Goal: Task Accomplishment & Management: Manage account settings

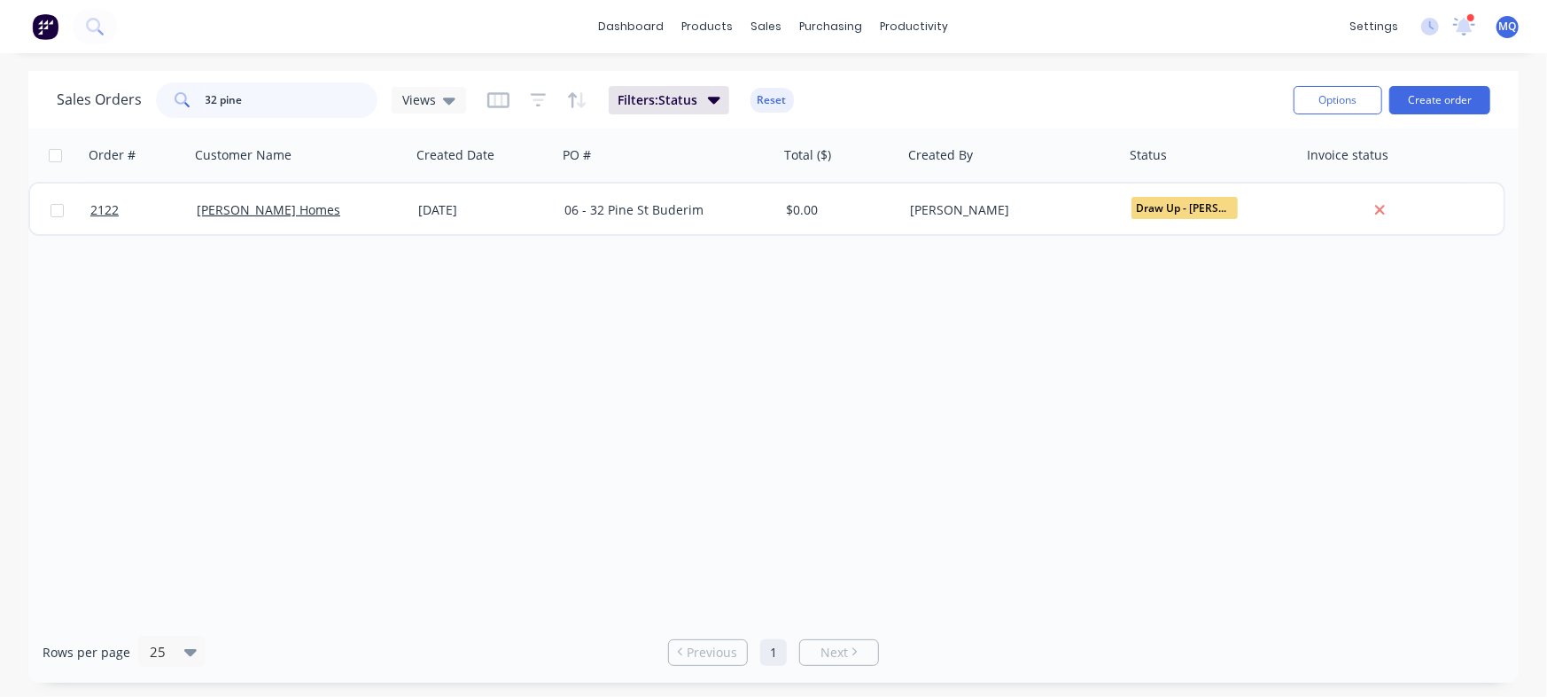
drag, startPoint x: 289, startPoint y: 104, endPoint x: 279, endPoint y: 102, distance: 9.9
click at [279, 102] on input "32 pine" at bounding box center [292, 99] width 173 height 35
drag, startPoint x: 290, startPoint y: 93, endPoint x: 156, endPoint y: 104, distance: 134.2
click at [156, 104] on div "32 pine" at bounding box center [267, 99] width 222 height 35
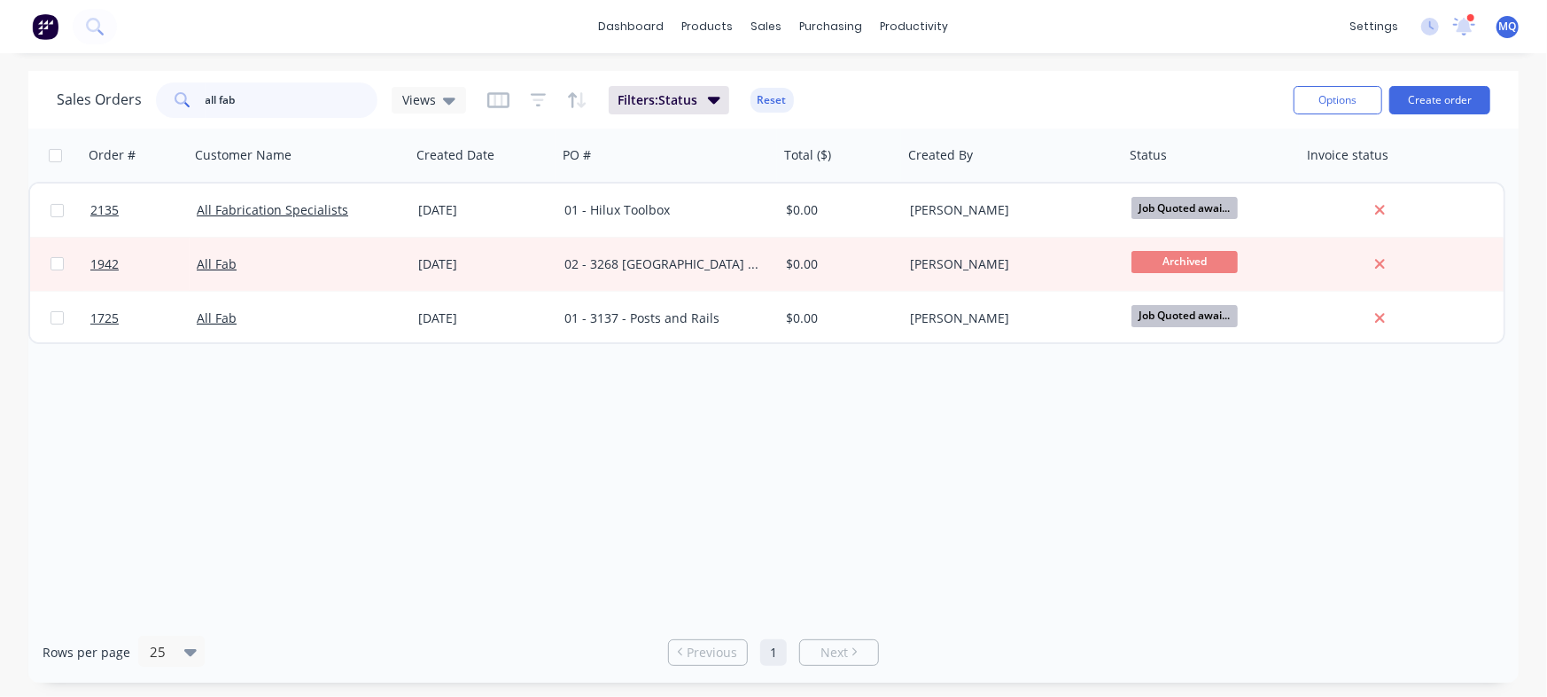
drag, startPoint x: 310, startPoint y: 105, endPoint x: 10, endPoint y: 55, distance: 304.5
click at [10, 55] on div "dashboard products sales purchasing productivity dashboard products Product Cat…" at bounding box center [773, 348] width 1547 height 697
type input "vandean"
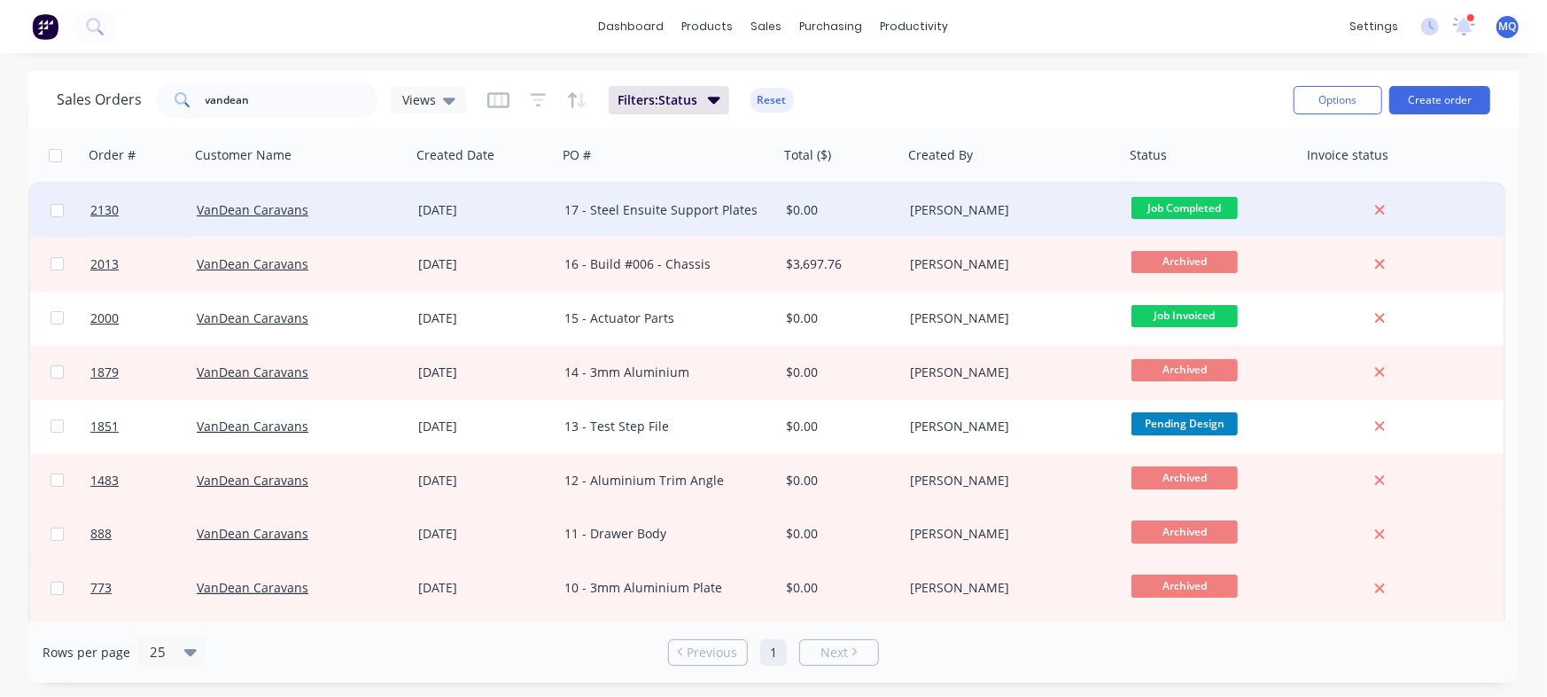
click at [526, 204] on div "[DATE]" at bounding box center [484, 210] width 132 height 18
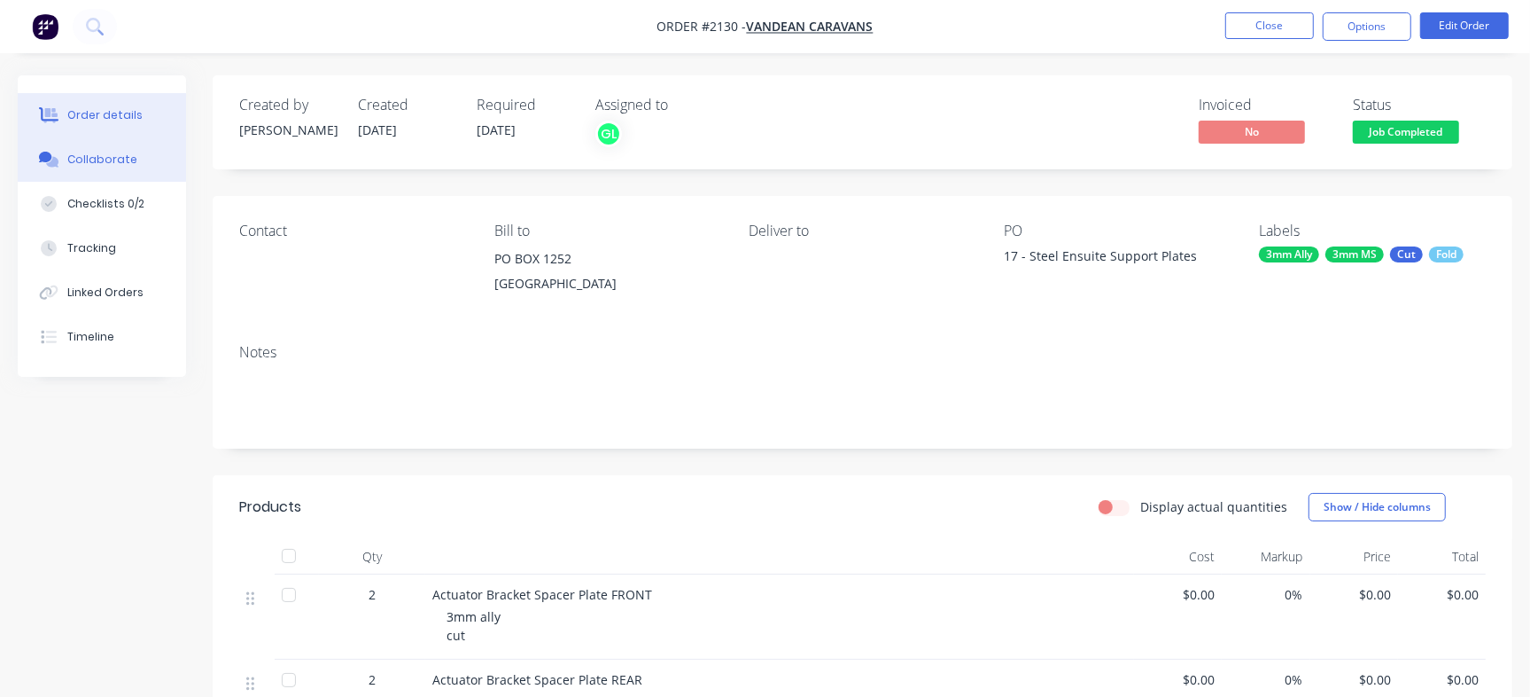
click at [142, 150] on button "Collaborate" at bounding box center [102, 159] width 168 height 44
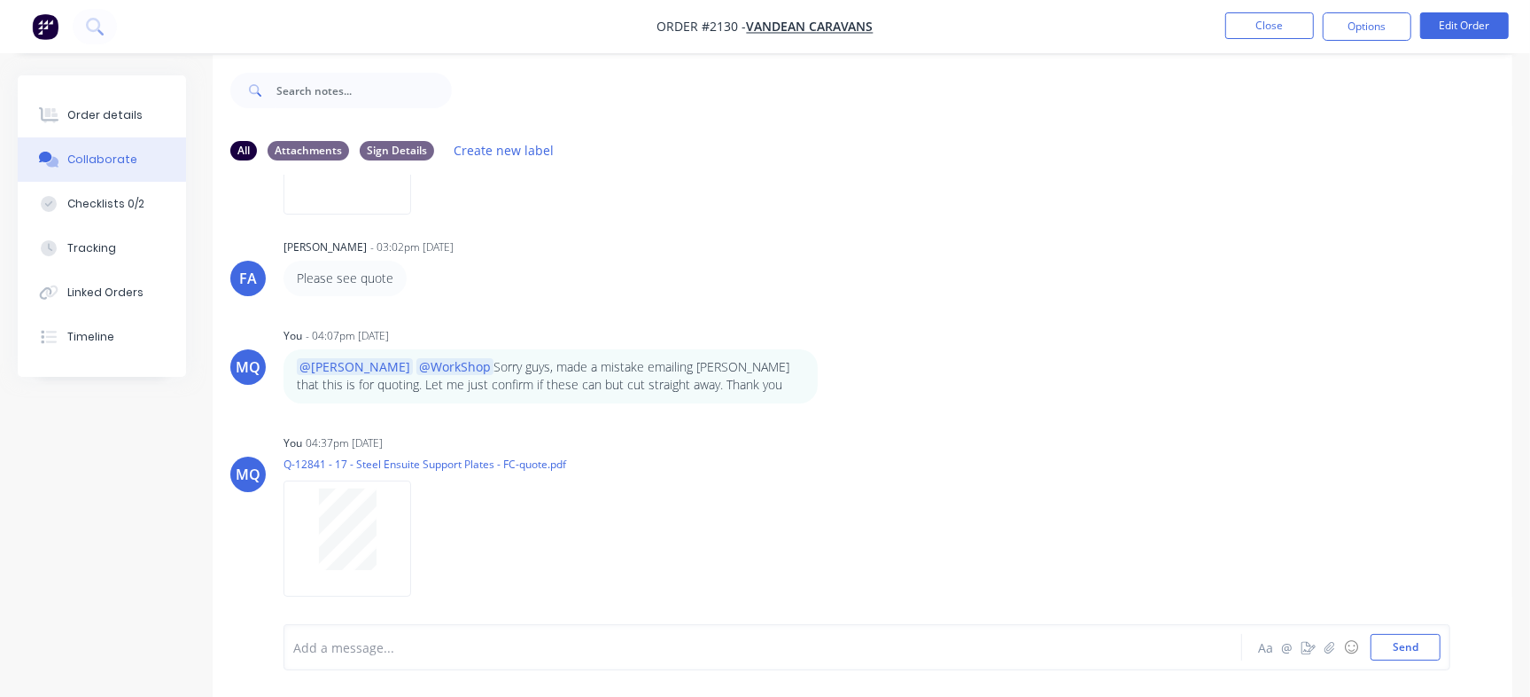
scroll to position [27, 0]
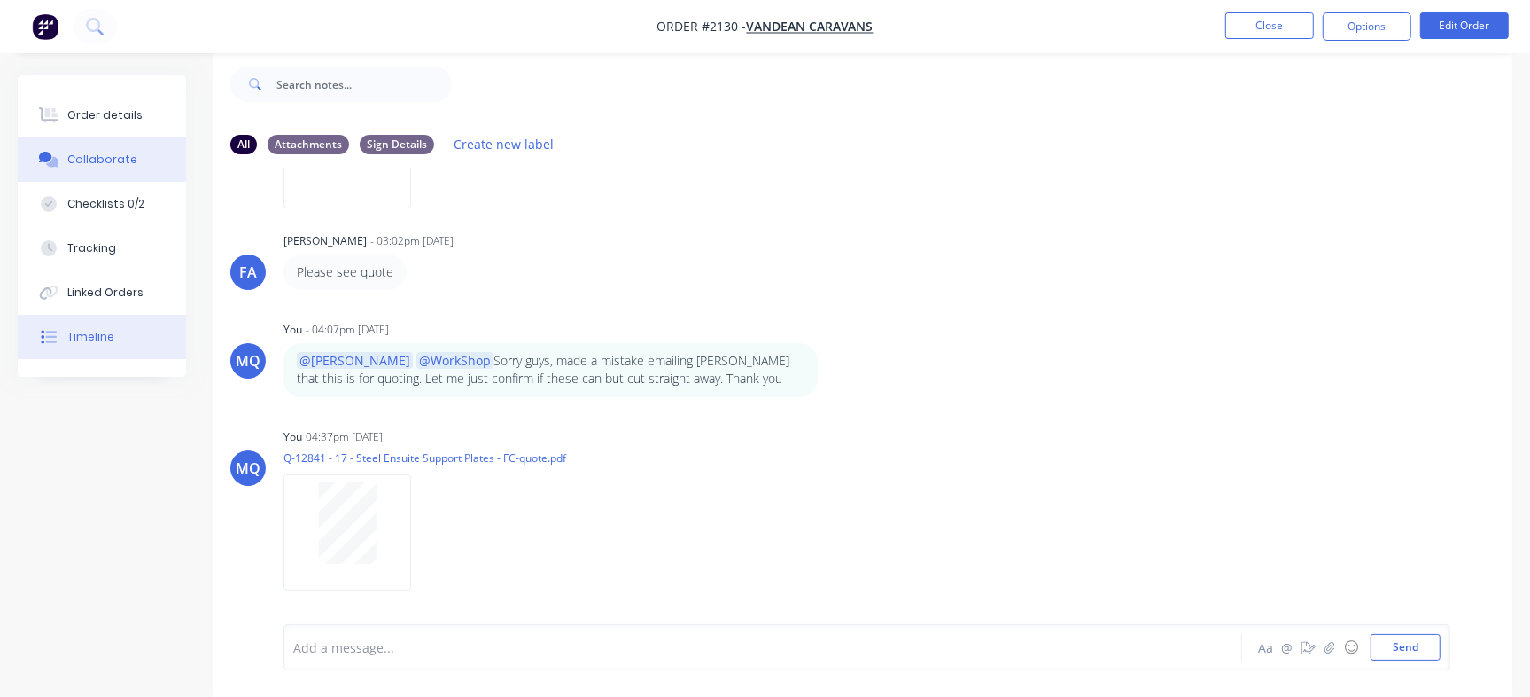
click at [83, 343] on div "Timeline" at bounding box center [90, 337] width 47 height 16
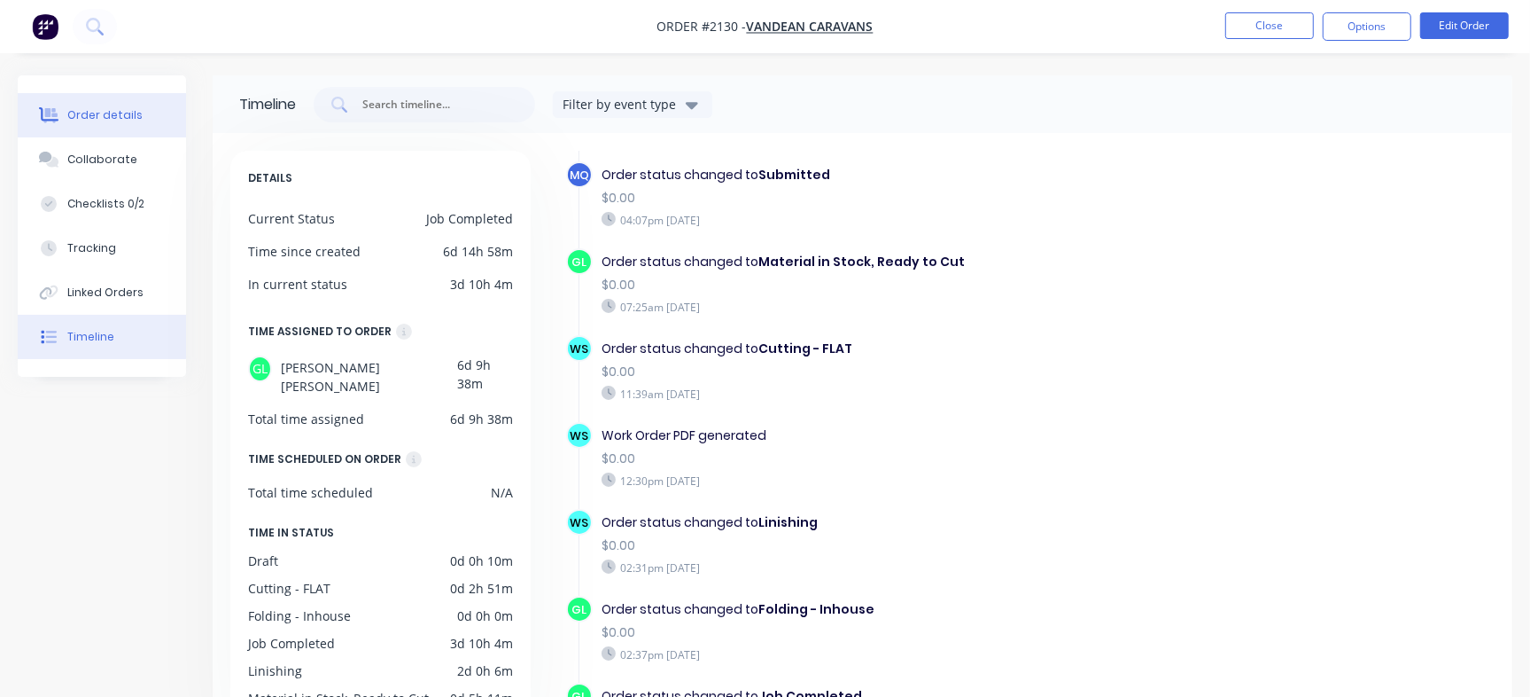
click at [65, 114] on button "Order details" at bounding box center [102, 115] width 168 height 44
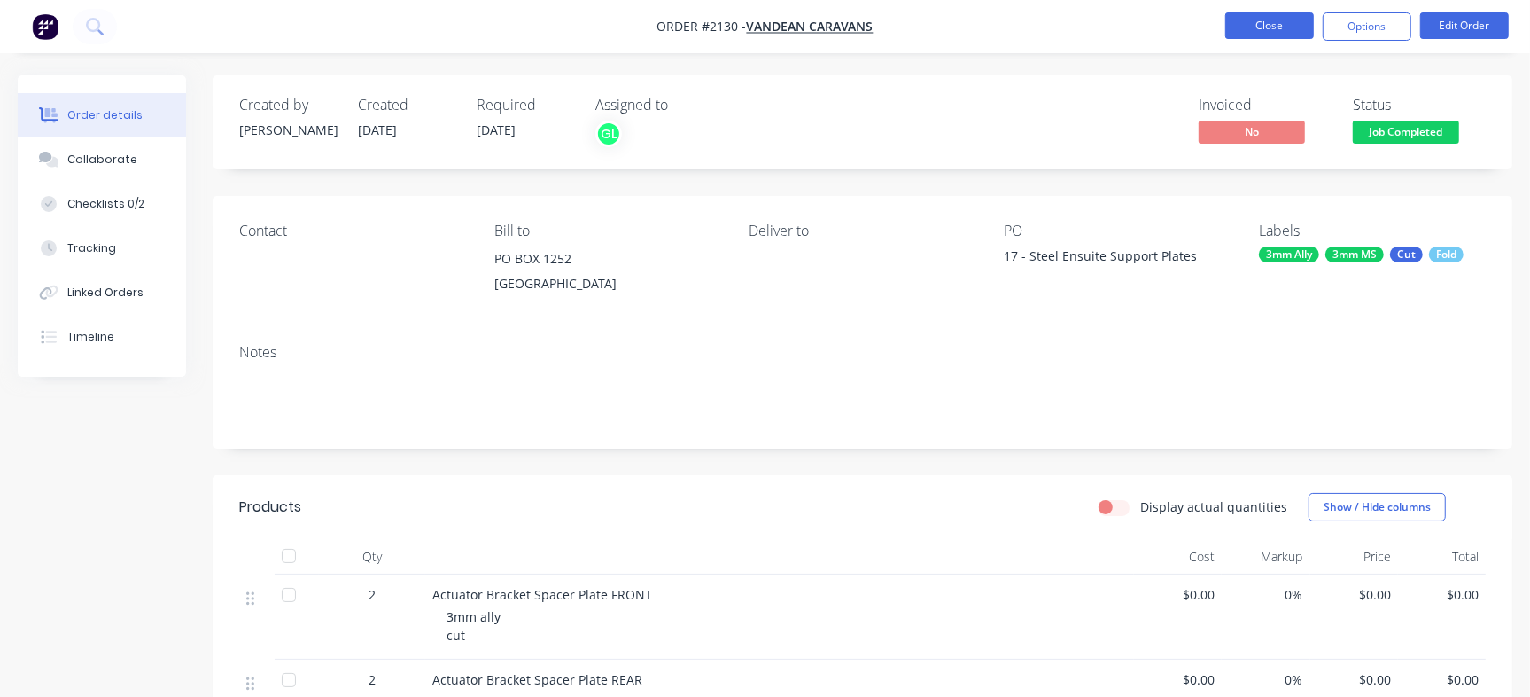
click at [1257, 23] on button "Close" at bounding box center [1270, 25] width 89 height 27
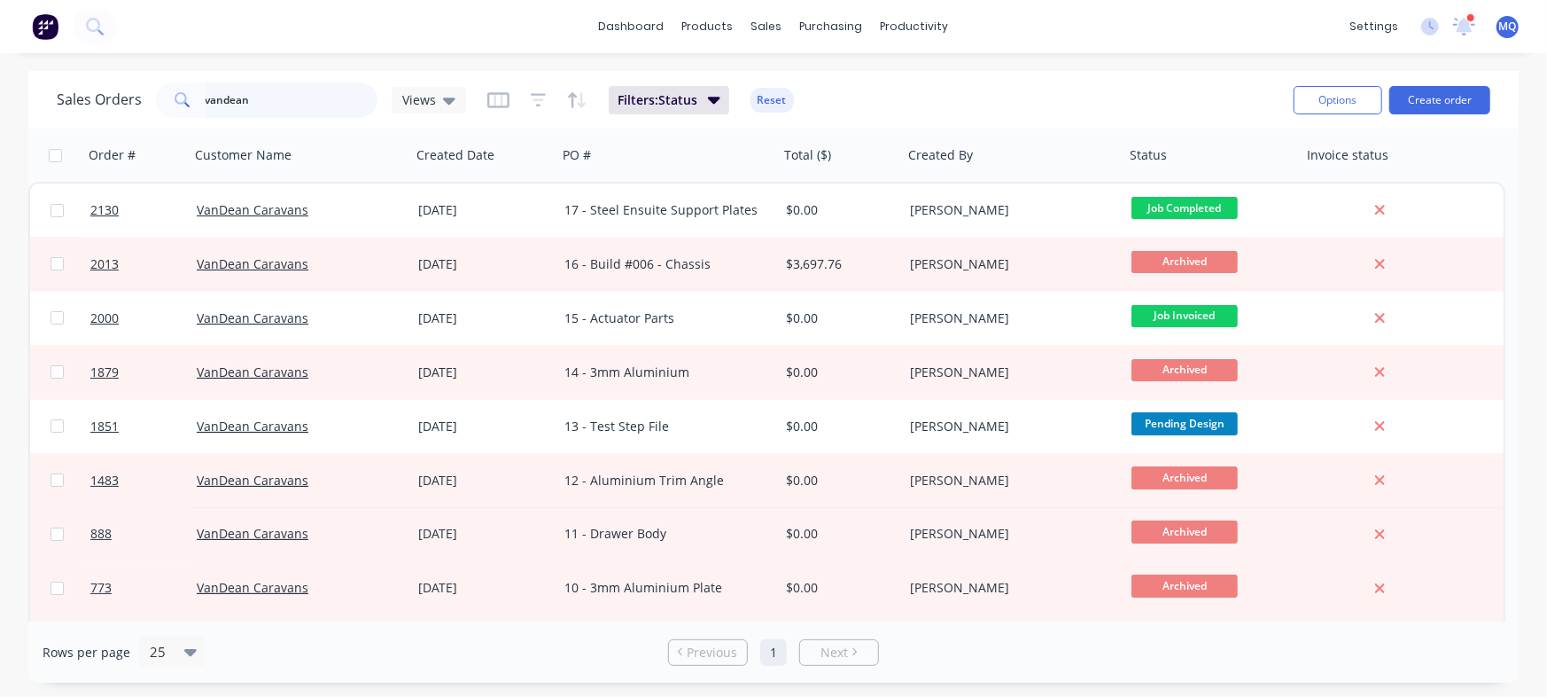
click at [278, 101] on input "vandean" at bounding box center [292, 99] width 173 height 35
type input "[PERSON_NAME]"
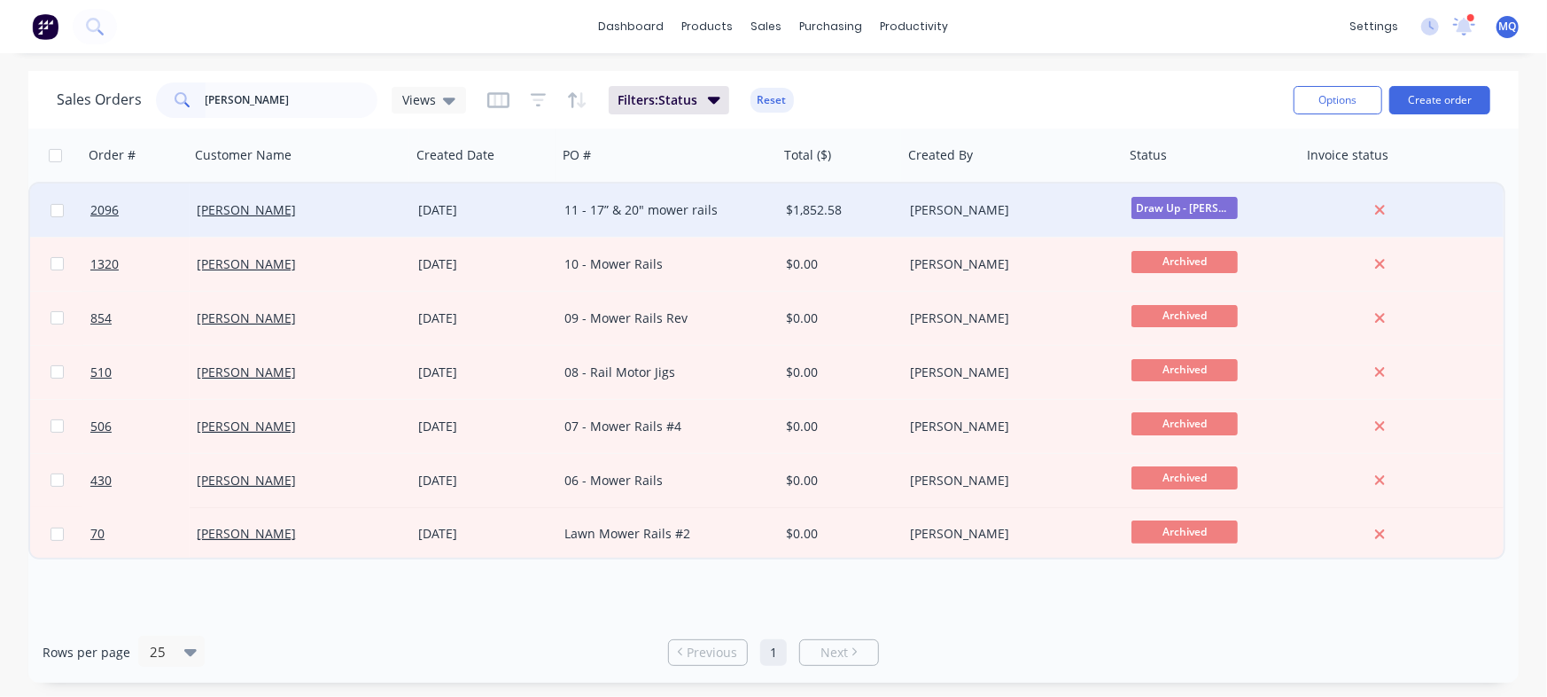
click at [663, 206] on div "11 - 17” & 20" mower rails" at bounding box center [663, 210] width 197 height 18
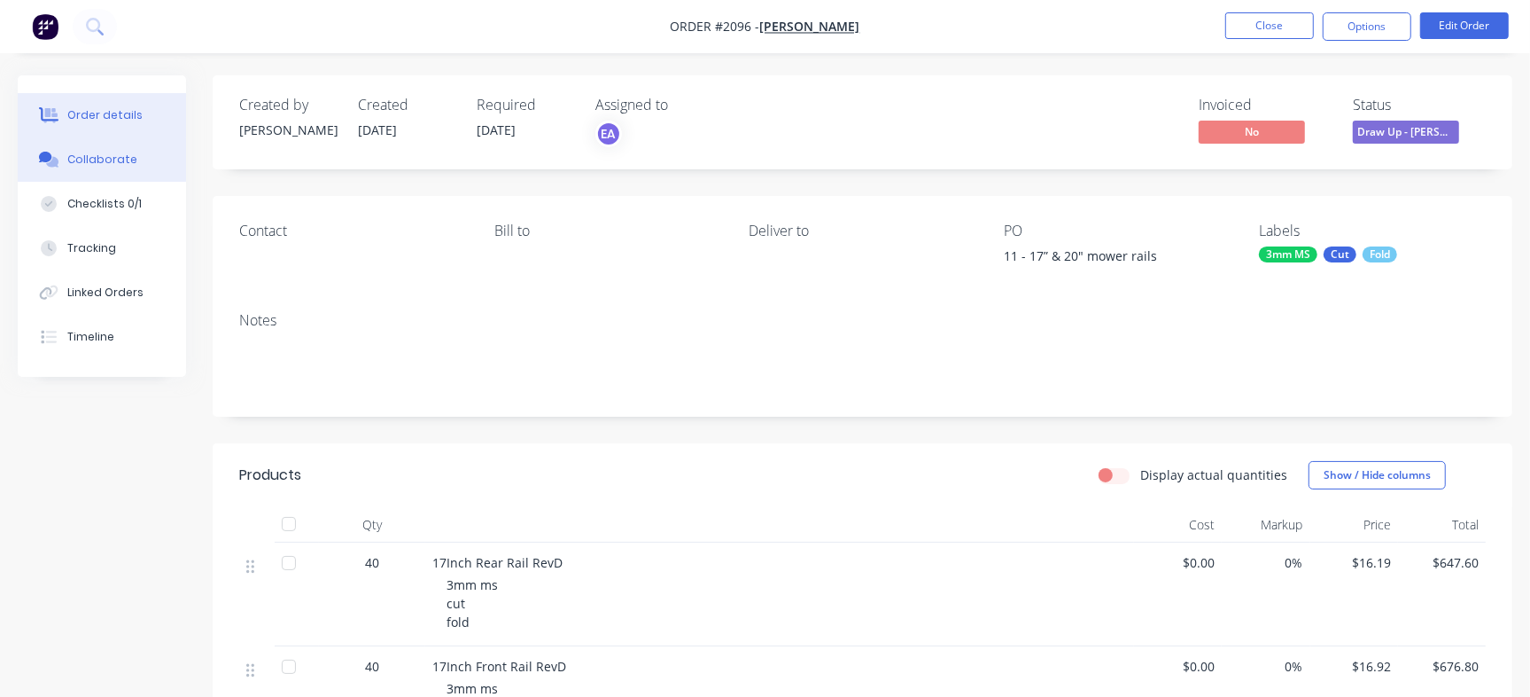
click at [76, 155] on div "Collaborate" at bounding box center [102, 160] width 70 height 16
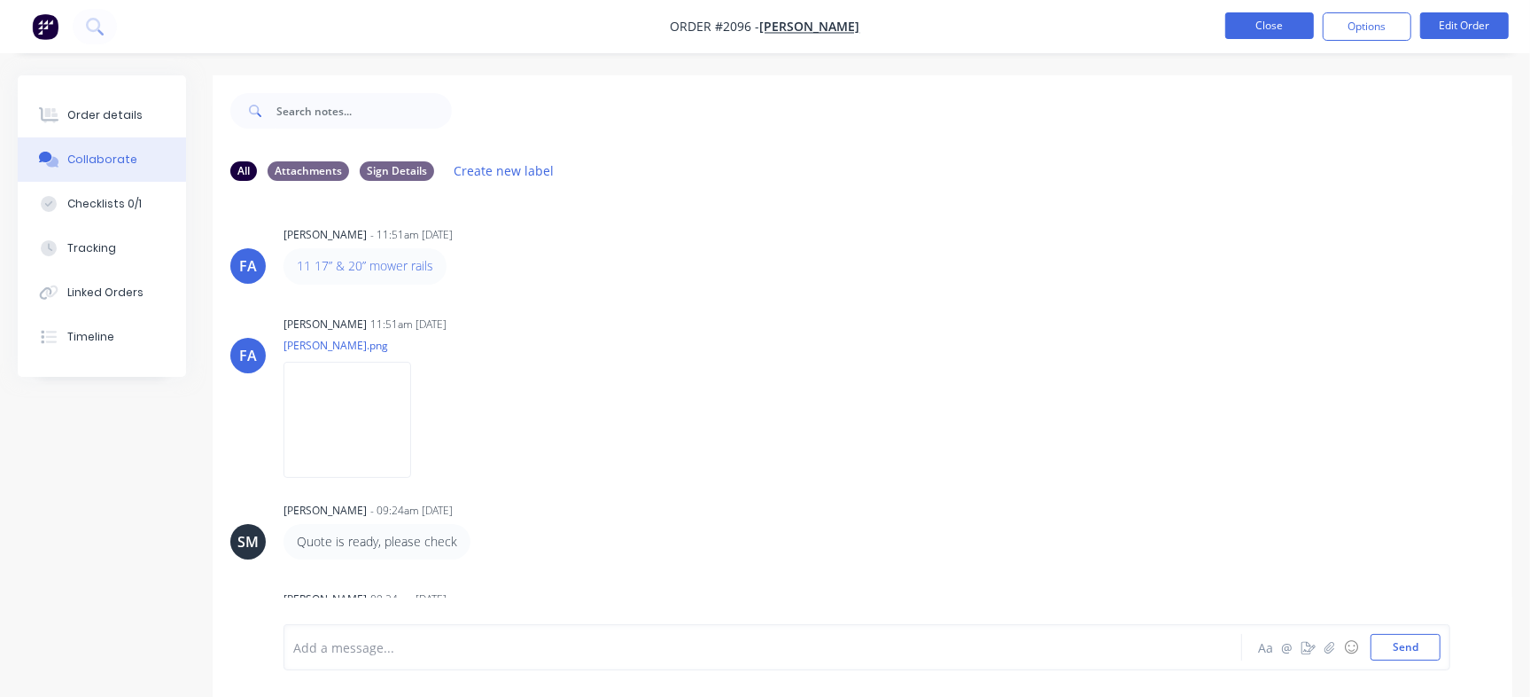
click at [1248, 30] on button "Close" at bounding box center [1270, 25] width 89 height 27
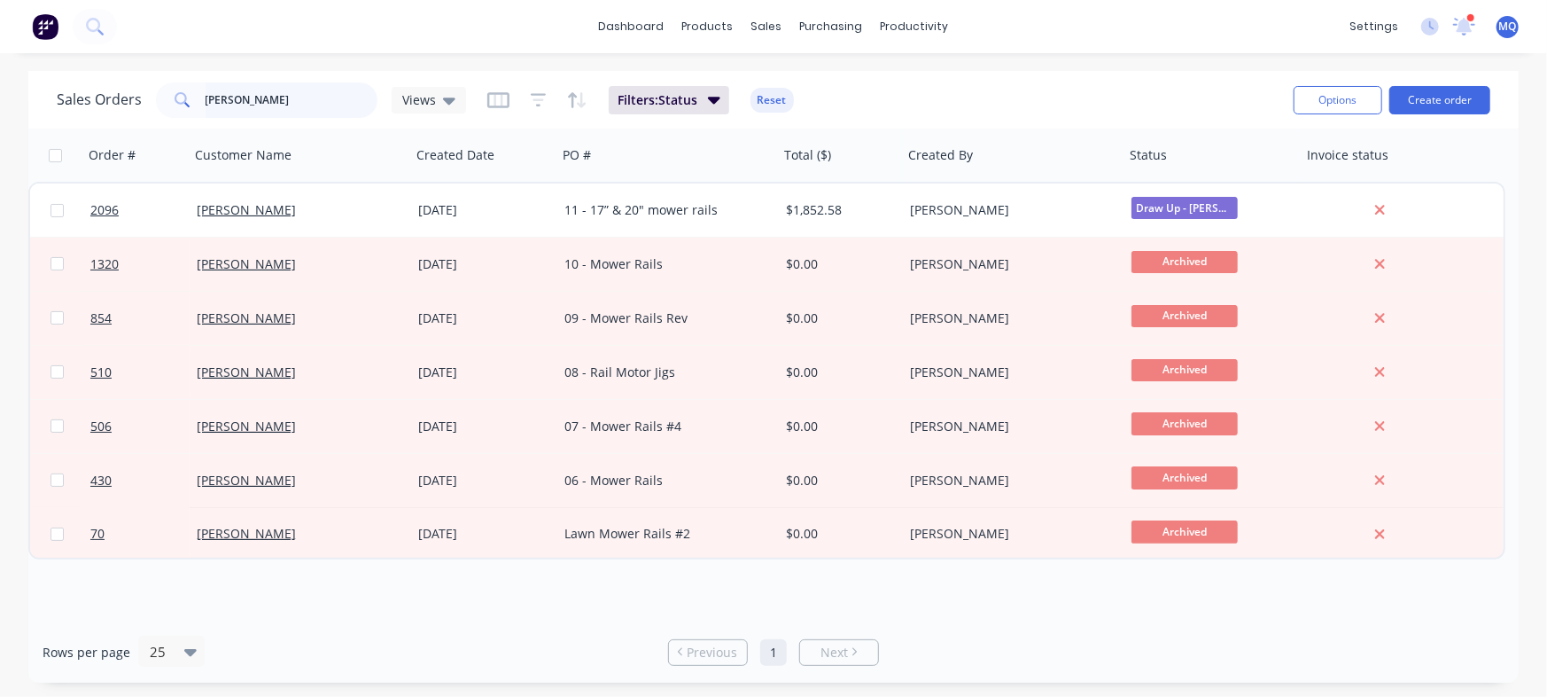
click at [274, 106] on input "[PERSON_NAME]" at bounding box center [292, 99] width 173 height 35
click at [275, 106] on input "[PERSON_NAME]" at bounding box center [292, 99] width 173 height 35
click at [323, 99] on input "[PERSON_NAME]" at bounding box center [292, 99] width 173 height 35
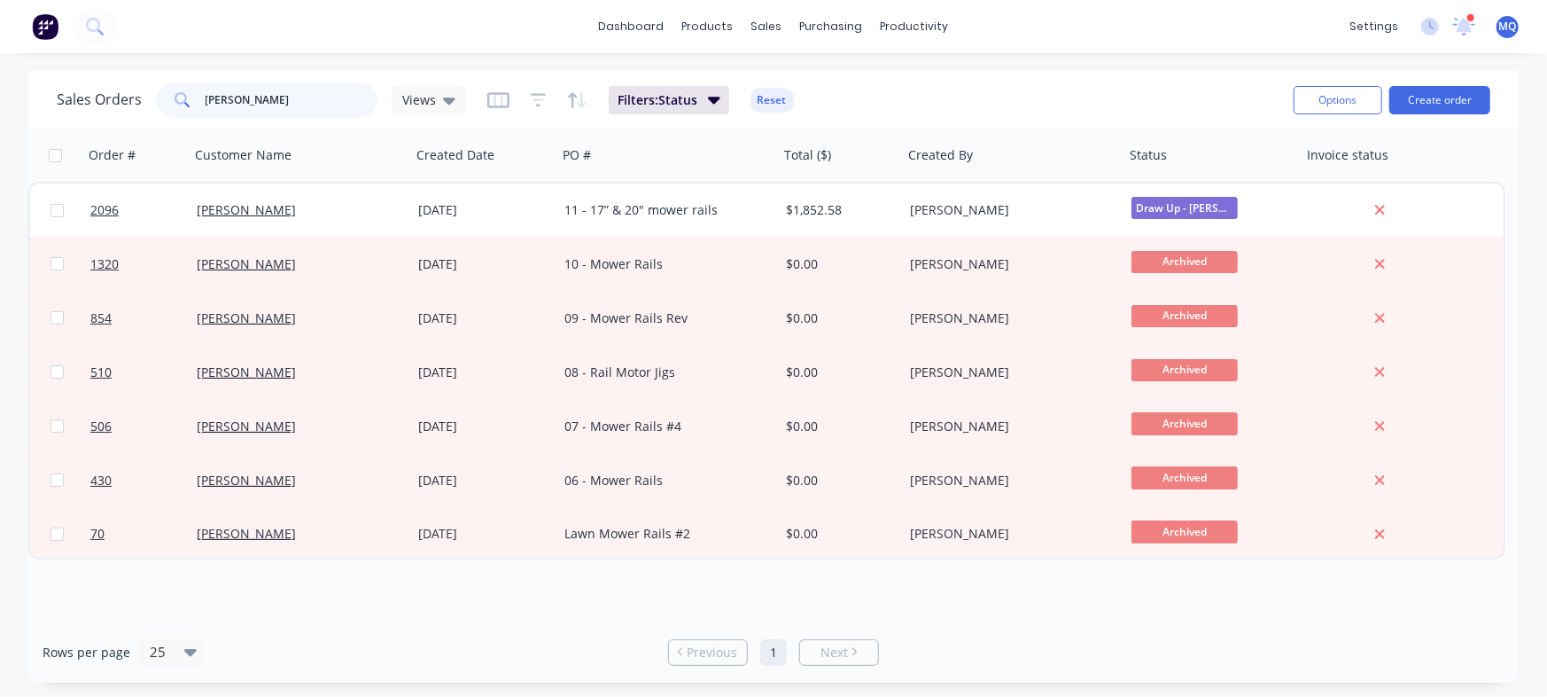
drag, startPoint x: 323, startPoint y: 99, endPoint x: 0, endPoint y: 58, distance: 326.0
click at [0, 58] on div "dashboard products sales purchasing productivity dashboard products Product Cat…" at bounding box center [773, 348] width 1547 height 697
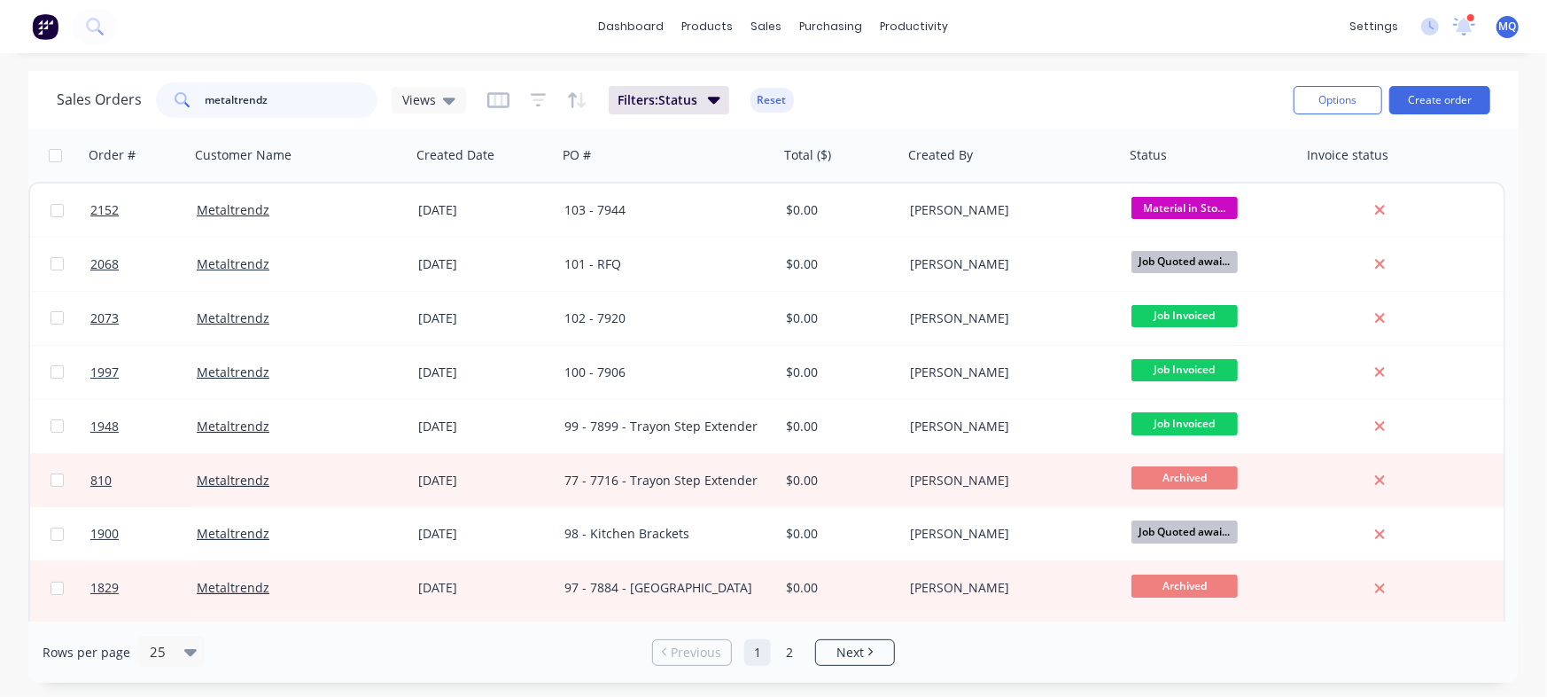
drag, startPoint x: 232, startPoint y: 91, endPoint x: 202, endPoint y: 93, distance: 30.2
click at [202, 93] on div "metaltrendz" at bounding box center [267, 99] width 222 height 35
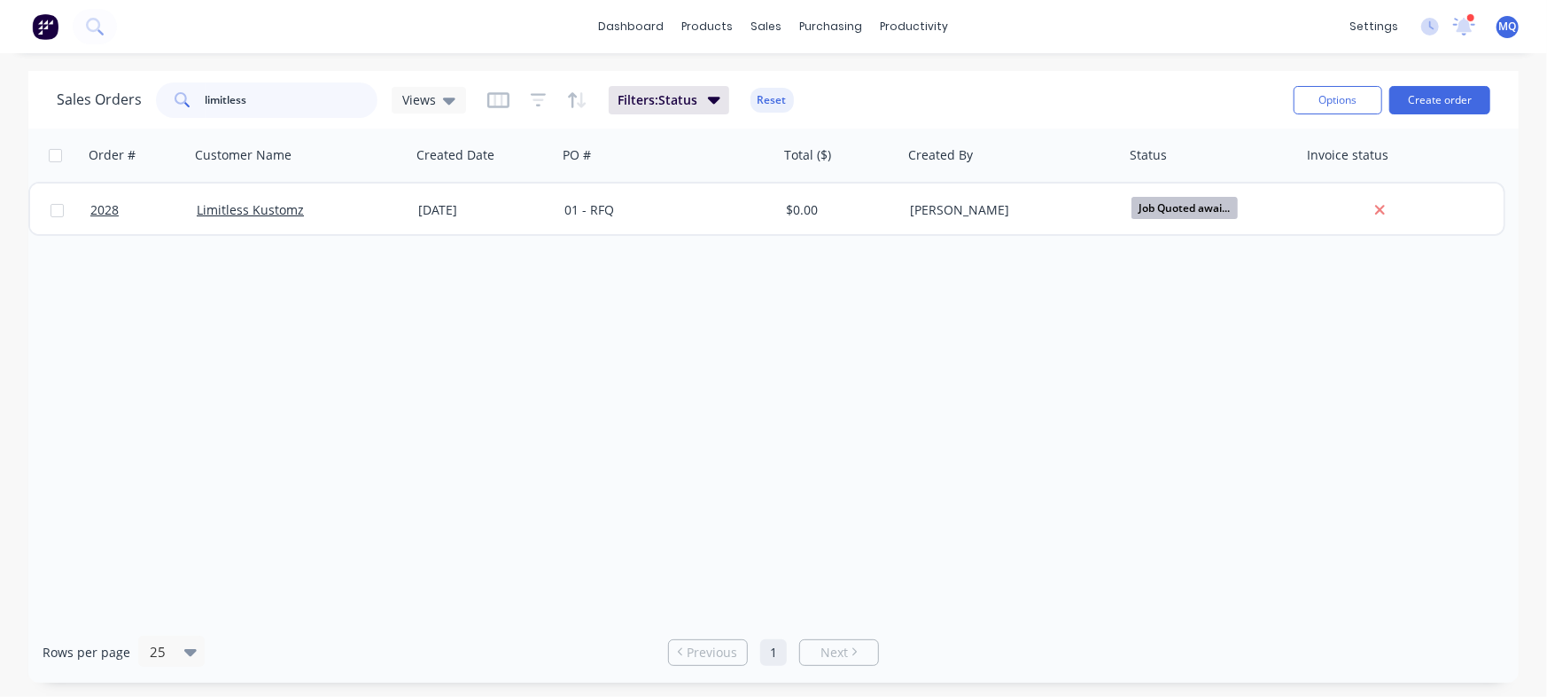
drag, startPoint x: 280, startPoint y: 103, endPoint x: 0, endPoint y: 63, distance: 282.9
click at [0, 63] on div "dashboard products sales purchasing productivity dashboard products Product Cat…" at bounding box center [773, 348] width 1547 height 697
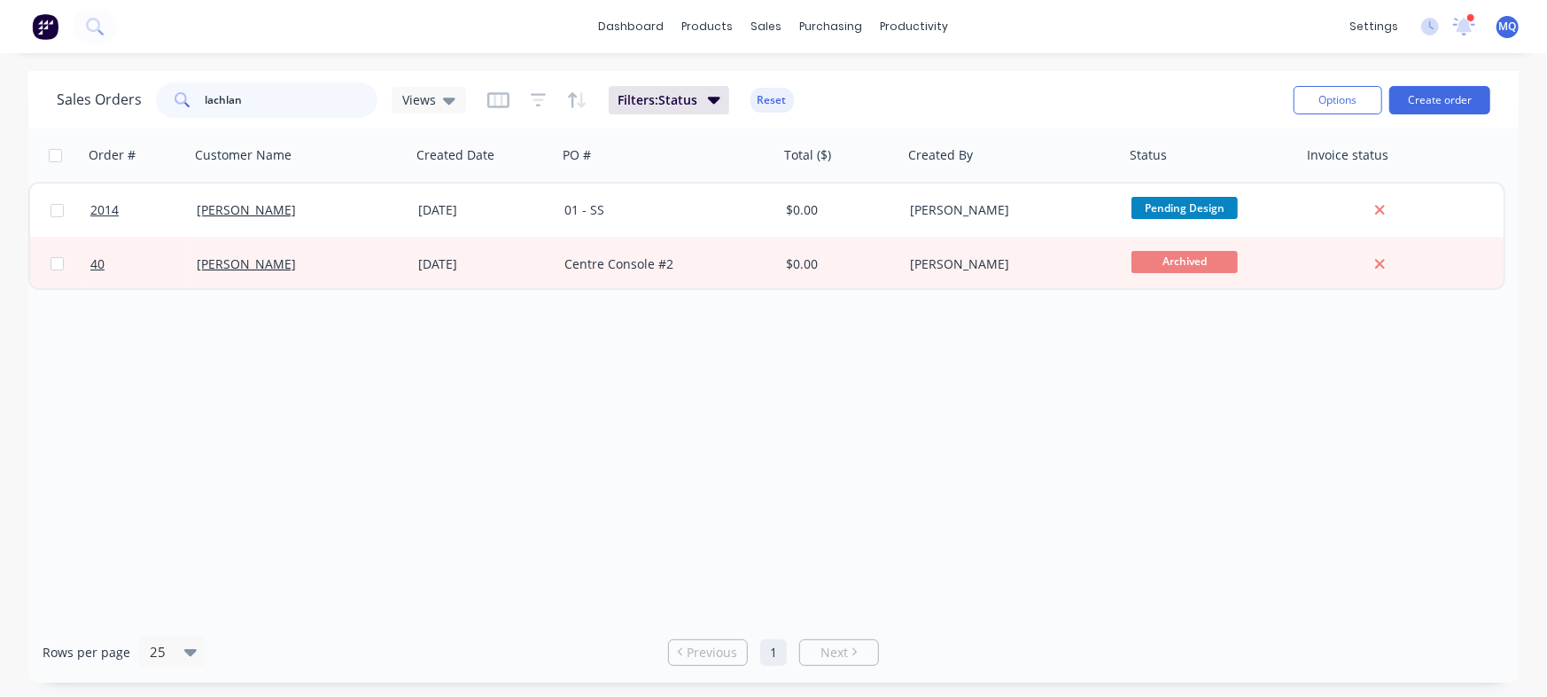
drag, startPoint x: 262, startPoint y: 111, endPoint x: 0, endPoint y: 48, distance: 269.8
click at [0, 48] on div "dashboard products sales purchasing productivity dashboard products Product Cat…" at bounding box center [773, 348] width 1547 height 697
drag, startPoint x: 221, startPoint y: 98, endPoint x: 88, endPoint y: 136, distance: 138.3
click at [88, 136] on div "Sales Orders steel [PERSON_NAME] Views Filters: Status Reset Options Create ord…" at bounding box center [773, 376] width 1491 height 611
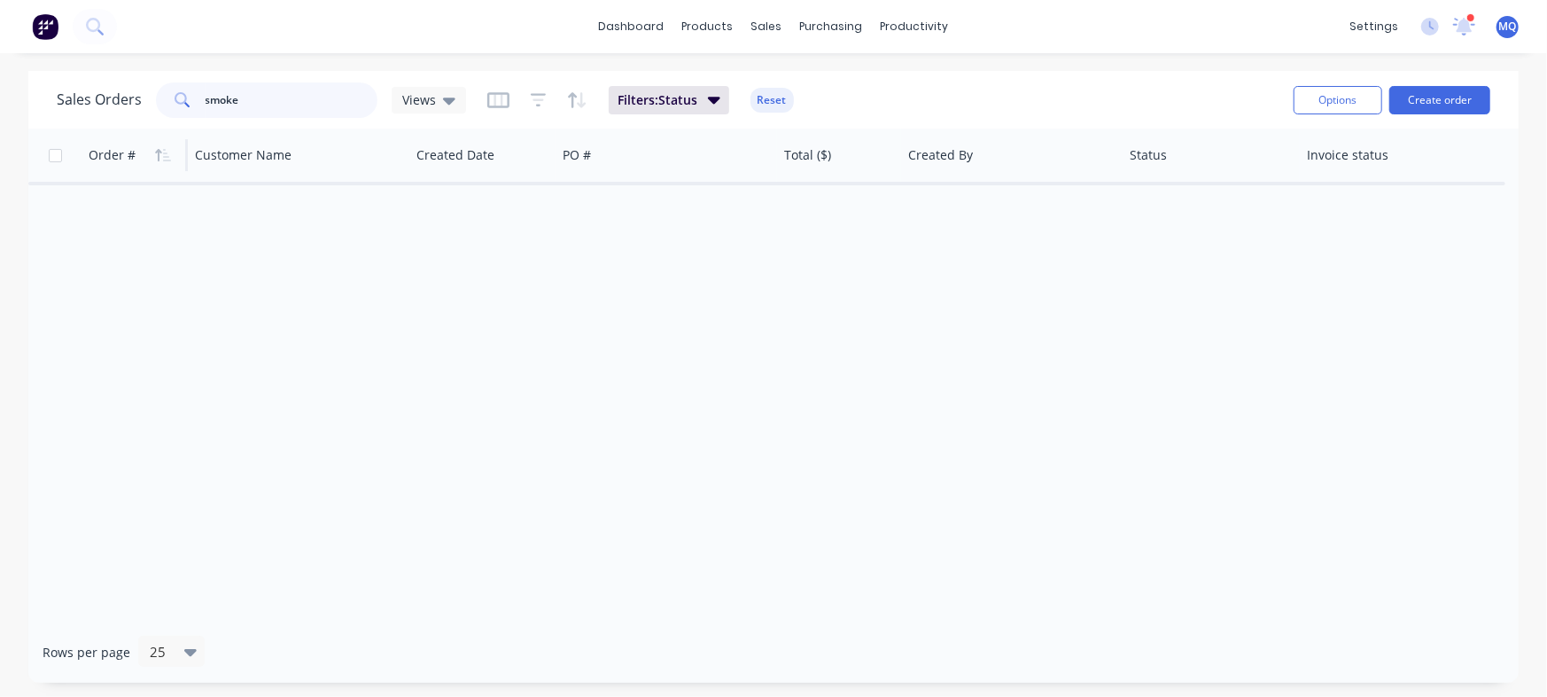
type input "smoke"
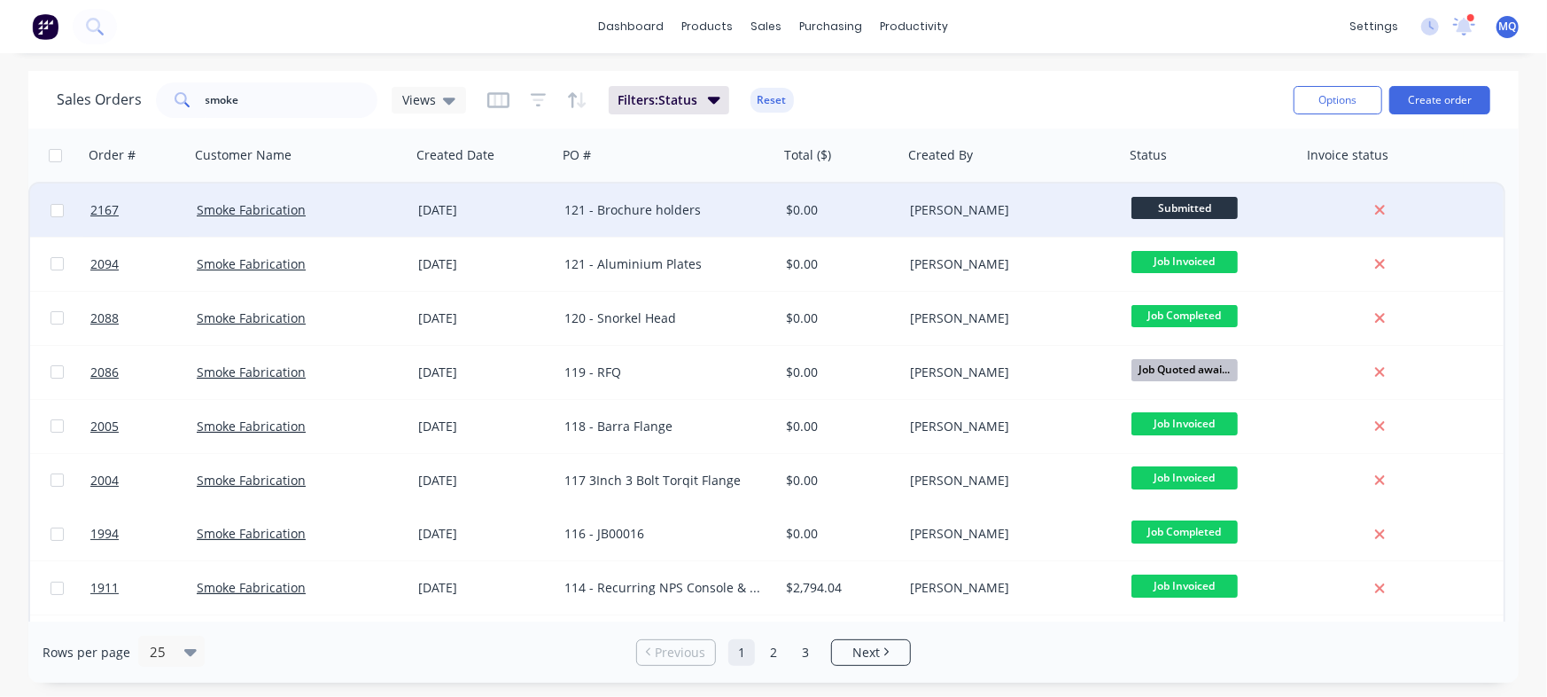
click at [691, 219] on div "121 - Brochure holders" at bounding box center [668, 209] width 222 height 53
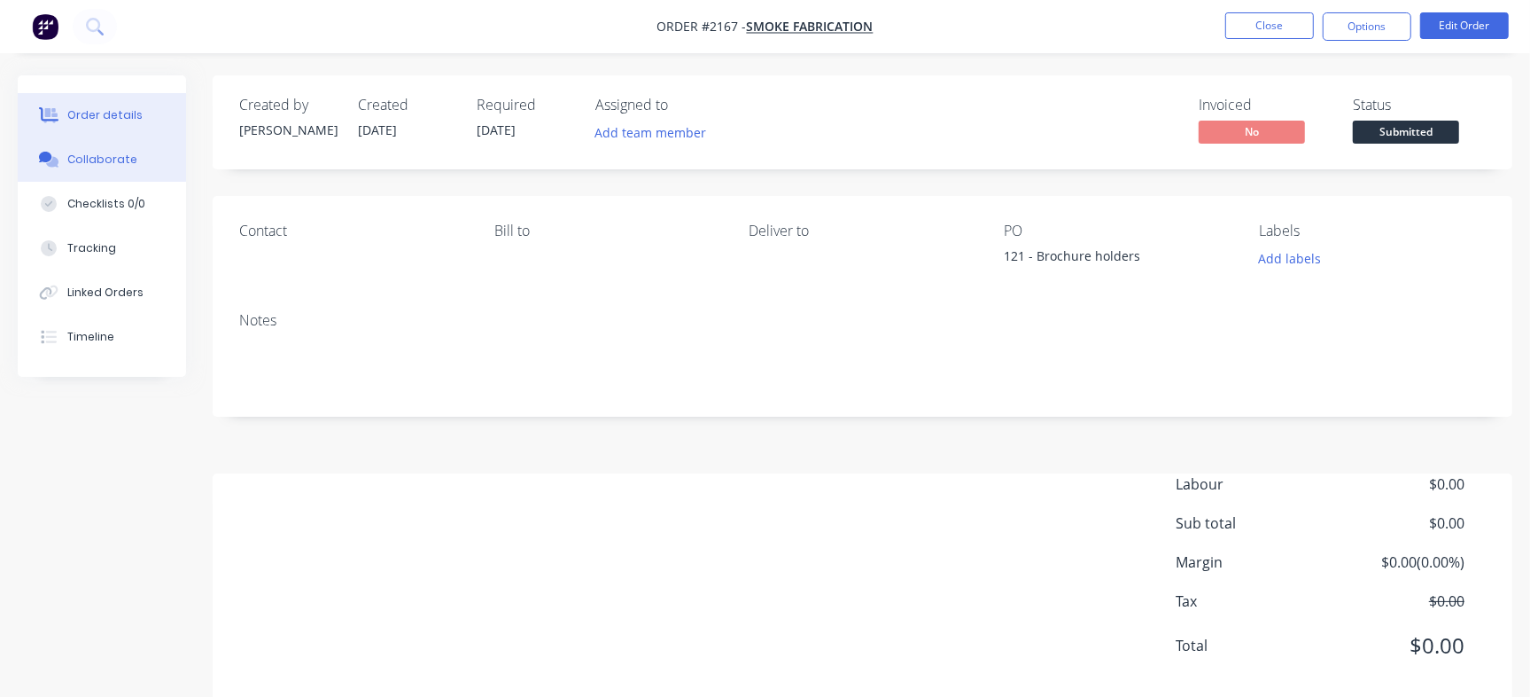
click at [110, 167] on div "Collaborate" at bounding box center [102, 160] width 70 height 16
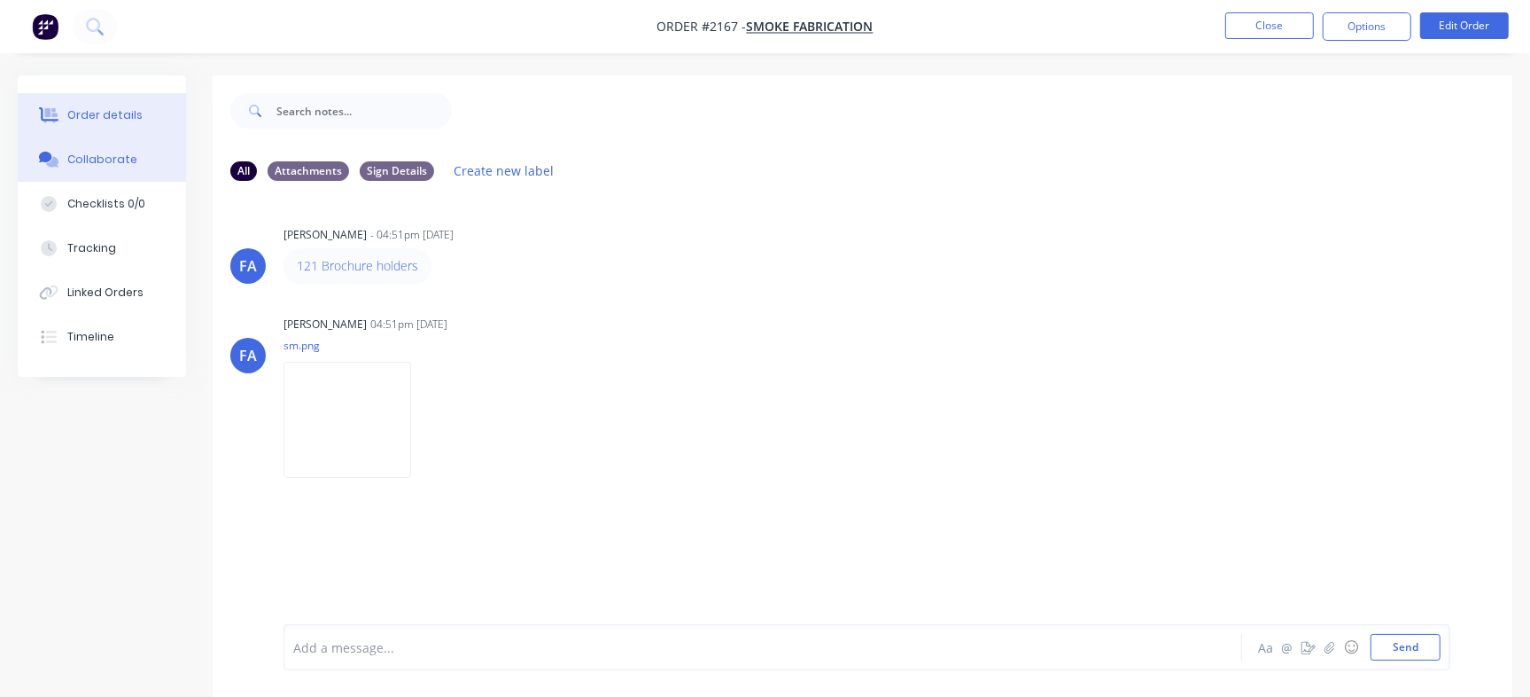
click at [124, 101] on button "Order details" at bounding box center [102, 115] width 168 height 44
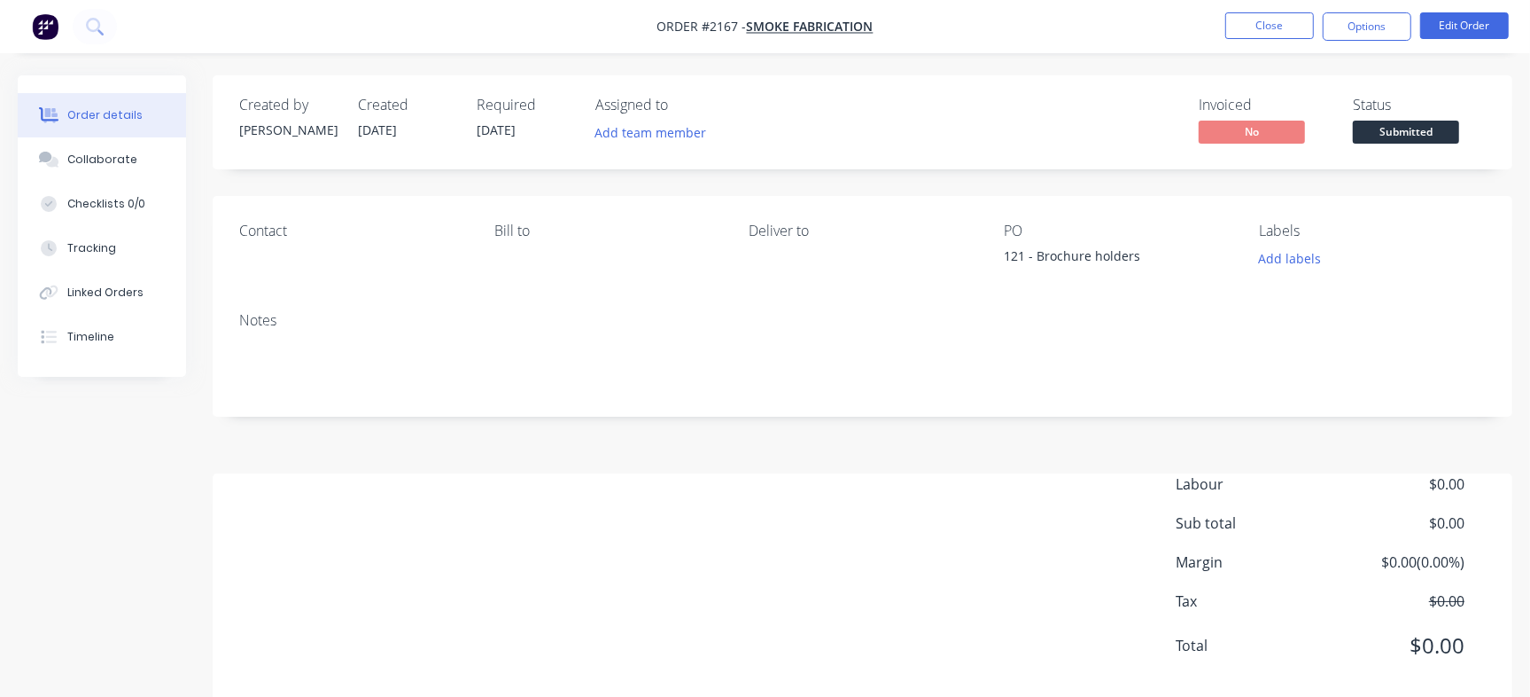
drag, startPoint x: 350, startPoint y: 445, endPoint x: 487, endPoint y: 432, distance: 137.0
click at [350, 445] on div "Created by [PERSON_NAME] Created [DATE] Required [DATE] Assigned to Add team me…" at bounding box center [863, 390] width 1300 height 630
click at [1472, 27] on button "Edit Order" at bounding box center [1465, 25] width 89 height 27
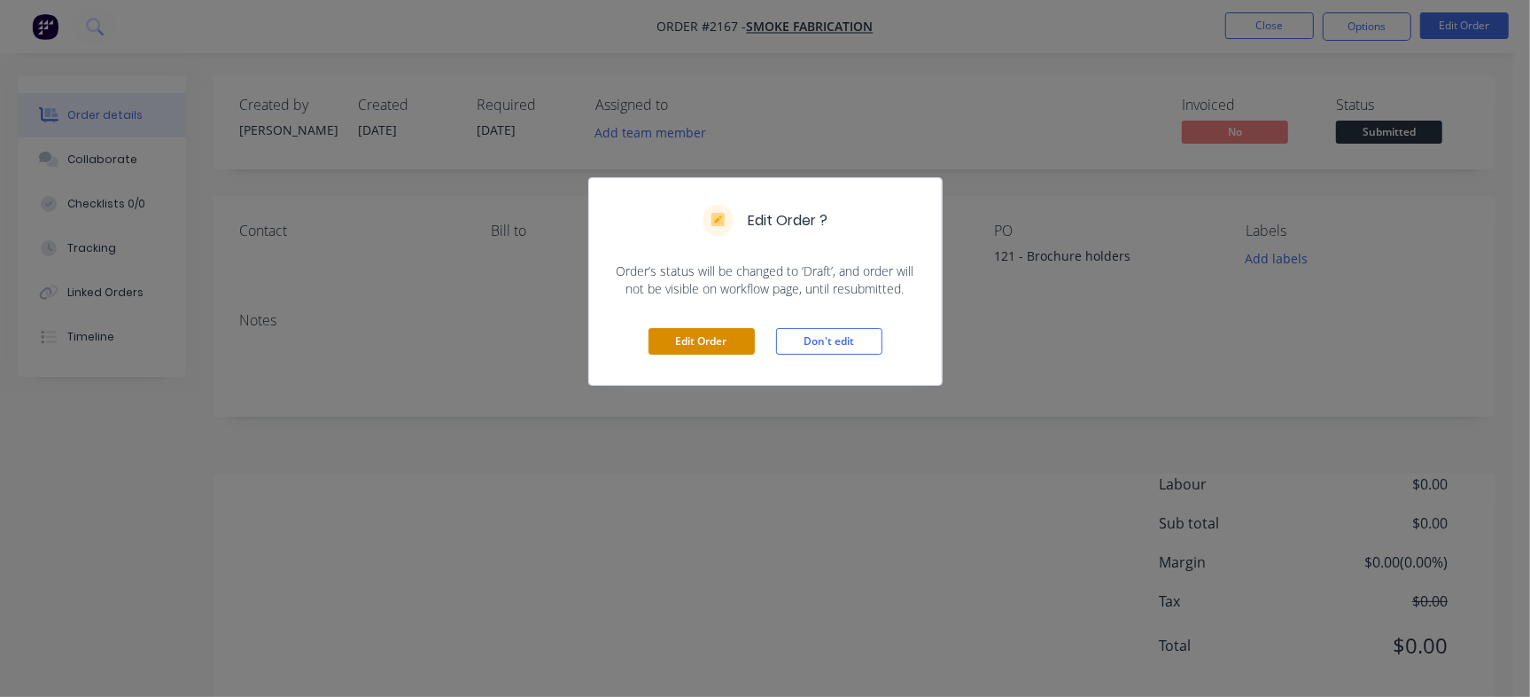
click at [711, 345] on button "Edit Order" at bounding box center [702, 341] width 106 height 27
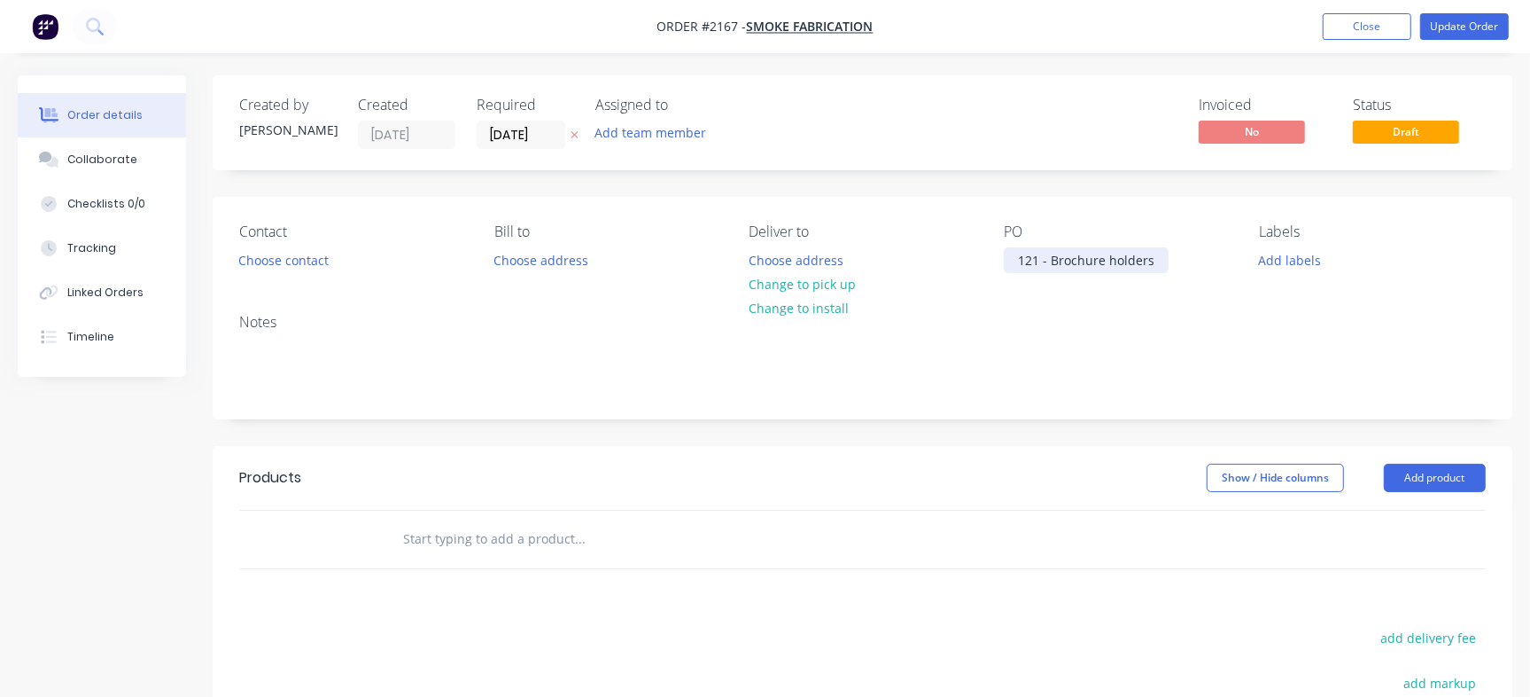
click at [1116, 256] on div "121 - Brochure holders" at bounding box center [1086, 260] width 165 height 26
click at [494, 546] on input "text" at bounding box center [579, 538] width 354 height 35
paste input "1BROCHURE8003A"
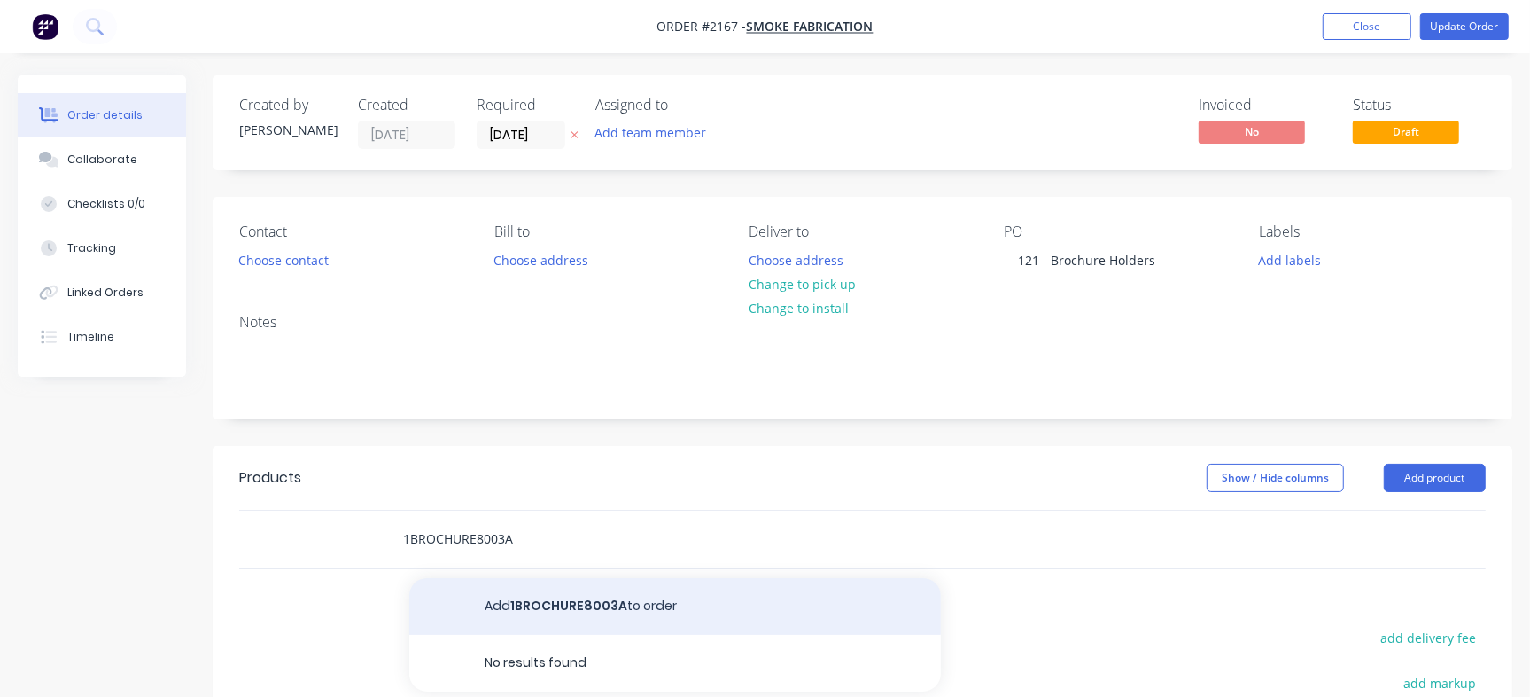
type input "1BROCHURE8003A"
click at [590, 605] on button "Add 1BROCHURE8003A to order" at bounding box center [675, 606] width 532 height 57
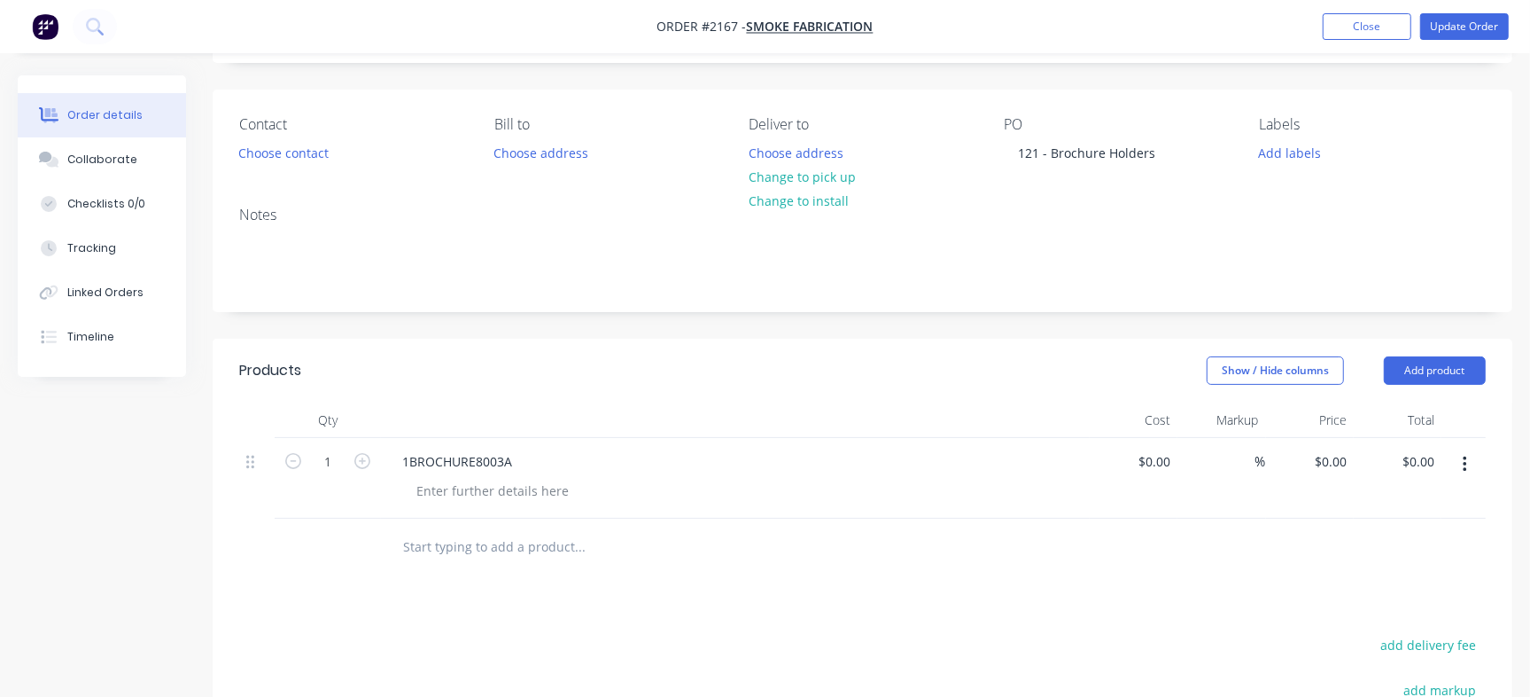
scroll to position [142, 0]
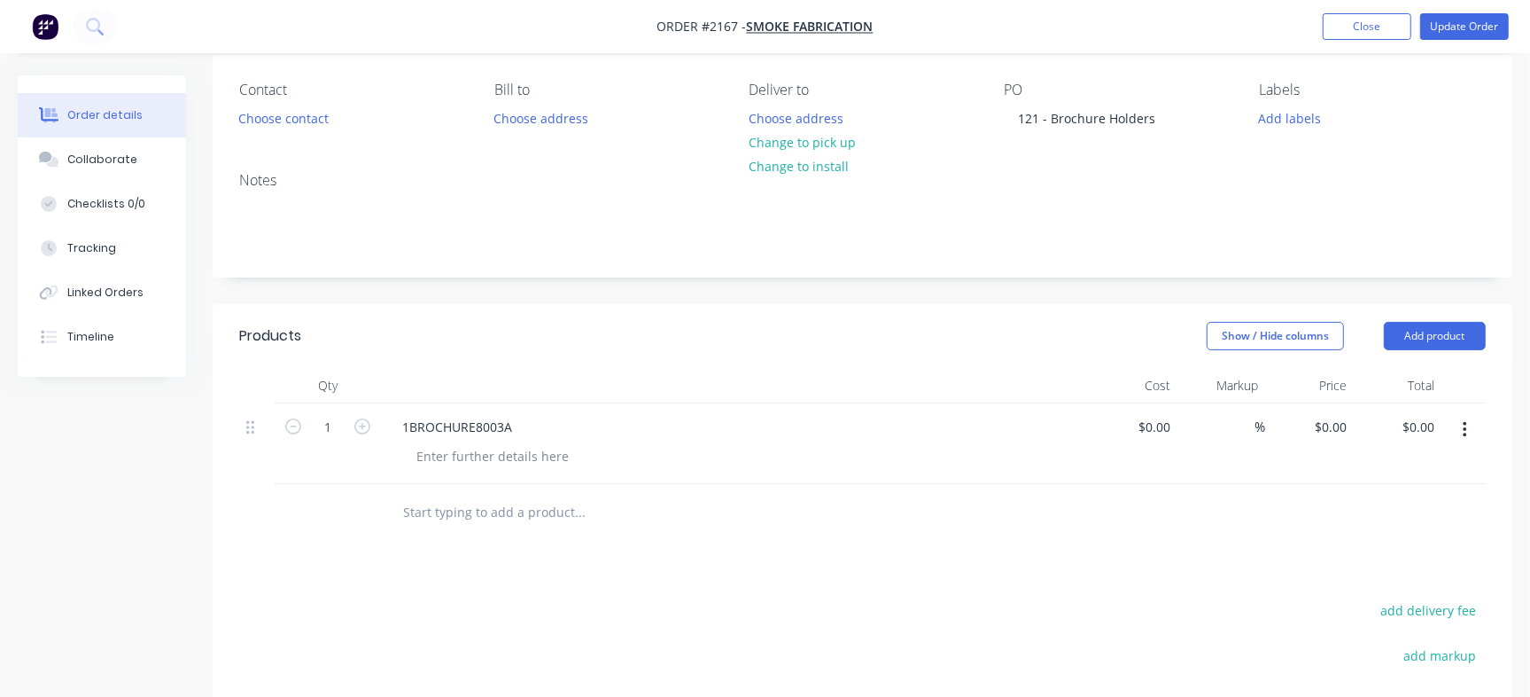
click at [531, 498] on input "text" at bounding box center [579, 511] width 354 height 35
paste input "1BROCHURE8002A"
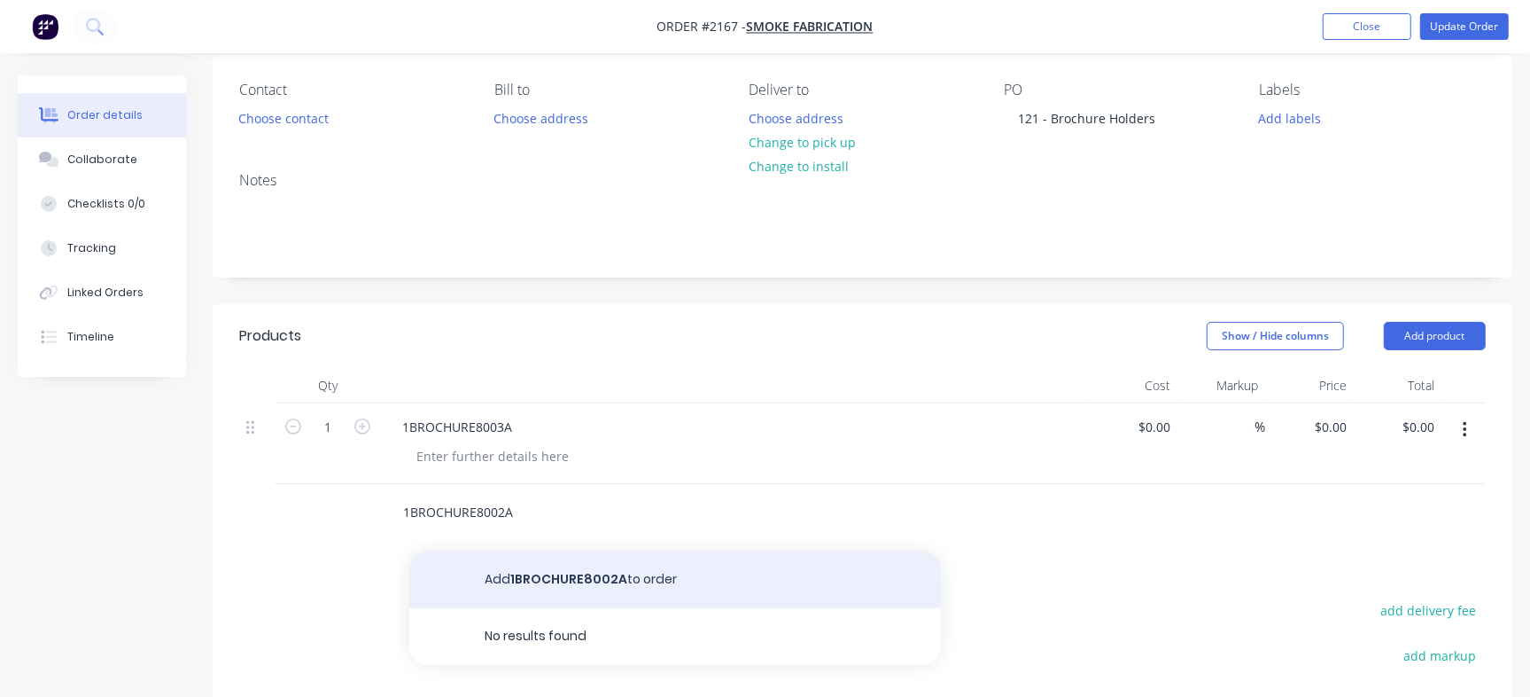
type input "1BROCHURE8002A"
click at [567, 580] on button "Add 1BROCHURE8002A to order" at bounding box center [675, 579] width 532 height 57
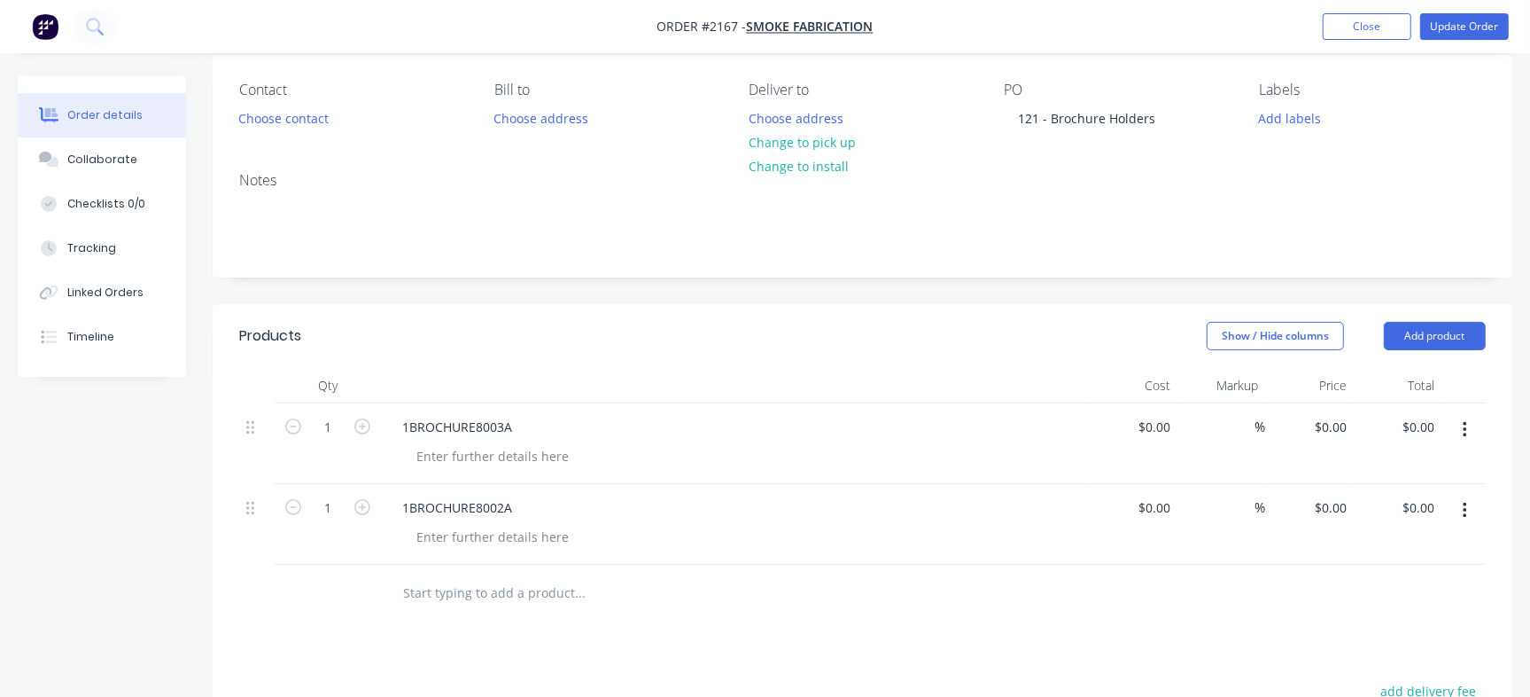
click at [464, 585] on input "text" at bounding box center [579, 592] width 354 height 35
paste input "1BROCHURE8001A"
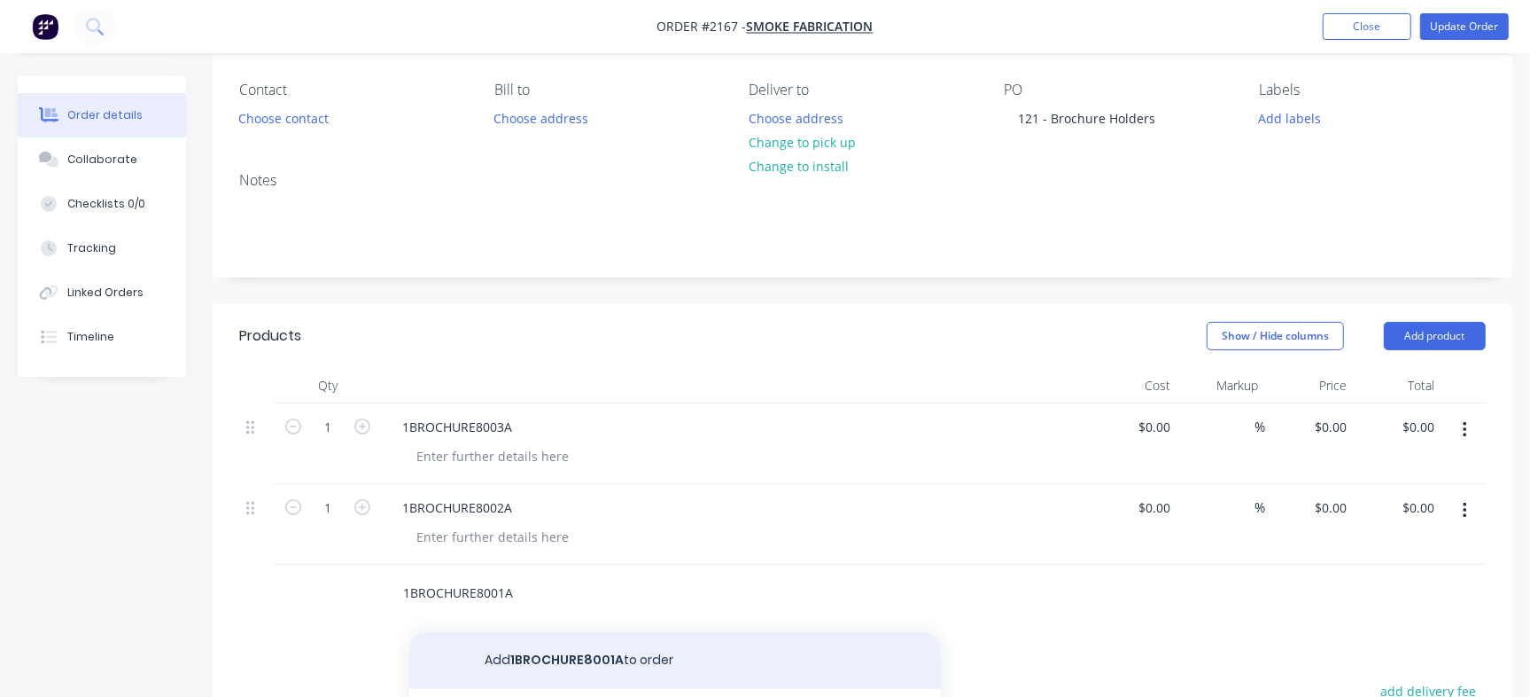
type input "1BROCHURE8001A"
click at [591, 646] on button "Add 1BROCHURE8001A to order" at bounding box center [675, 660] width 532 height 57
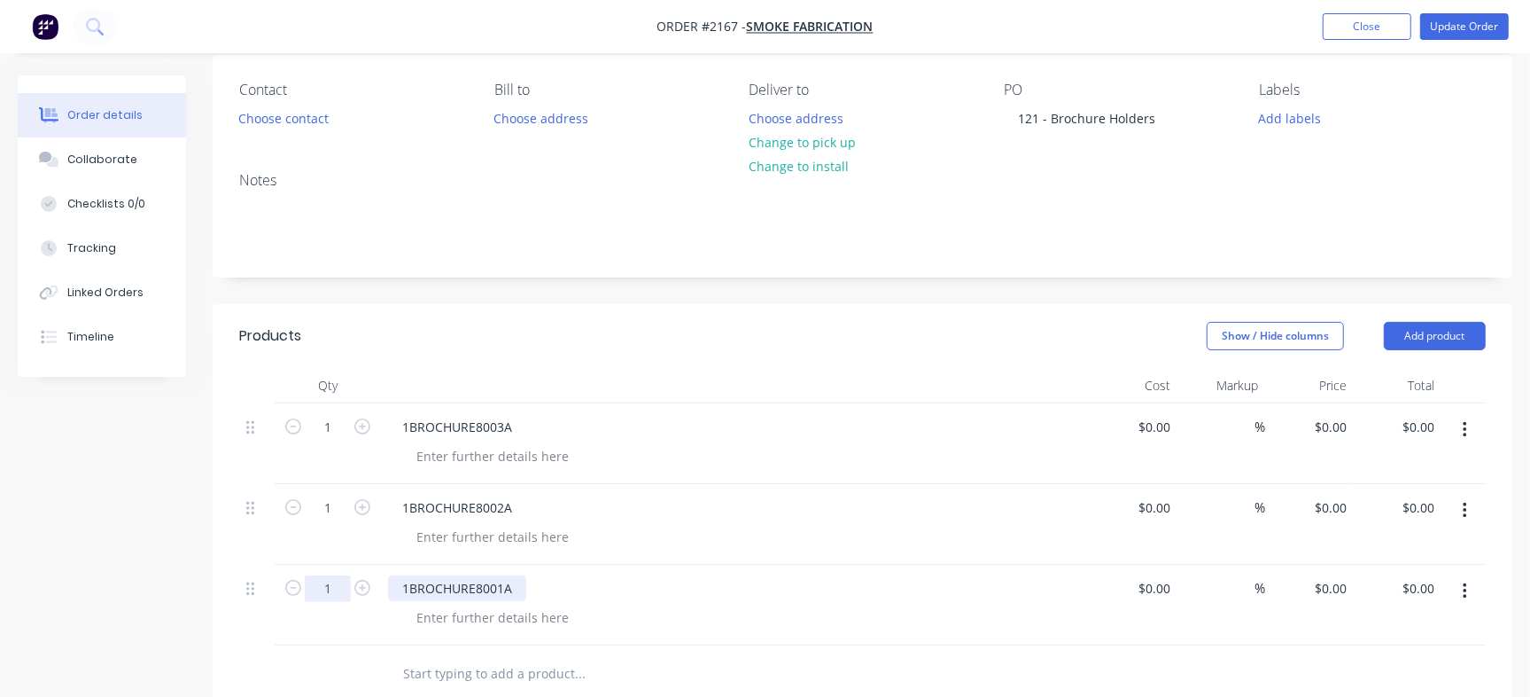
drag, startPoint x: 329, startPoint y: 588, endPoint x: 433, endPoint y: 575, distance: 105.4
click at [329, 440] on input "1" at bounding box center [328, 427] width 46 height 27
type input "2"
click at [693, 315] on header "Products Show / Hide columns Add product" at bounding box center [863, 336] width 1300 height 64
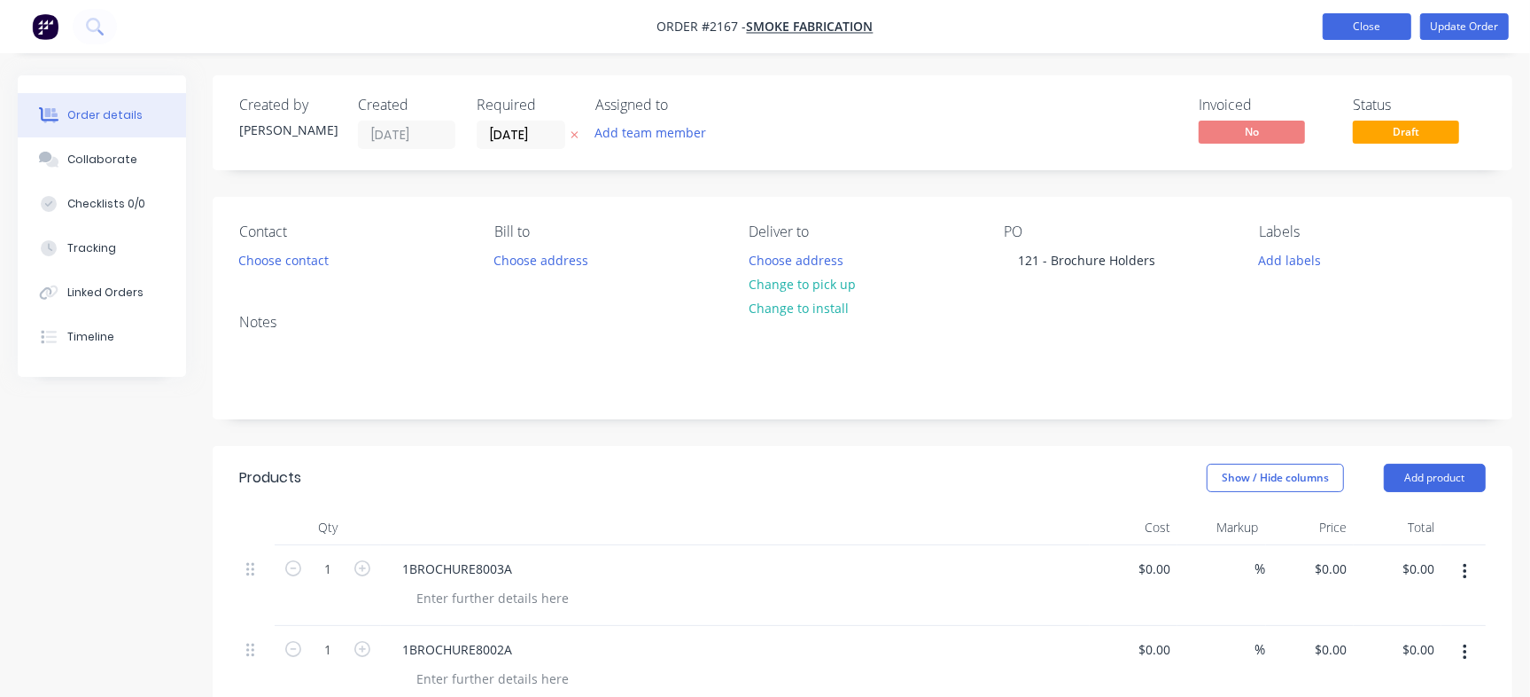
click at [1366, 27] on button "Close" at bounding box center [1367, 26] width 89 height 27
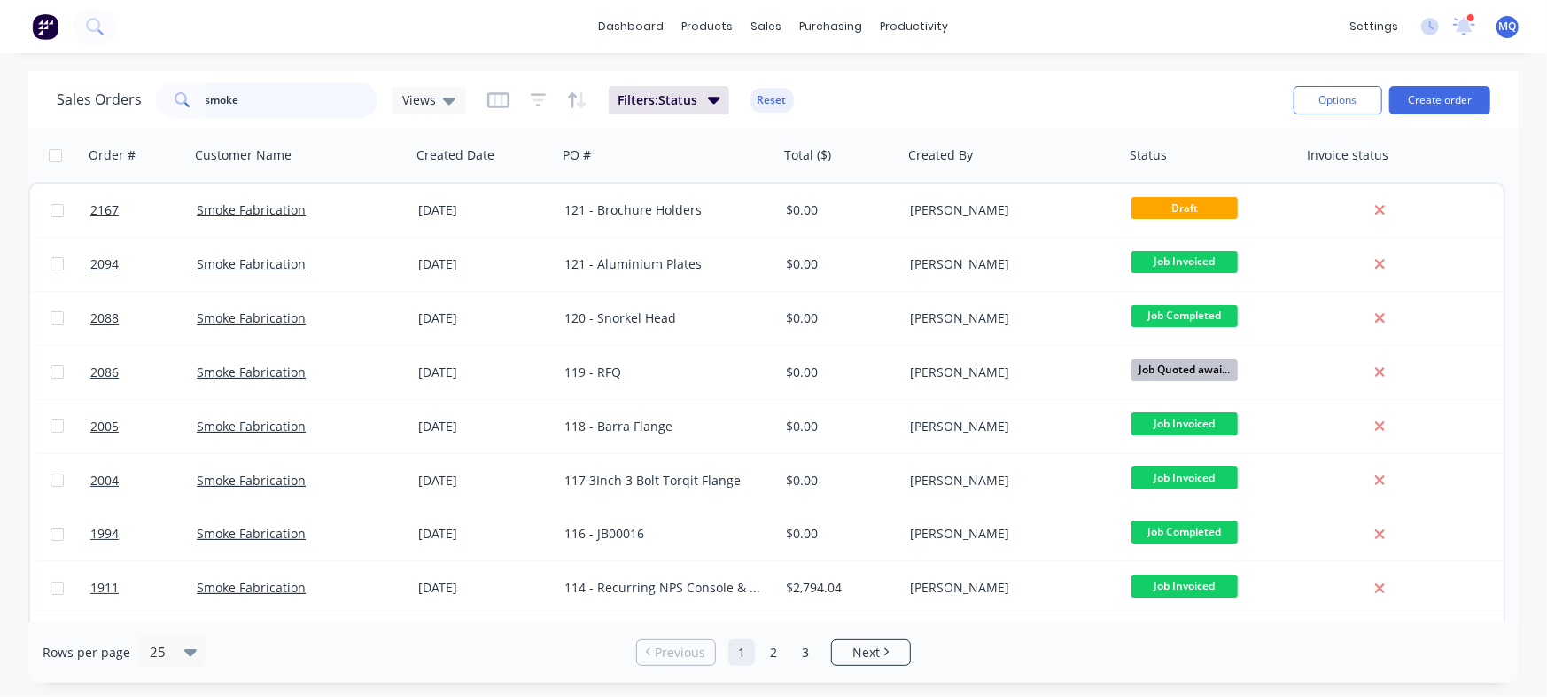
click at [242, 107] on input "smoke" at bounding box center [292, 99] width 173 height 35
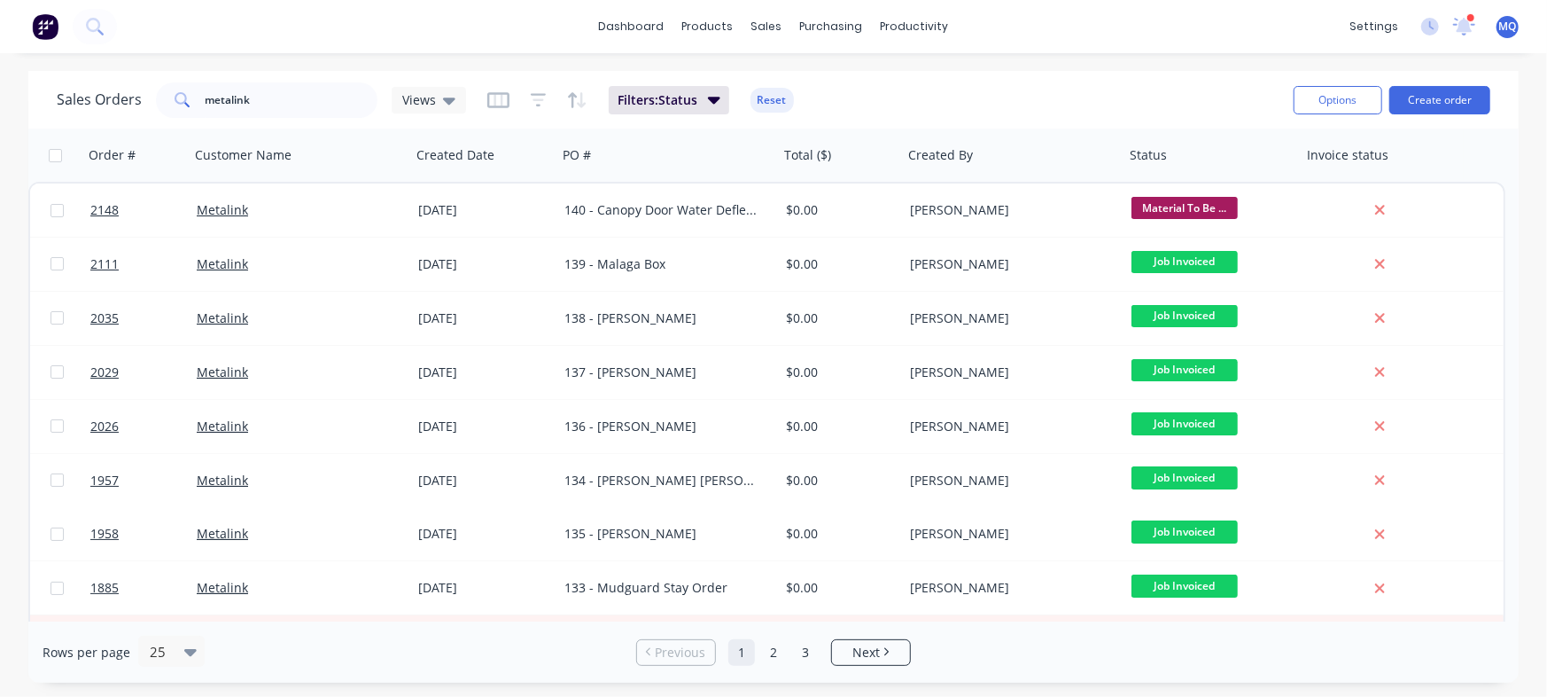
drag, startPoint x: 286, startPoint y: 77, endPoint x: 179, endPoint y: 92, distance: 108.3
click at [169, 82] on div "Sales Orders metalink Views Filters: Status Reset" at bounding box center [668, 99] width 1223 height 43
click at [292, 106] on input "metalink" at bounding box center [292, 99] width 173 height 35
drag, startPoint x: 300, startPoint y: 102, endPoint x: 73, endPoint y: 65, distance: 230.8
click at [73, 65] on div "dashboard products sales purchasing productivity dashboard products Product Cat…" at bounding box center [773, 348] width 1547 height 697
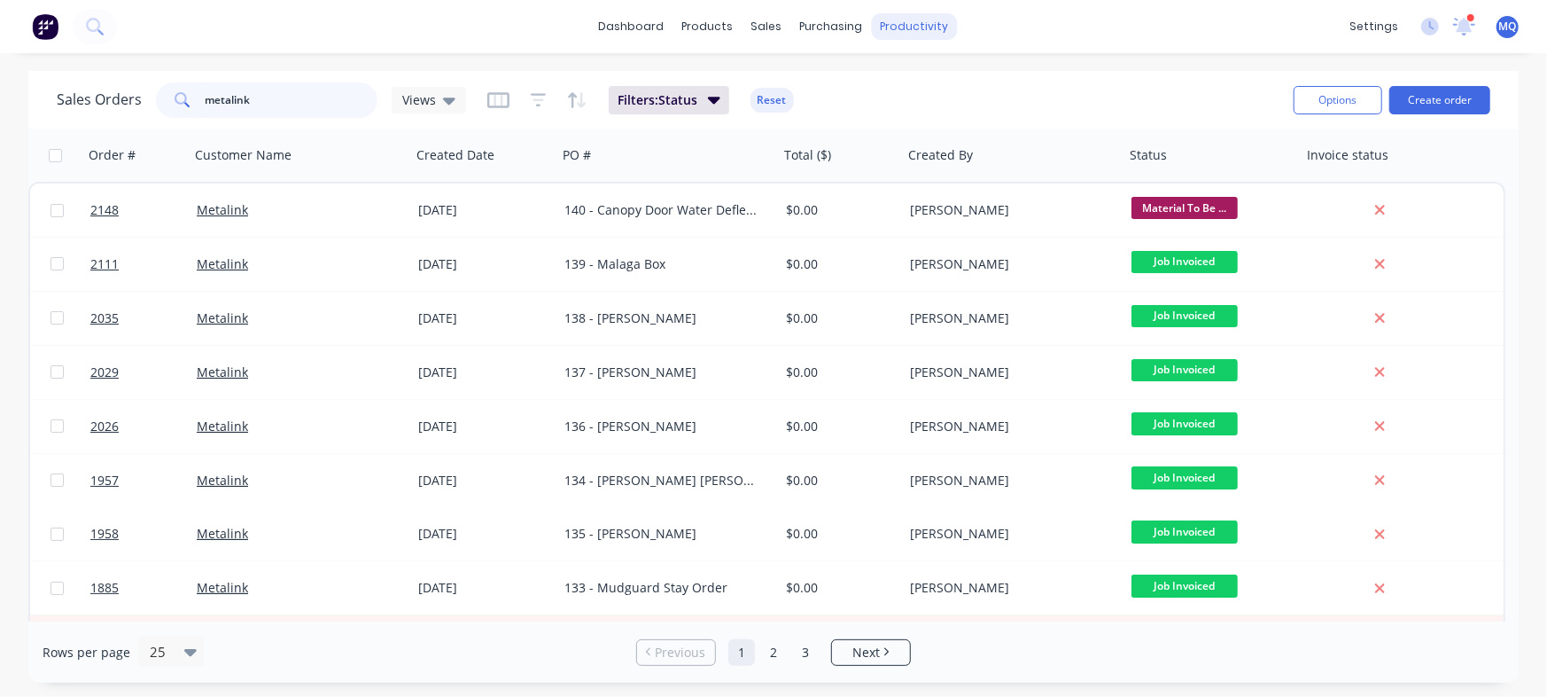
paste input "MM250825"
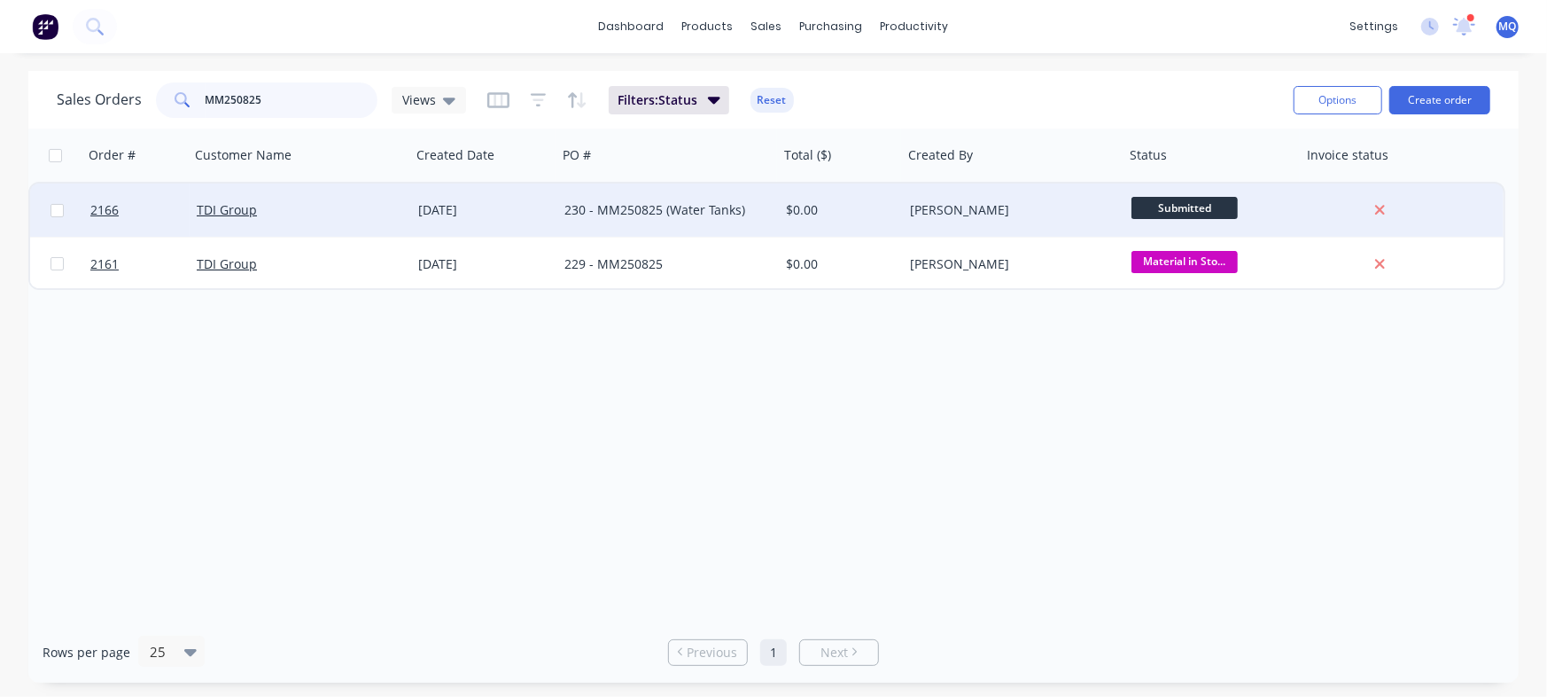
type input "MM250825"
click at [671, 232] on div "230 - MM250825 (Water Tanks)" at bounding box center [668, 209] width 222 height 53
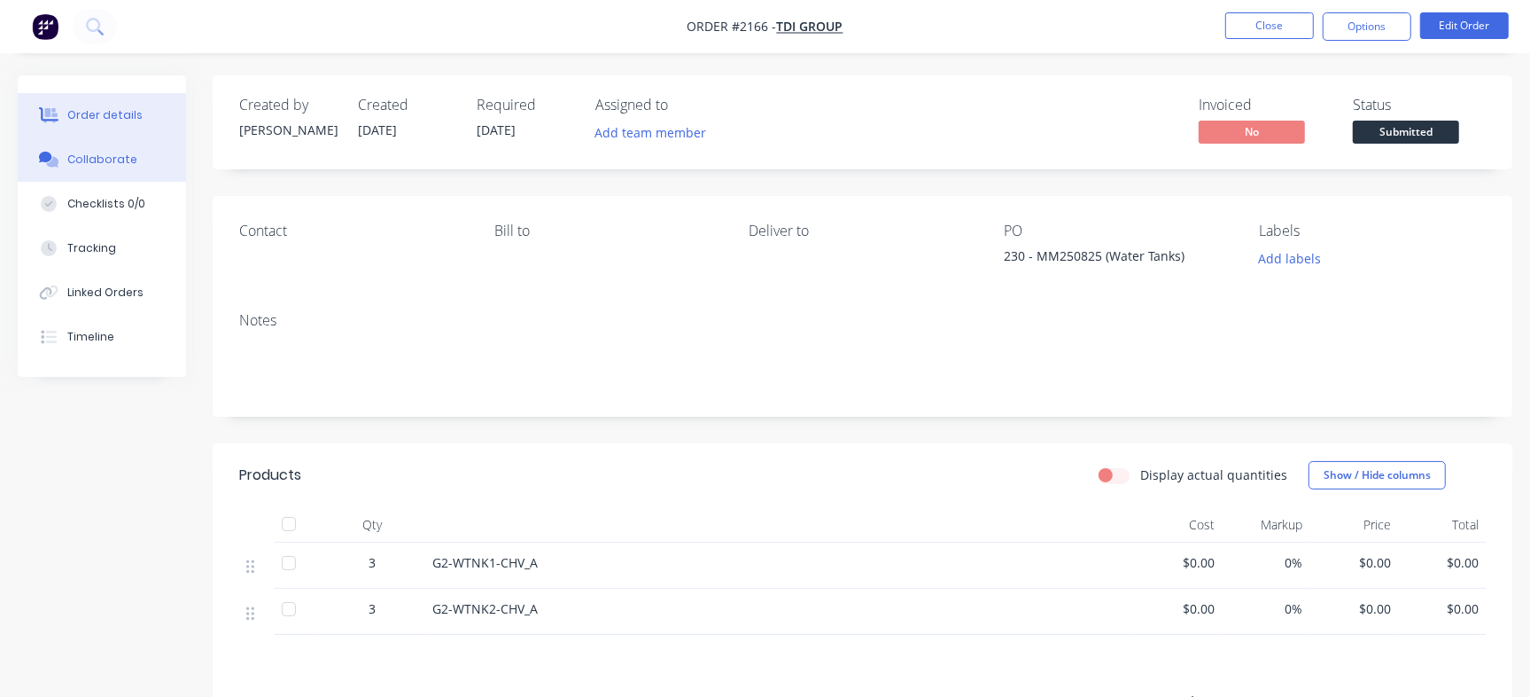
click at [141, 170] on button "Collaborate" at bounding box center [102, 159] width 168 height 44
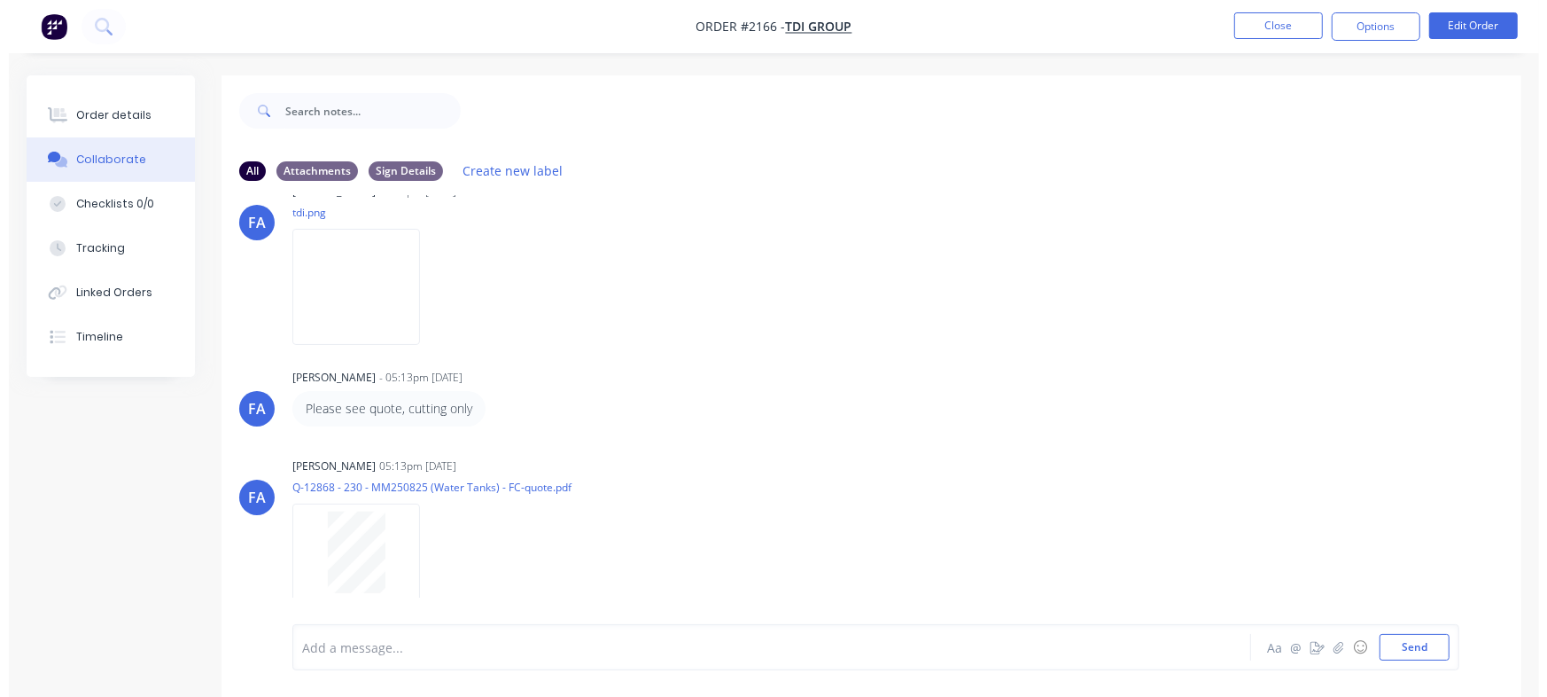
scroll to position [136, 0]
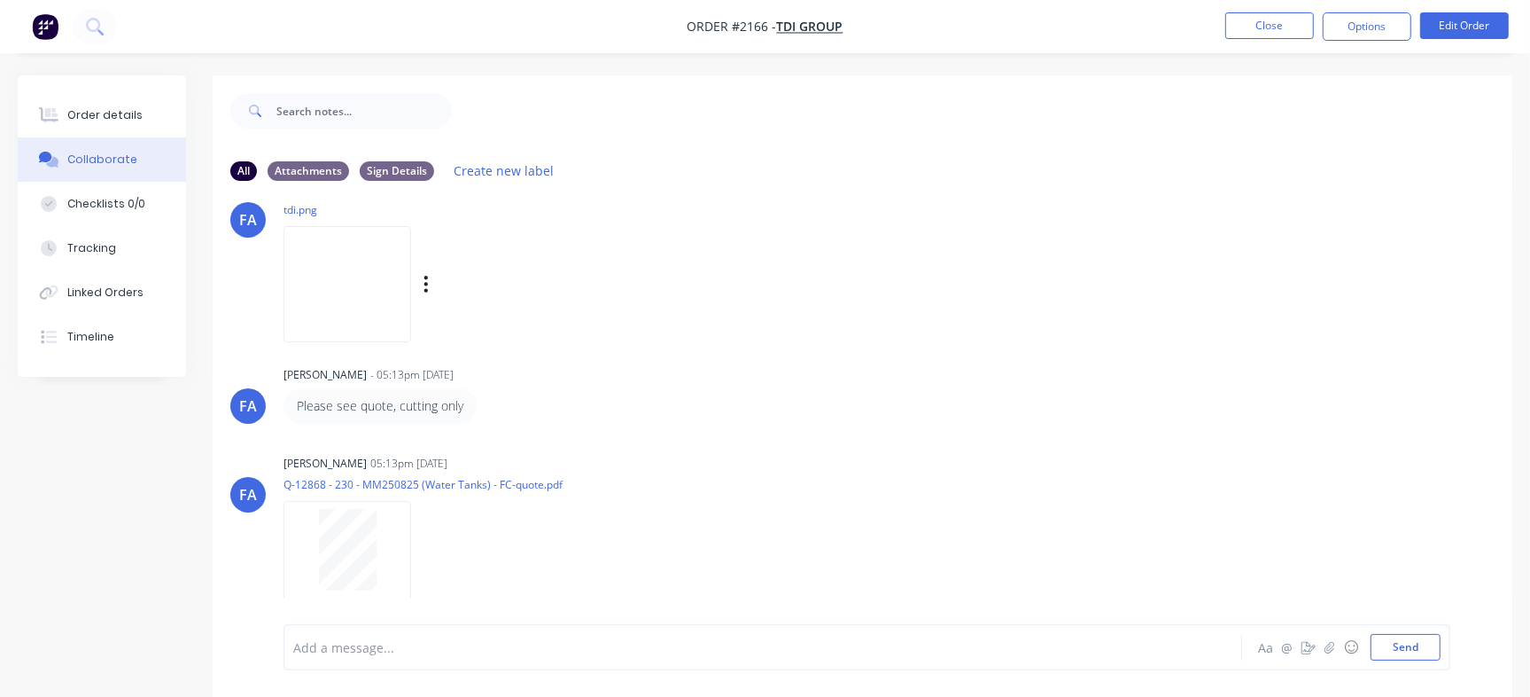
click at [331, 253] on img at bounding box center [348, 284] width 128 height 116
click at [1247, 24] on button "Close" at bounding box center [1270, 25] width 89 height 27
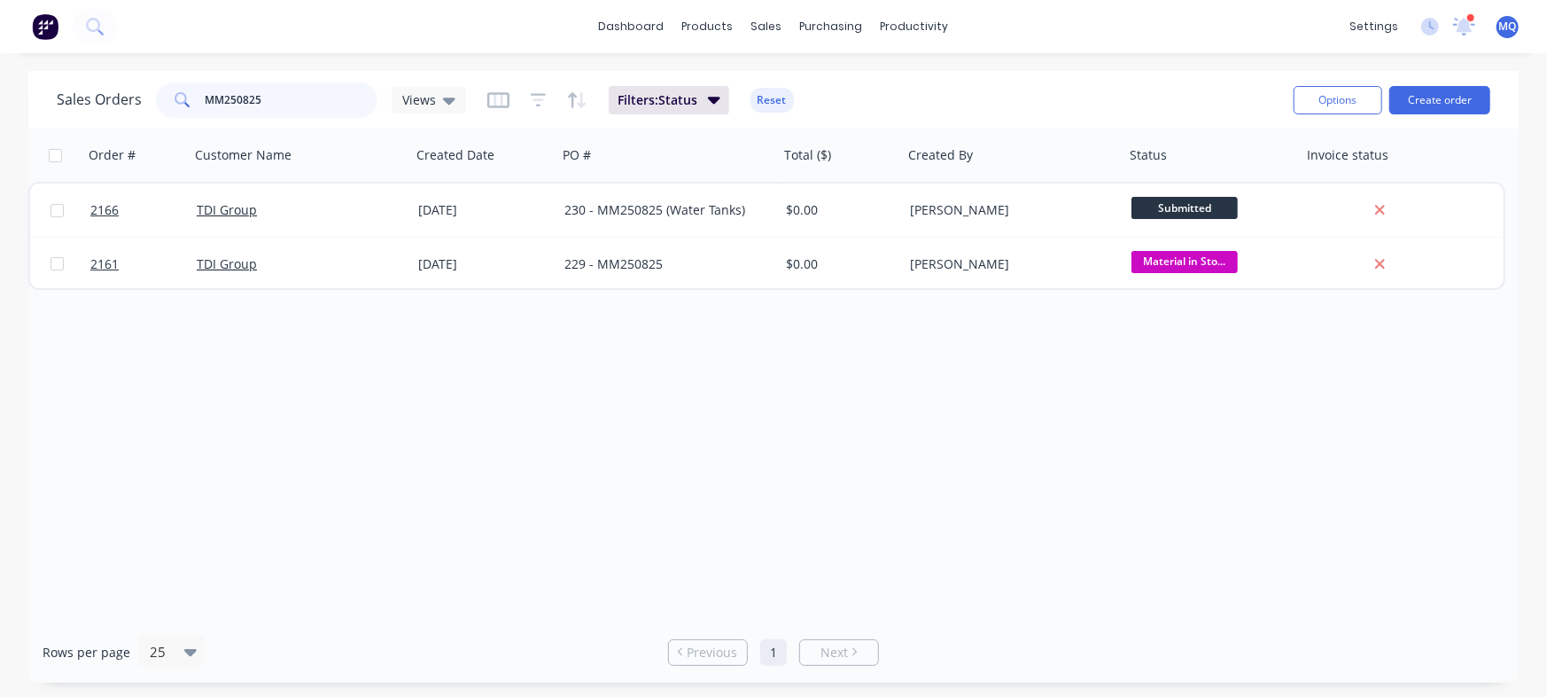
click at [247, 108] on input "MM250825" at bounding box center [292, 99] width 173 height 35
type input "12600"
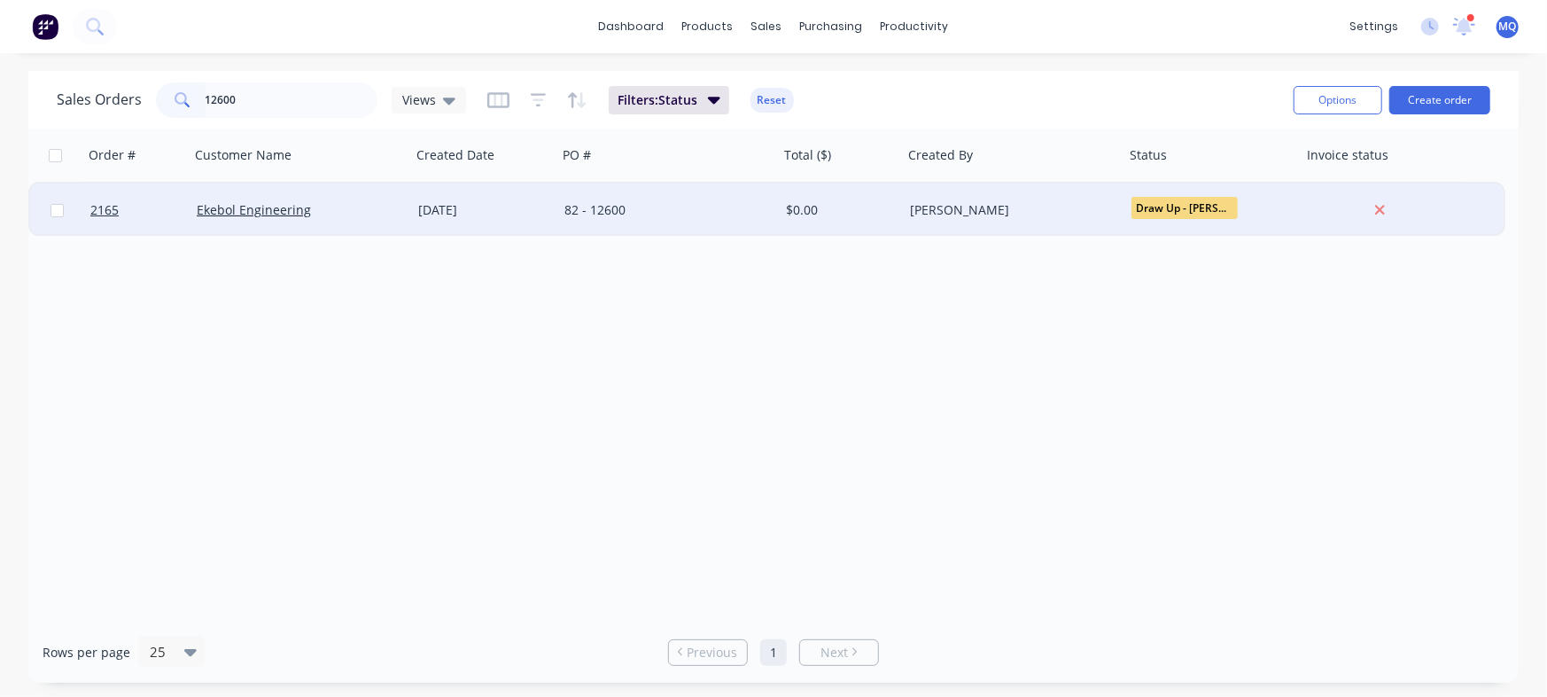
click at [420, 209] on div "[DATE]" at bounding box center [484, 210] width 132 height 18
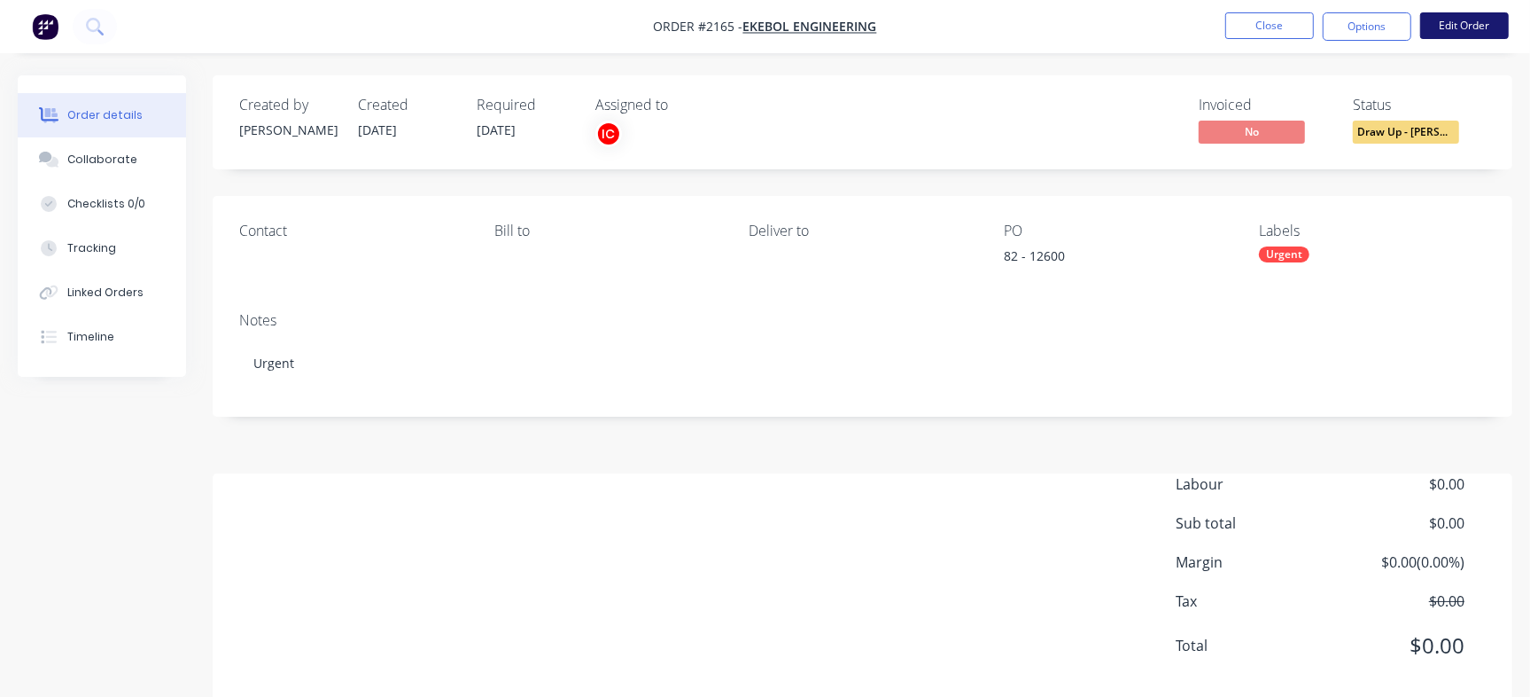
click at [1486, 28] on button "Edit Order" at bounding box center [1465, 25] width 89 height 27
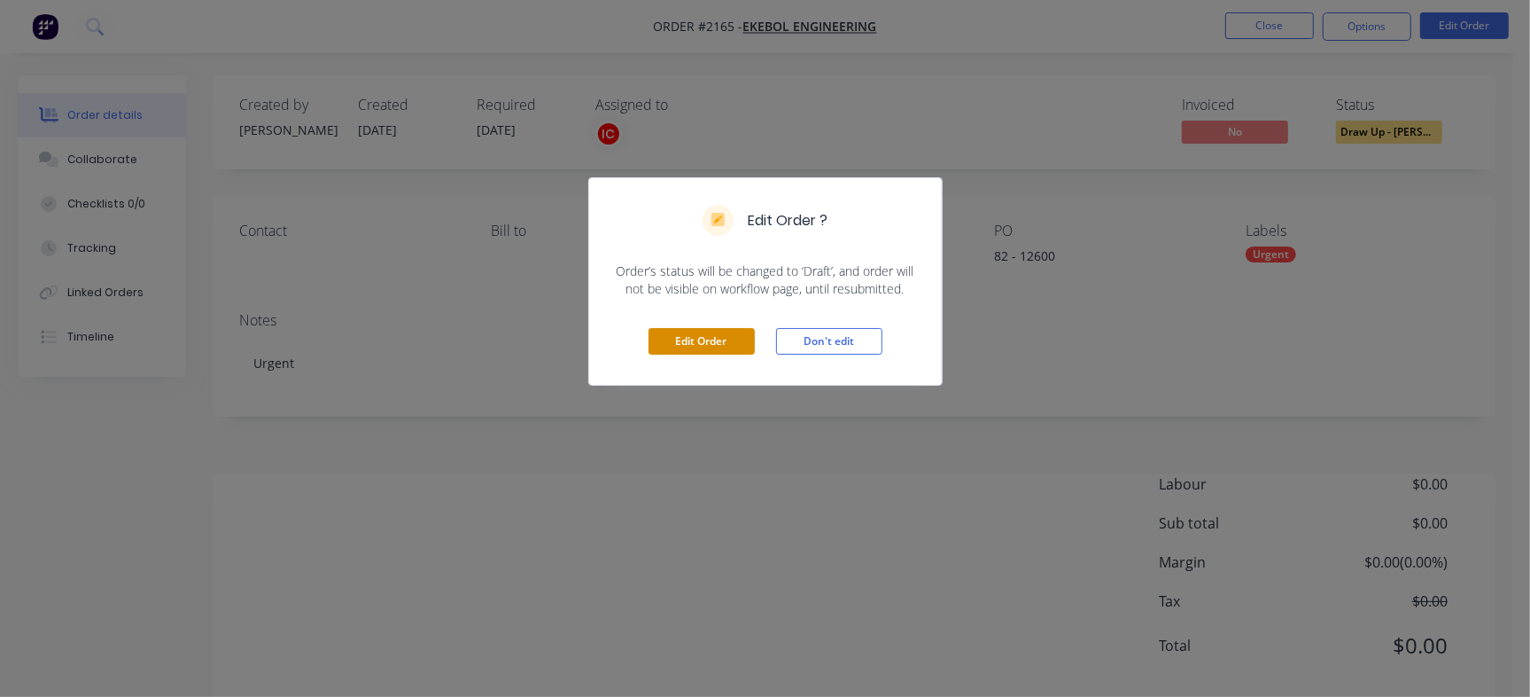
click at [706, 342] on button "Edit Order" at bounding box center [702, 341] width 106 height 27
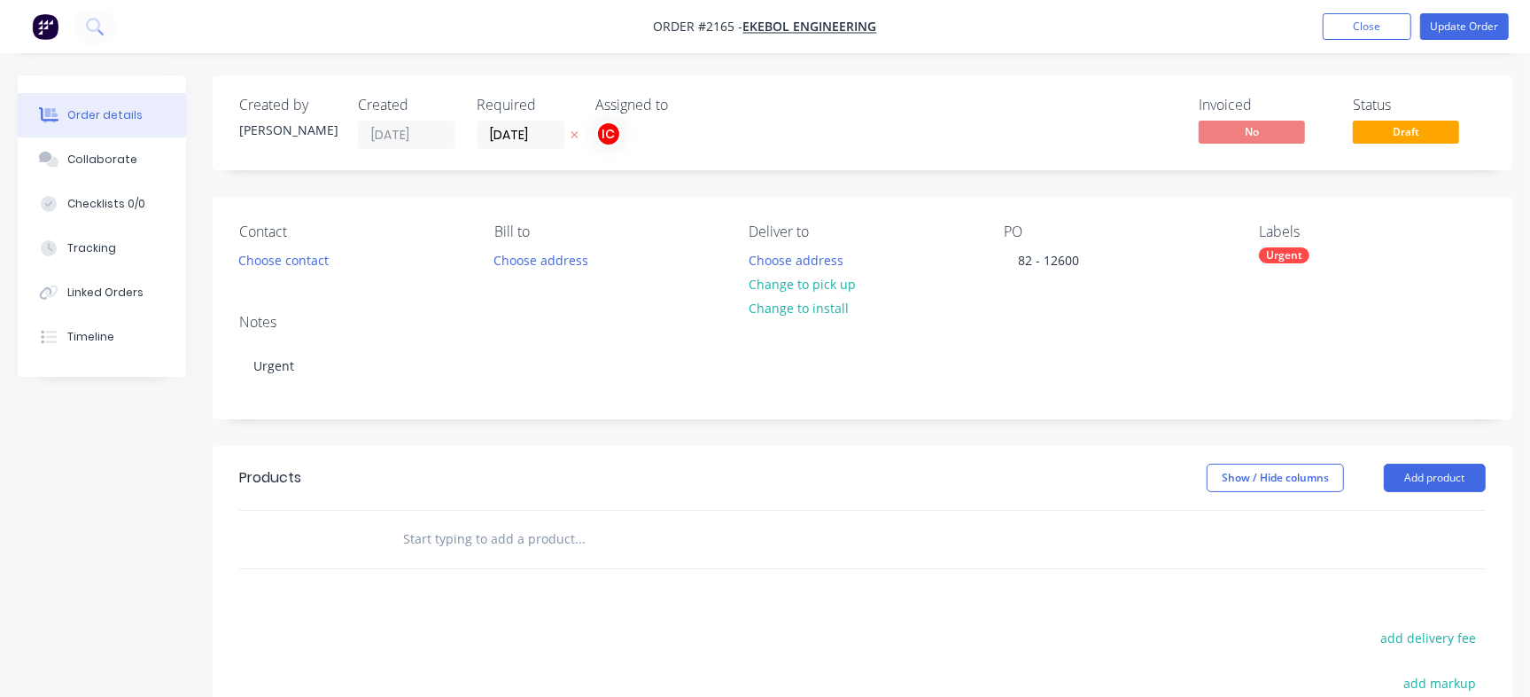
click at [526, 535] on input "text" at bounding box center [579, 538] width 354 height 35
paste input "No worries. We're expecting by [DATE] for both POs."
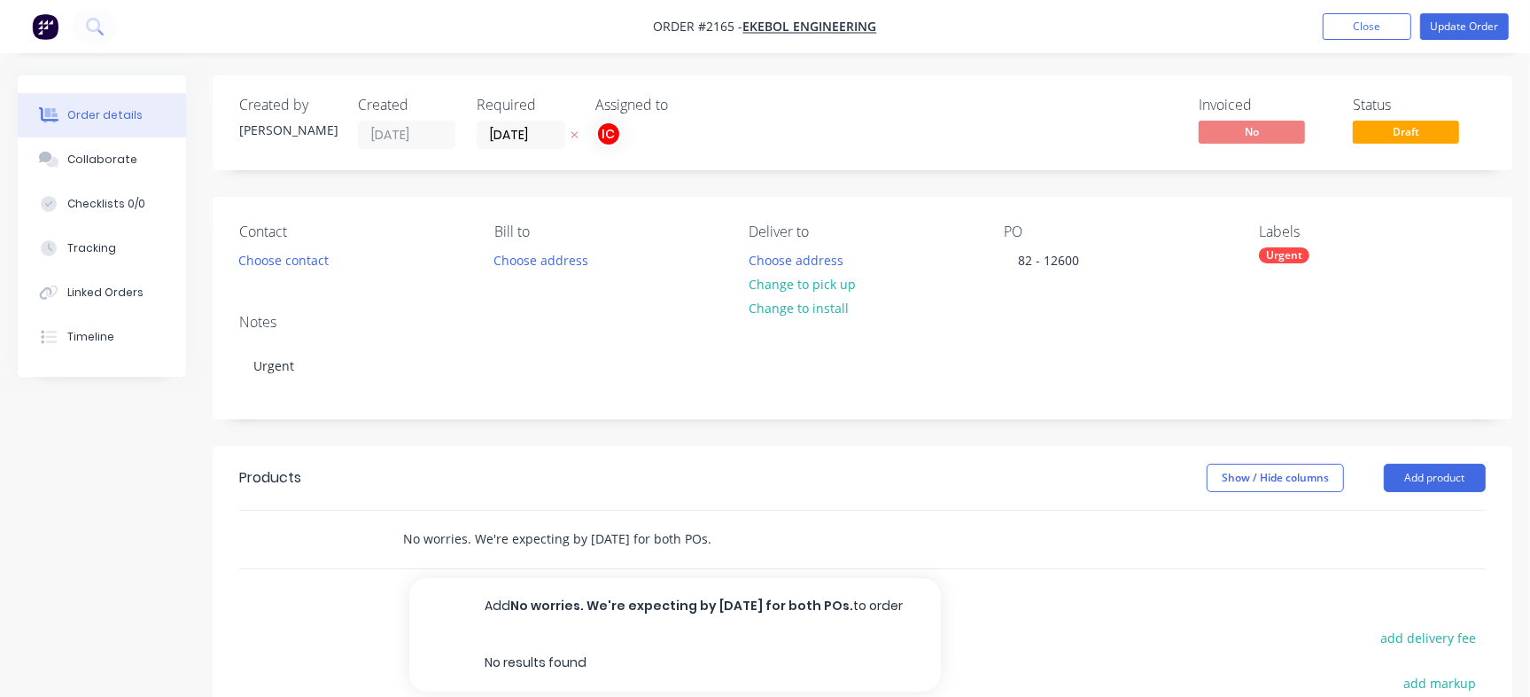
click at [614, 521] on input "No worries. We're expecting by [DATE] for both POs." at bounding box center [579, 538] width 354 height 35
click at [611, 526] on input "No worries. We're expecting by [DATE] for both POs." at bounding box center [579, 538] width 354 height 35
paste input "806L-96-601"
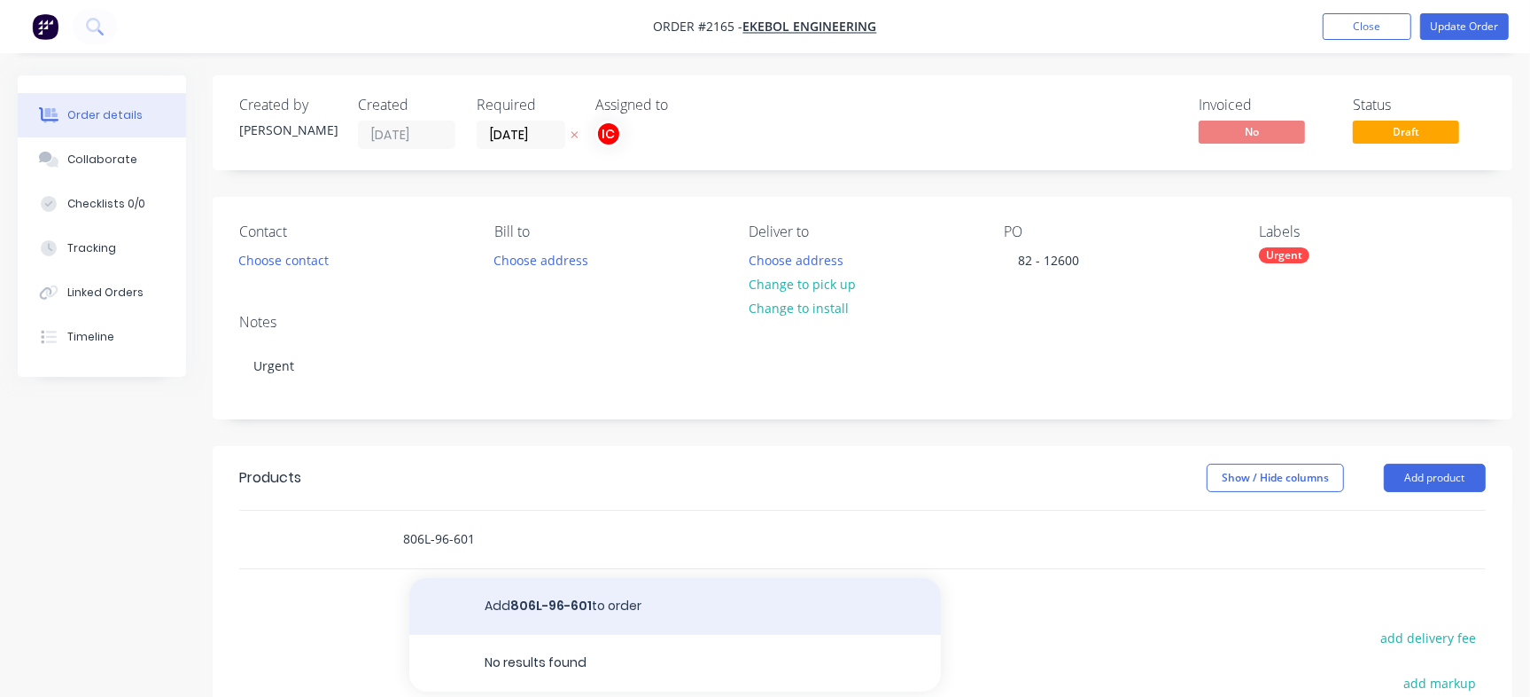
type input "806L-96-601"
click at [630, 612] on button "Add 806L-96-601 to order" at bounding box center [675, 606] width 532 height 57
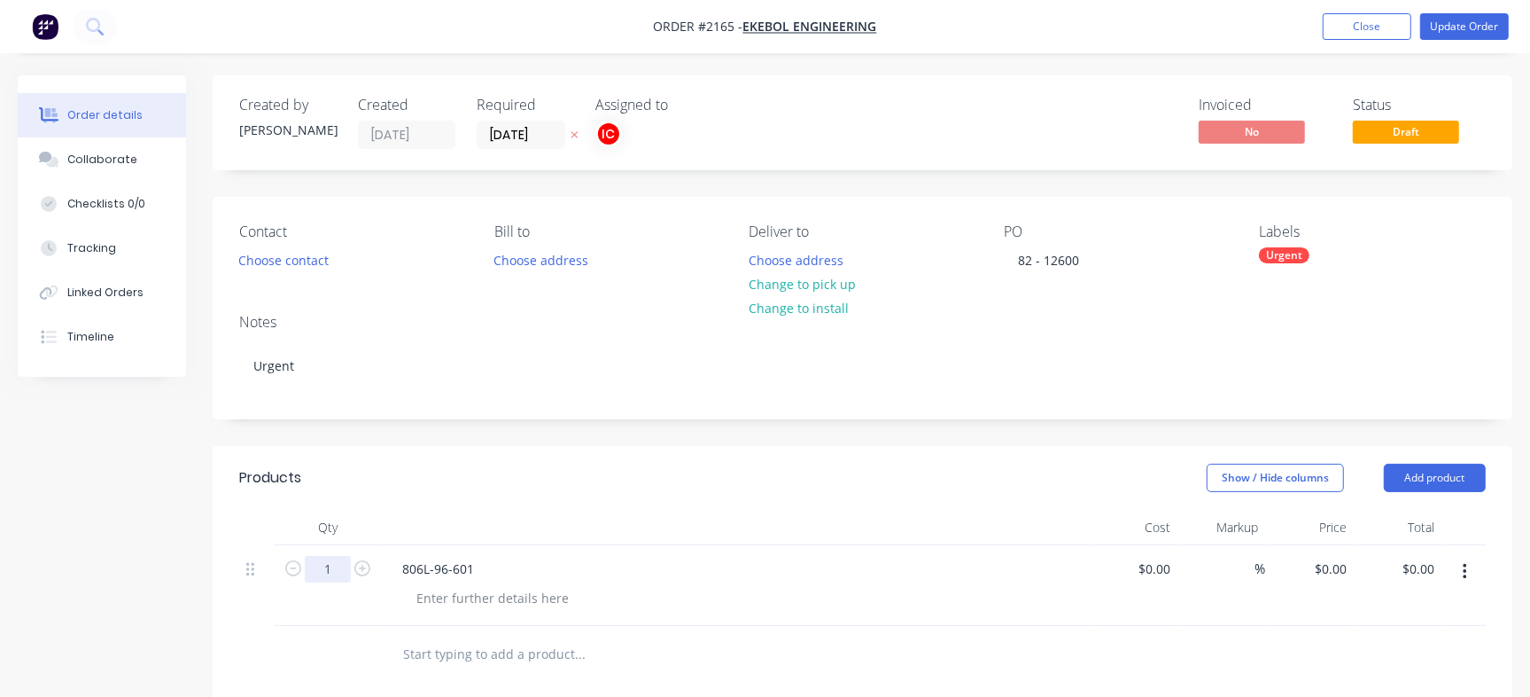
click at [326, 564] on input "1" at bounding box center [328, 569] width 46 height 27
type input "2"
click at [611, 410] on div "Notes Urgent" at bounding box center [863, 359] width 1300 height 119
click at [131, 162] on button "Collaborate" at bounding box center [102, 159] width 168 height 44
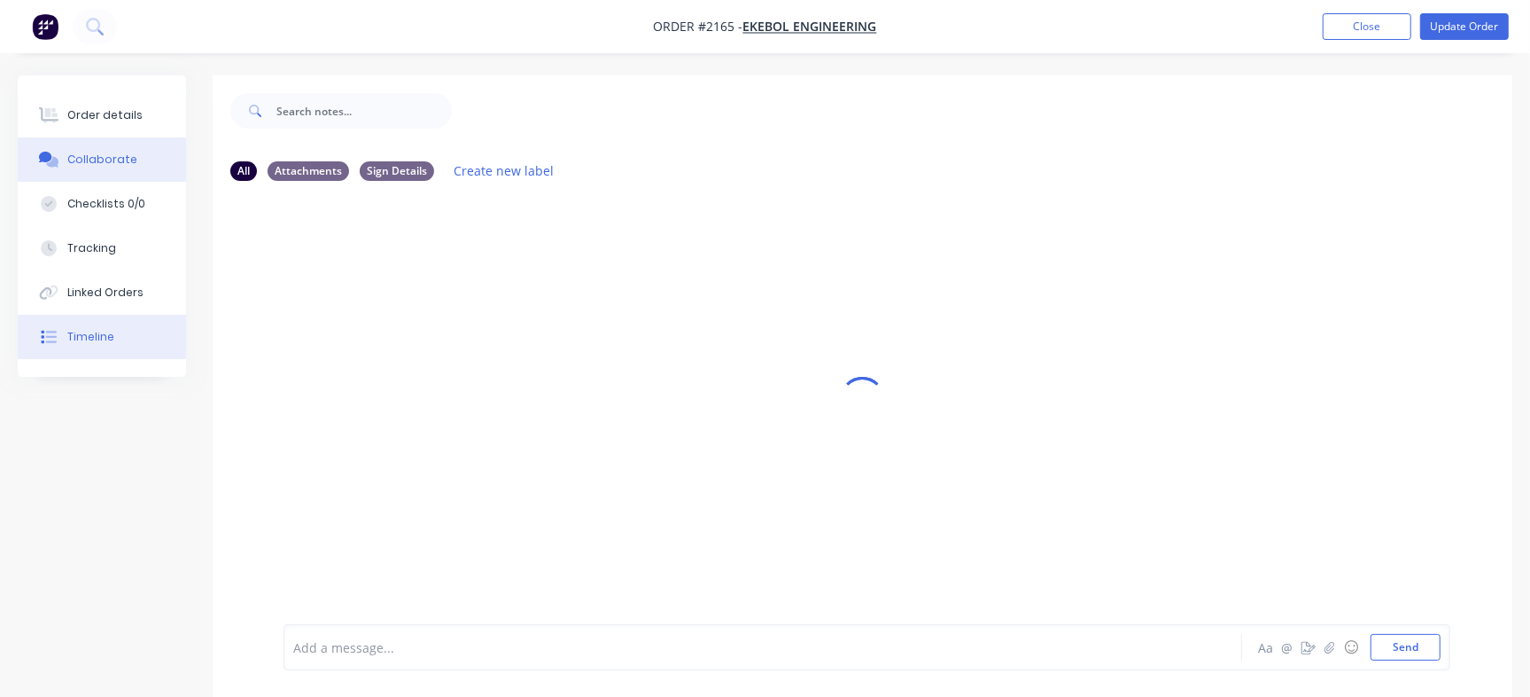
click at [152, 351] on button "Timeline" at bounding box center [102, 337] width 168 height 44
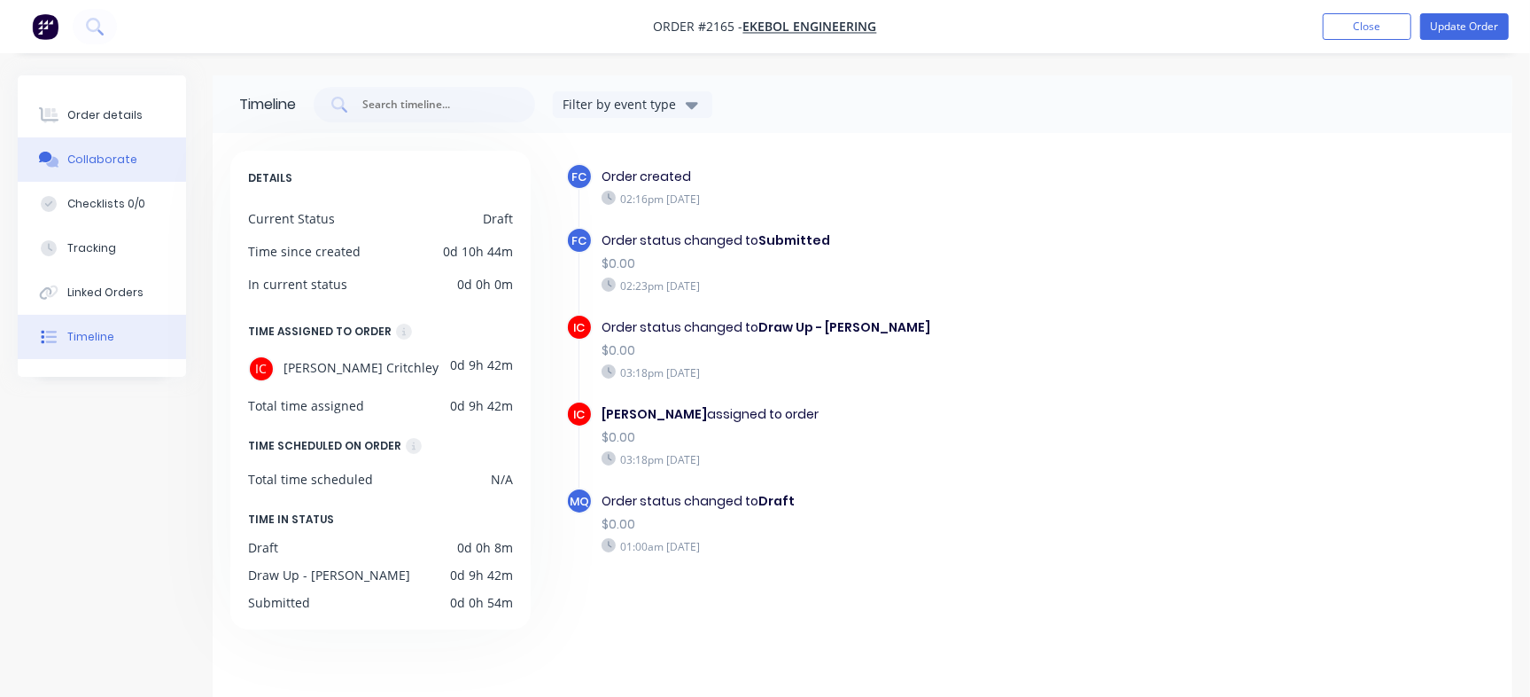
click at [130, 160] on button "Collaborate" at bounding box center [102, 159] width 168 height 44
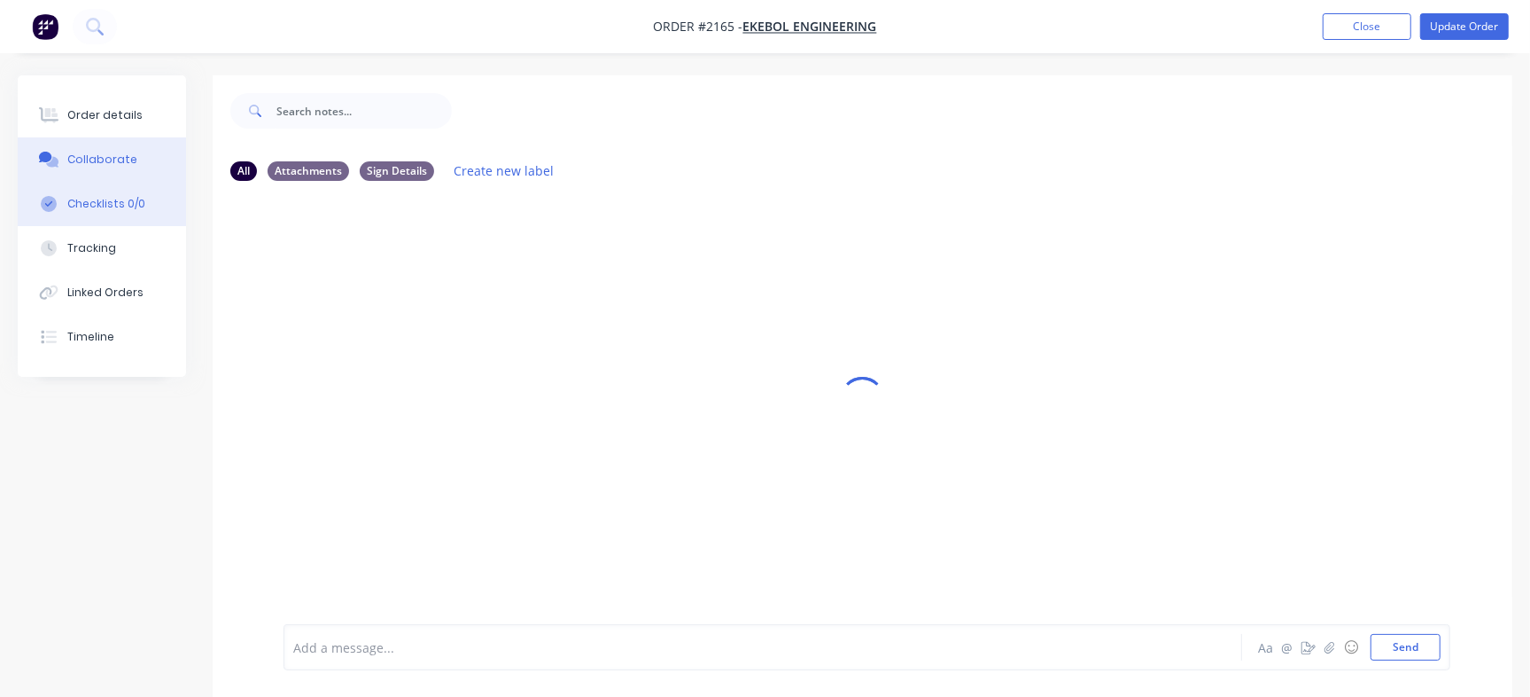
click at [172, 204] on button "Checklists 0/0" at bounding box center [102, 204] width 168 height 44
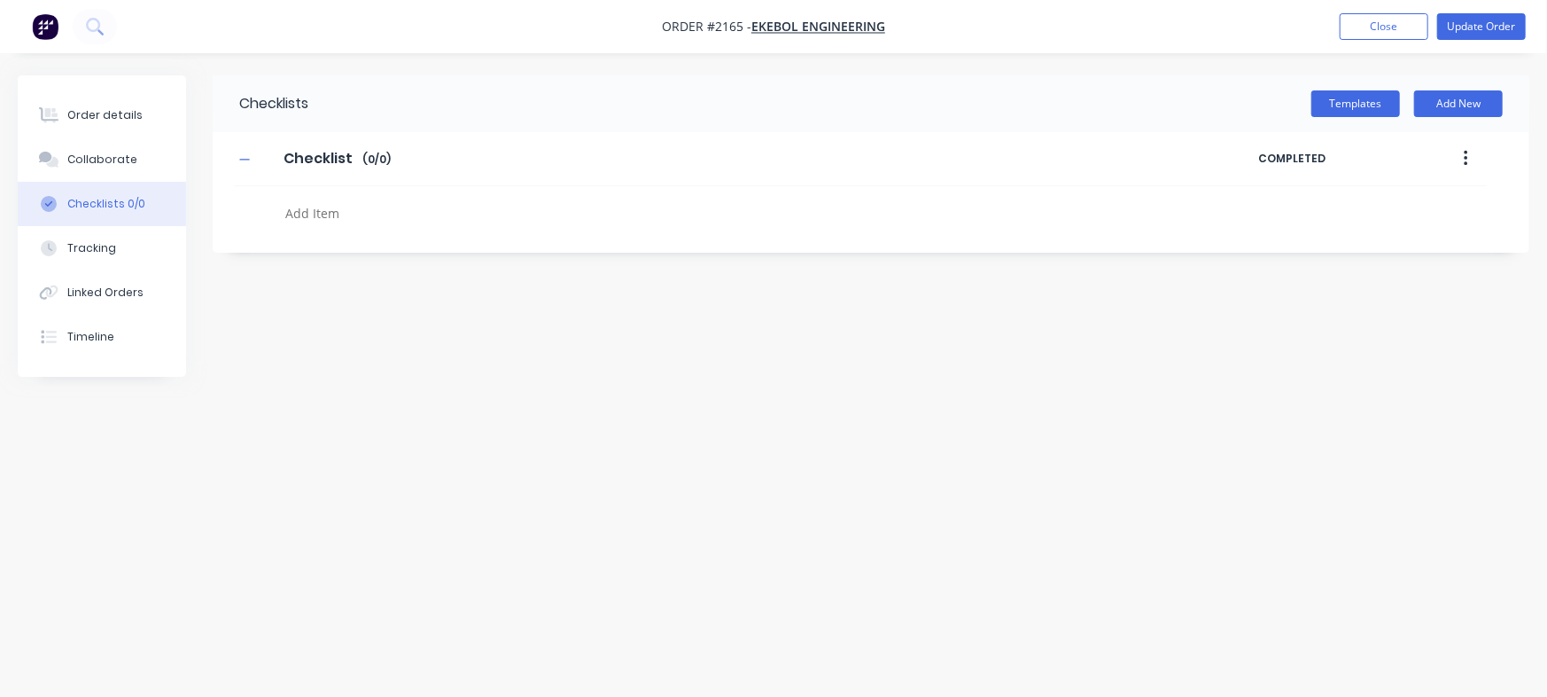
click at [356, 219] on textarea at bounding box center [681, 213] width 806 height 26
type textarea "x"
type textarea "P"
type textarea "x"
type textarea "PO"
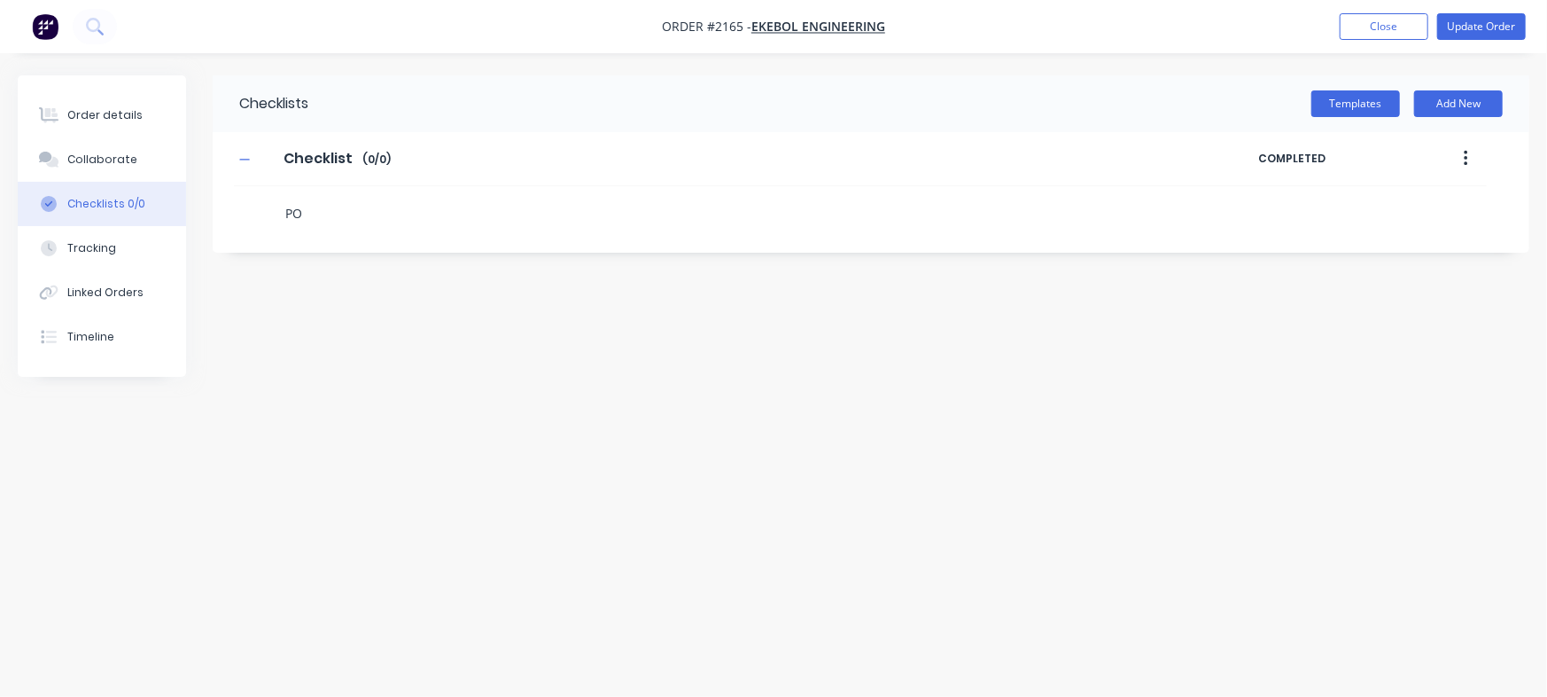
type textarea "x"
click at [266, 203] on icon at bounding box center [263, 205] width 23 height 23
click at [255, 197] on input "file" at bounding box center [255, 197] width 0 height 0
type input "C:\fakepath\PO Print_EKEBOL - 12600.pdf"
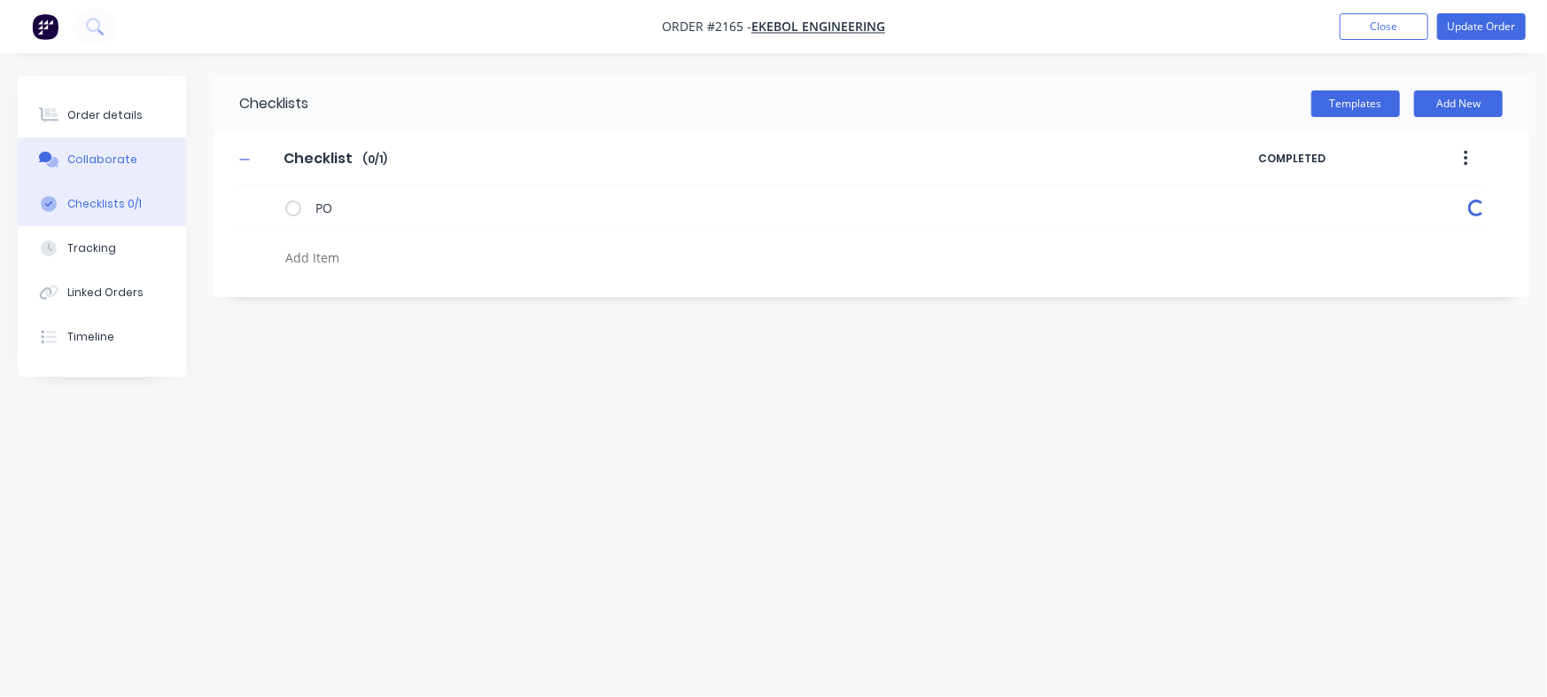
click at [128, 169] on button "Collaborate" at bounding box center [102, 159] width 168 height 44
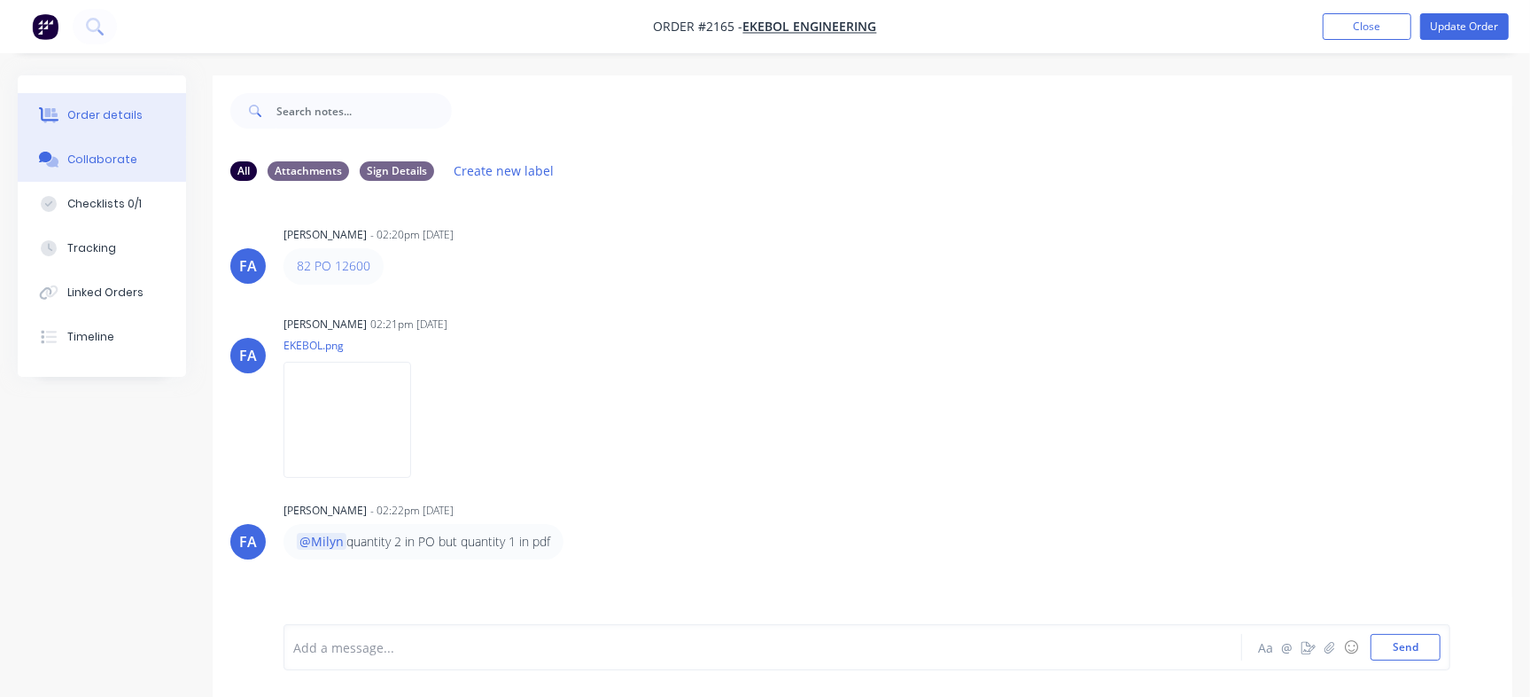
click at [130, 116] on div "Order details" at bounding box center [104, 115] width 75 height 16
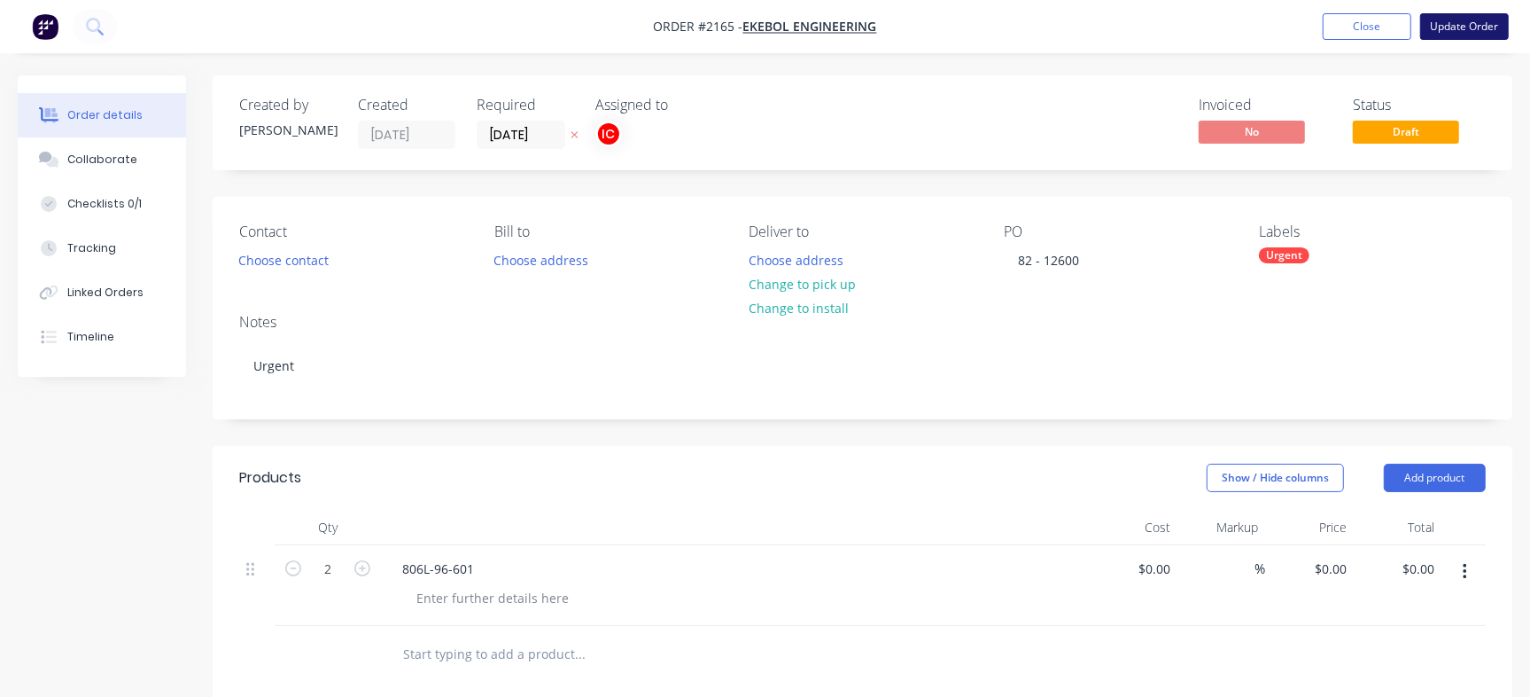
click at [1490, 18] on button "Update Order" at bounding box center [1465, 26] width 89 height 27
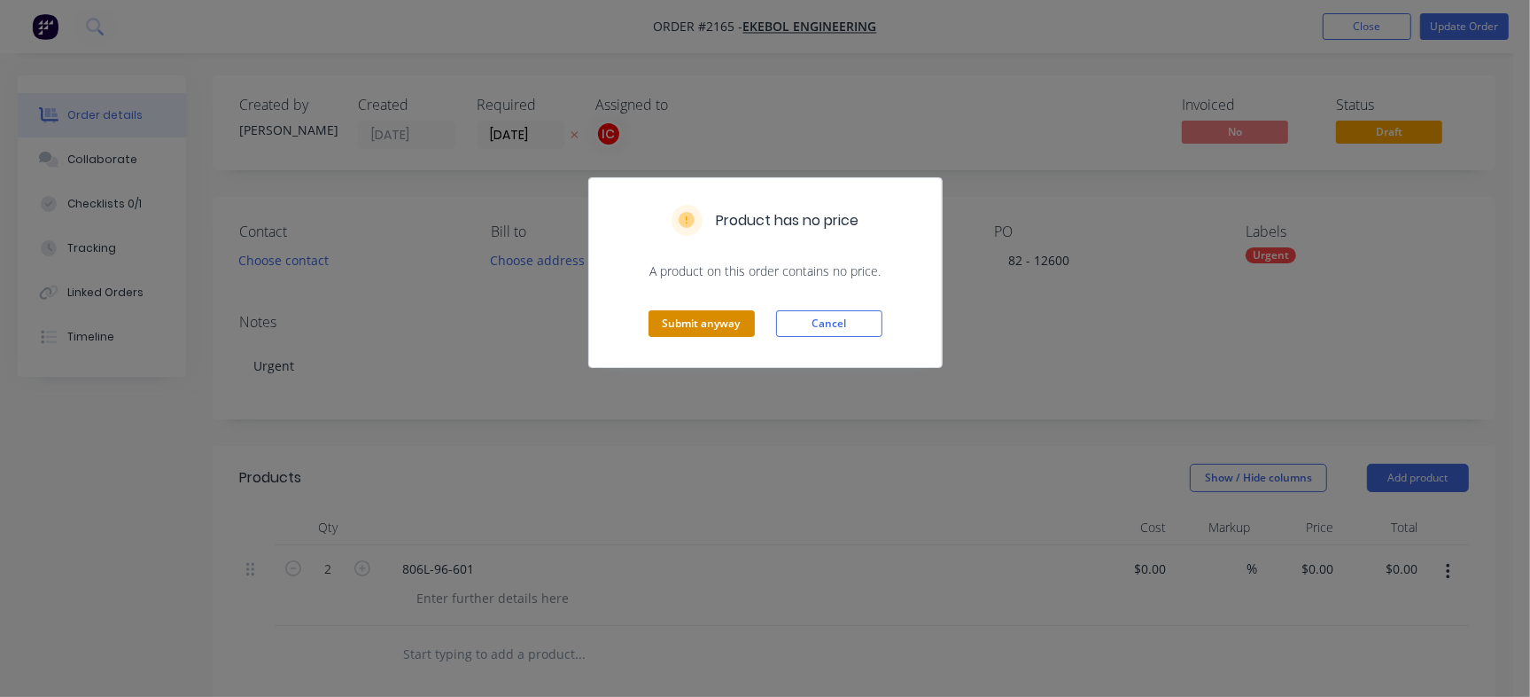
click at [744, 320] on button "Submit anyway" at bounding box center [702, 323] width 106 height 27
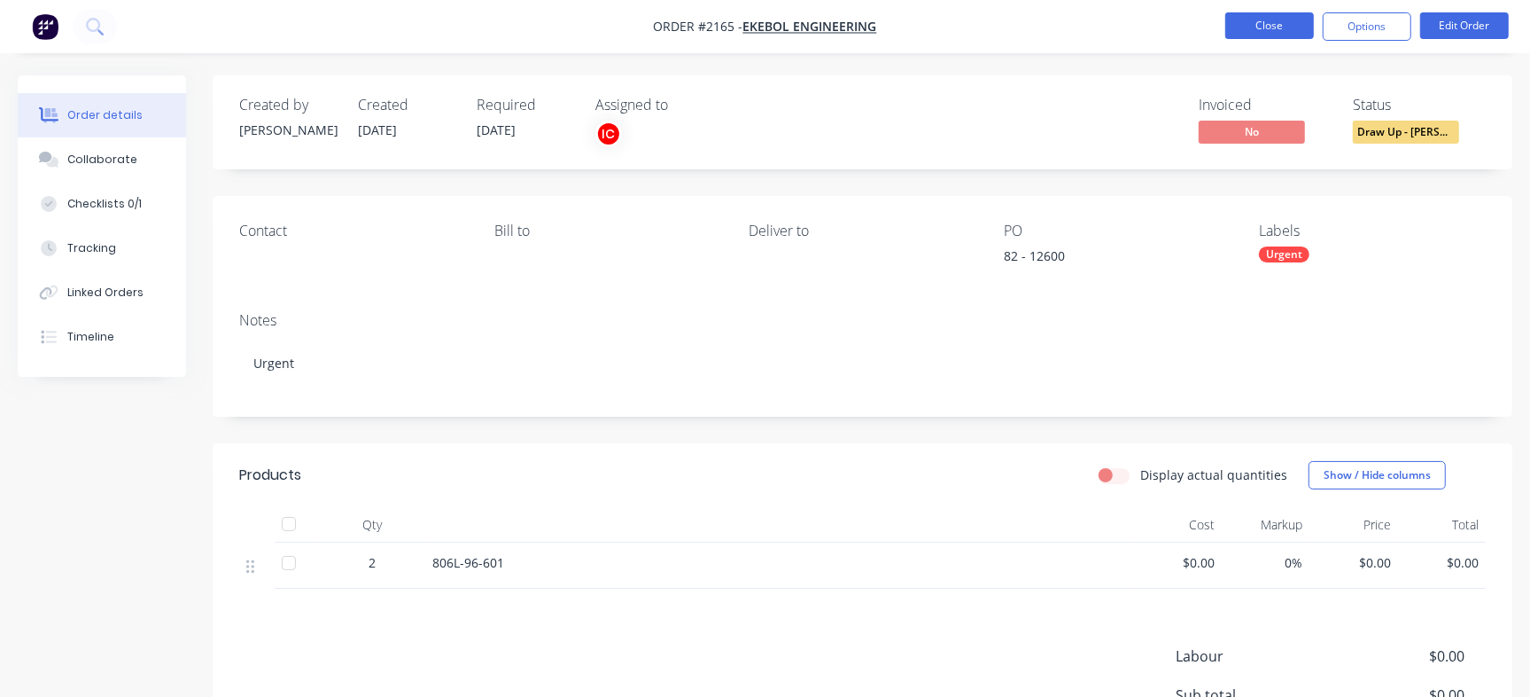
click at [1258, 15] on button "Close" at bounding box center [1270, 25] width 89 height 27
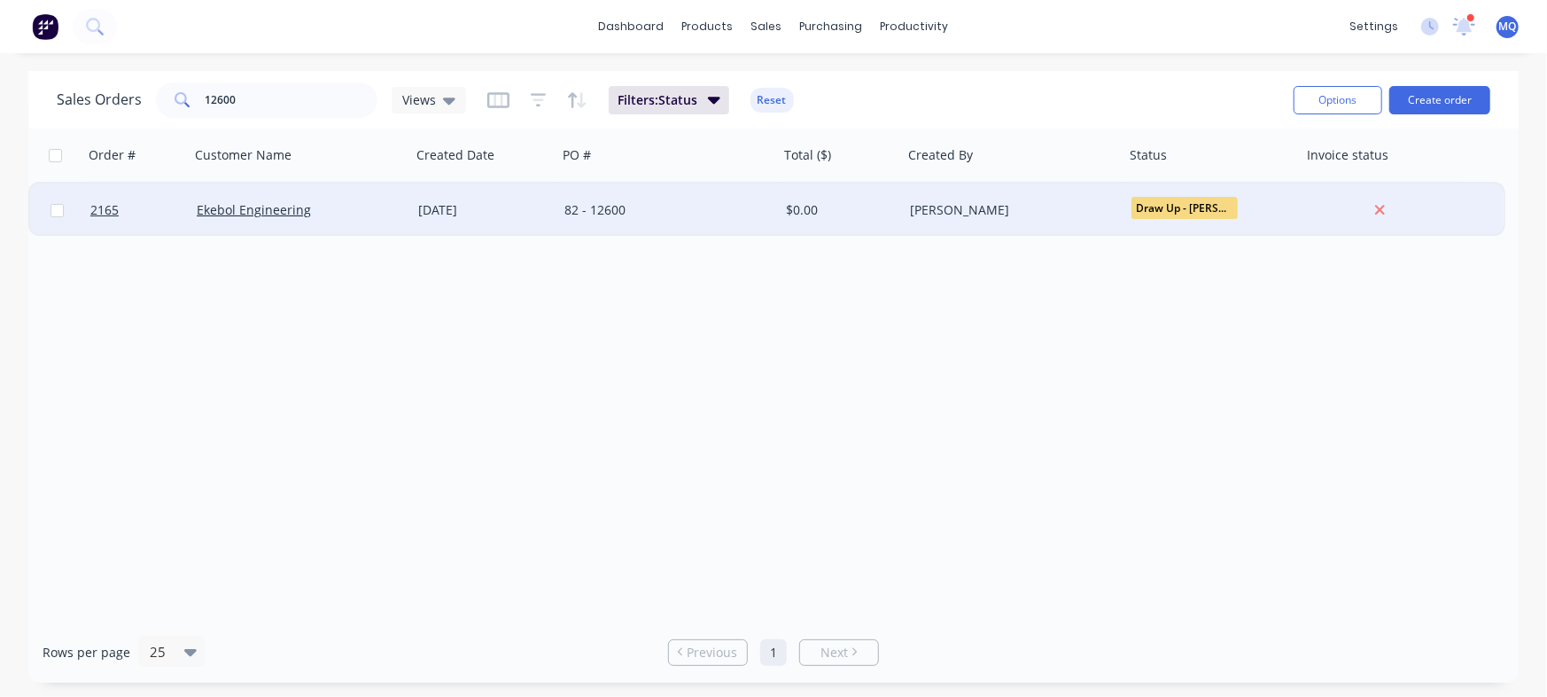
click at [697, 219] on div "82 - 12600" at bounding box center [668, 209] width 222 height 53
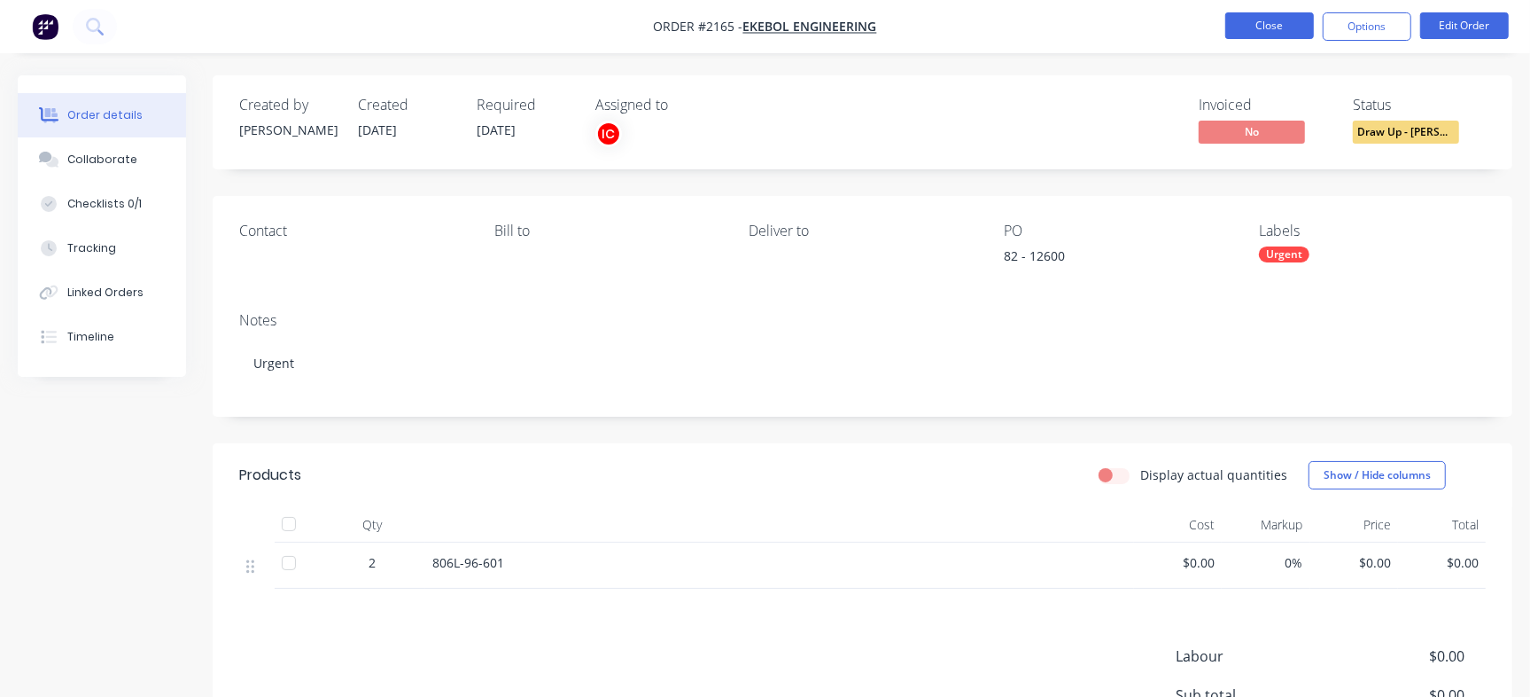
click at [1295, 20] on button "Close" at bounding box center [1270, 25] width 89 height 27
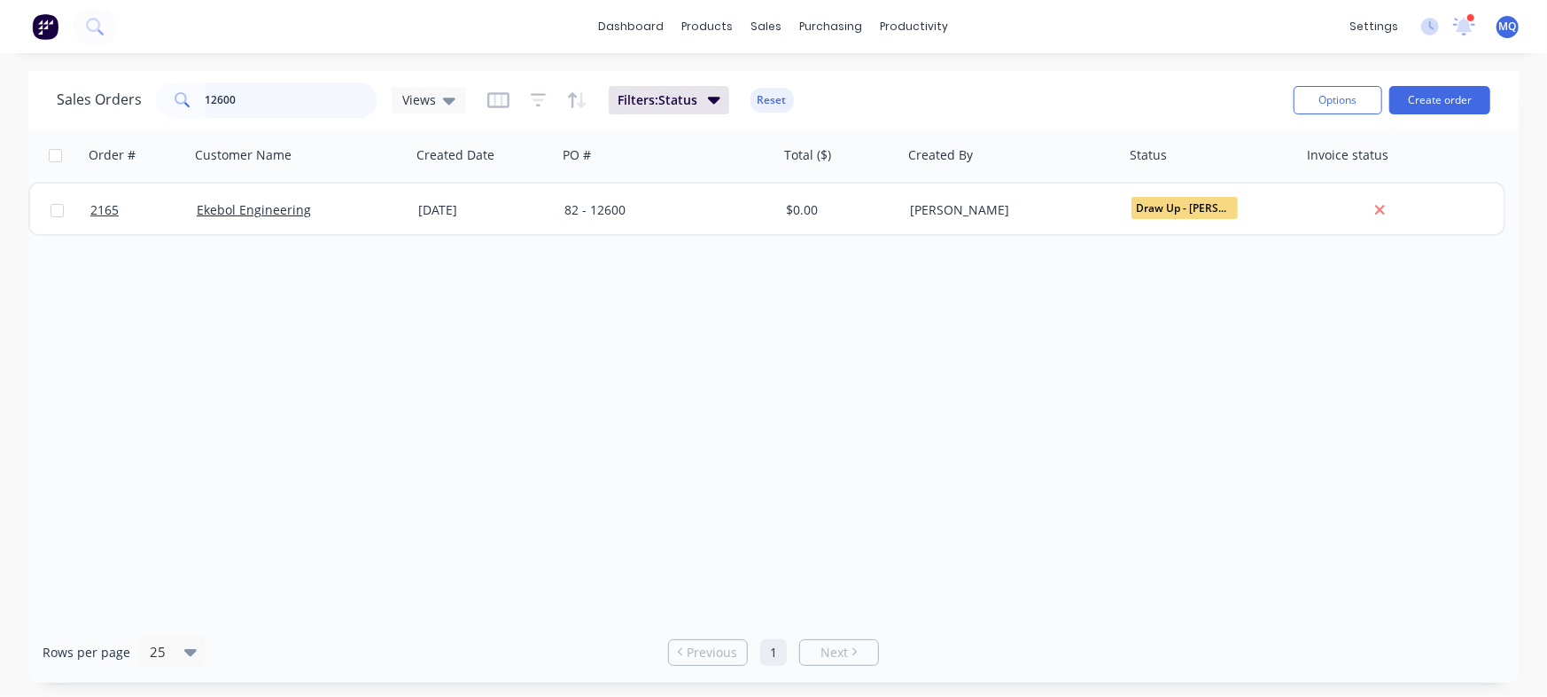
click at [264, 104] on input "12600" at bounding box center [292, 99] width 173 height 35
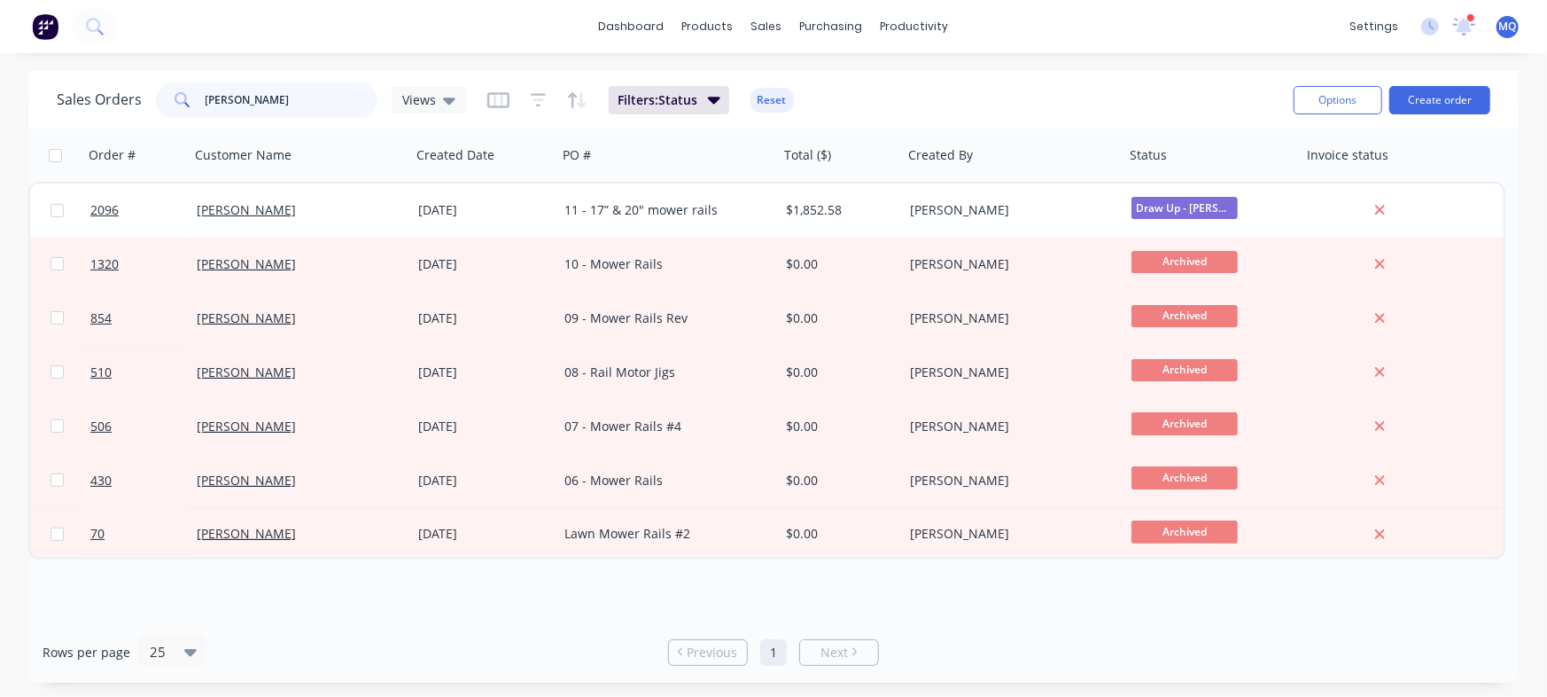
drag, startPoint x: 310, startPoint y: 94, endPoint x: 0, endPoint y: 10, distance: 321.4
click at [0, 10] on div "dashboard products sales purchasing productivity dashboard products Product Cat…" at bounding box center [773, 348] width 1547 height 697
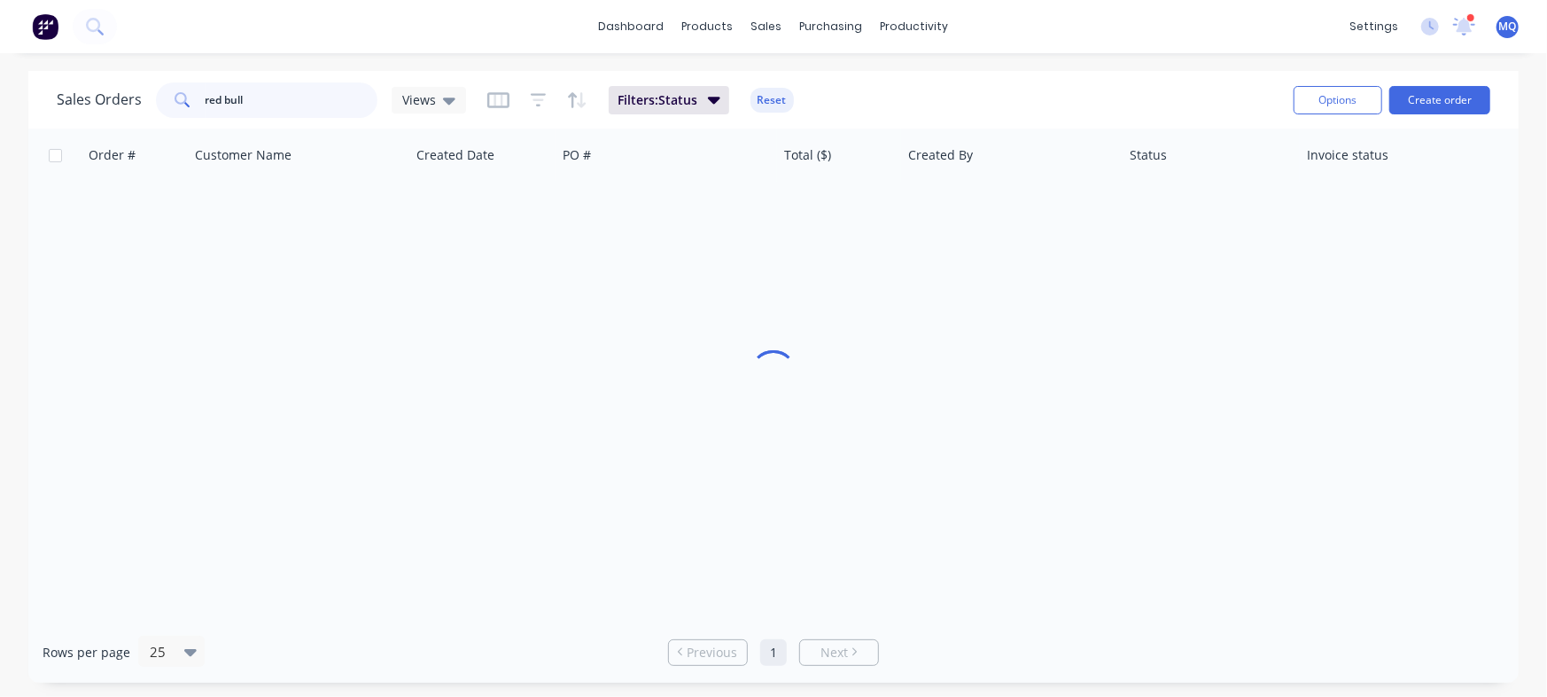
type input "red bull"
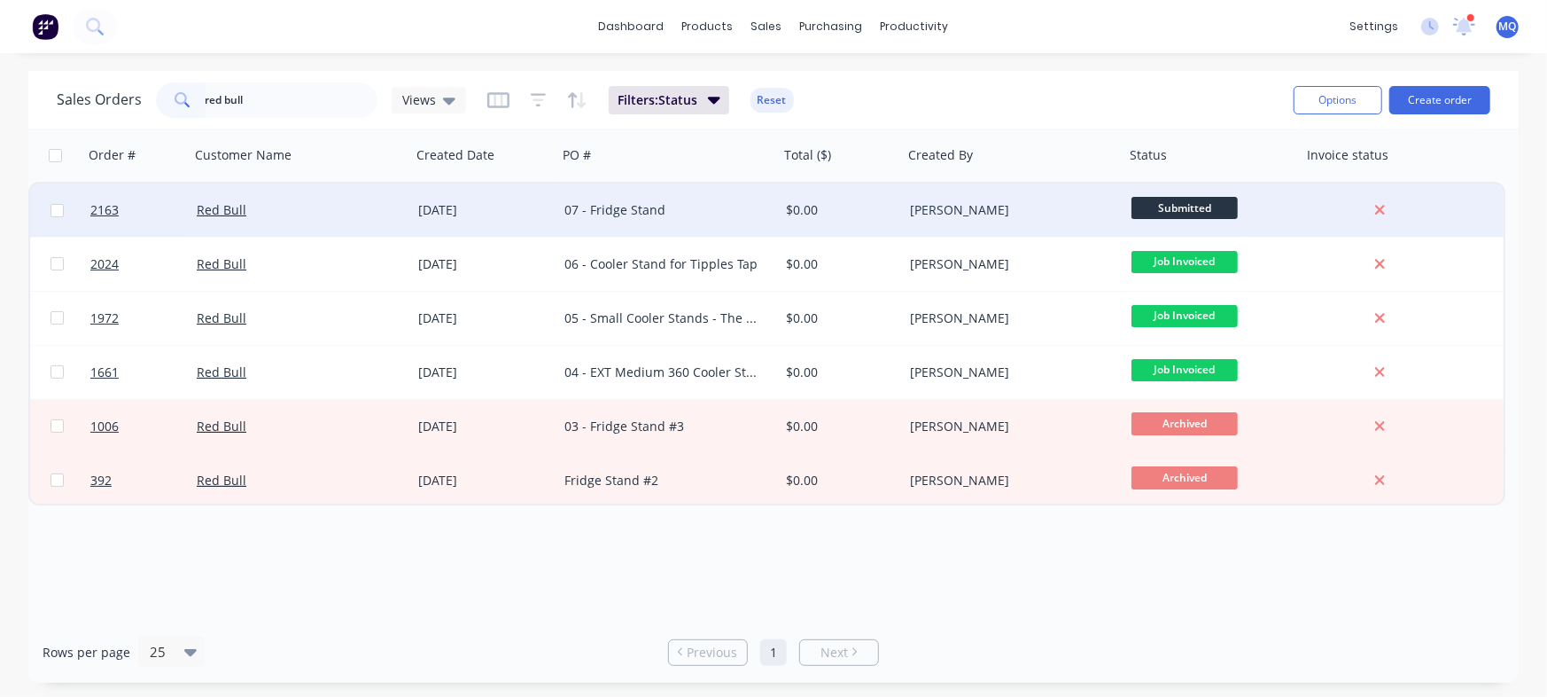
click at [663, 195] on div "07 - Fridge Stand" at bounding box center [668, 209] width 222 height 53
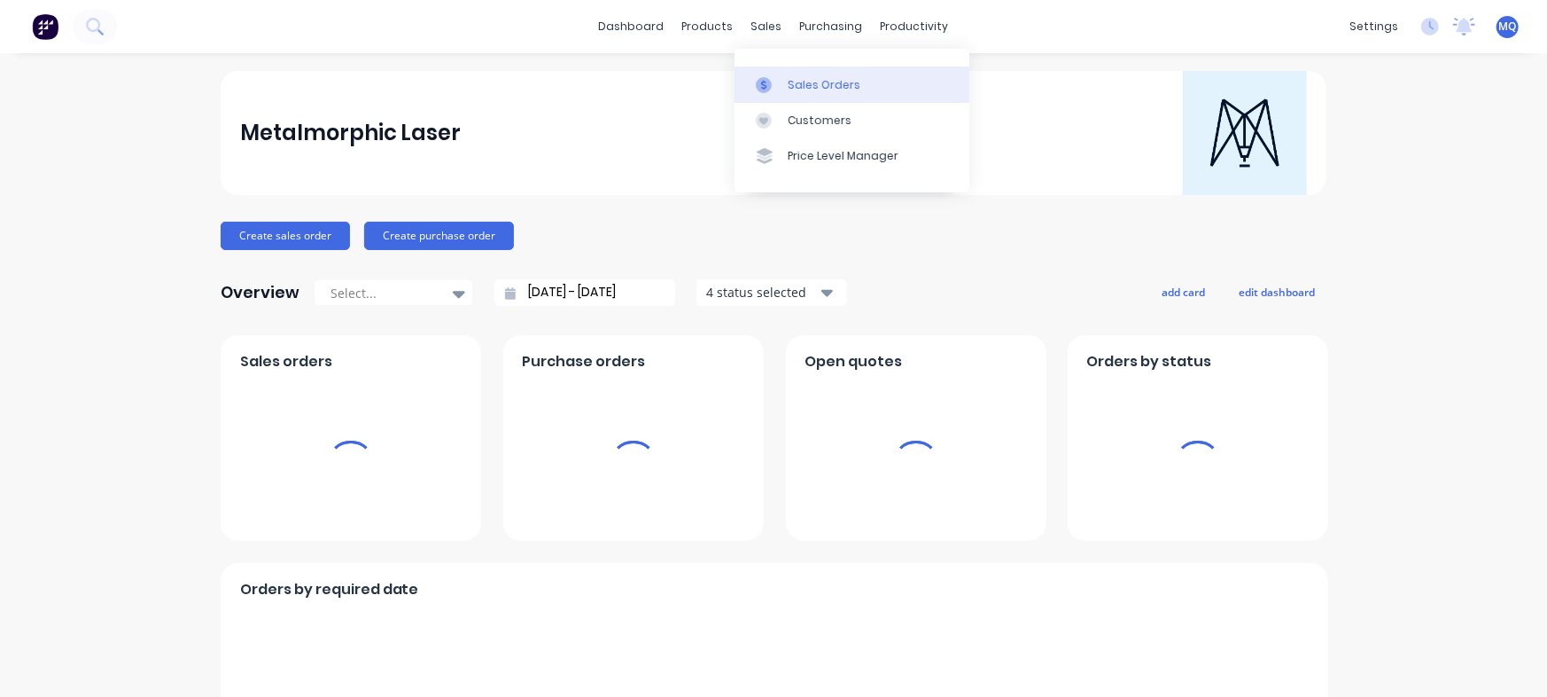
click at [778, 82] on div at bounding box center [769, 85] width 27 height 16
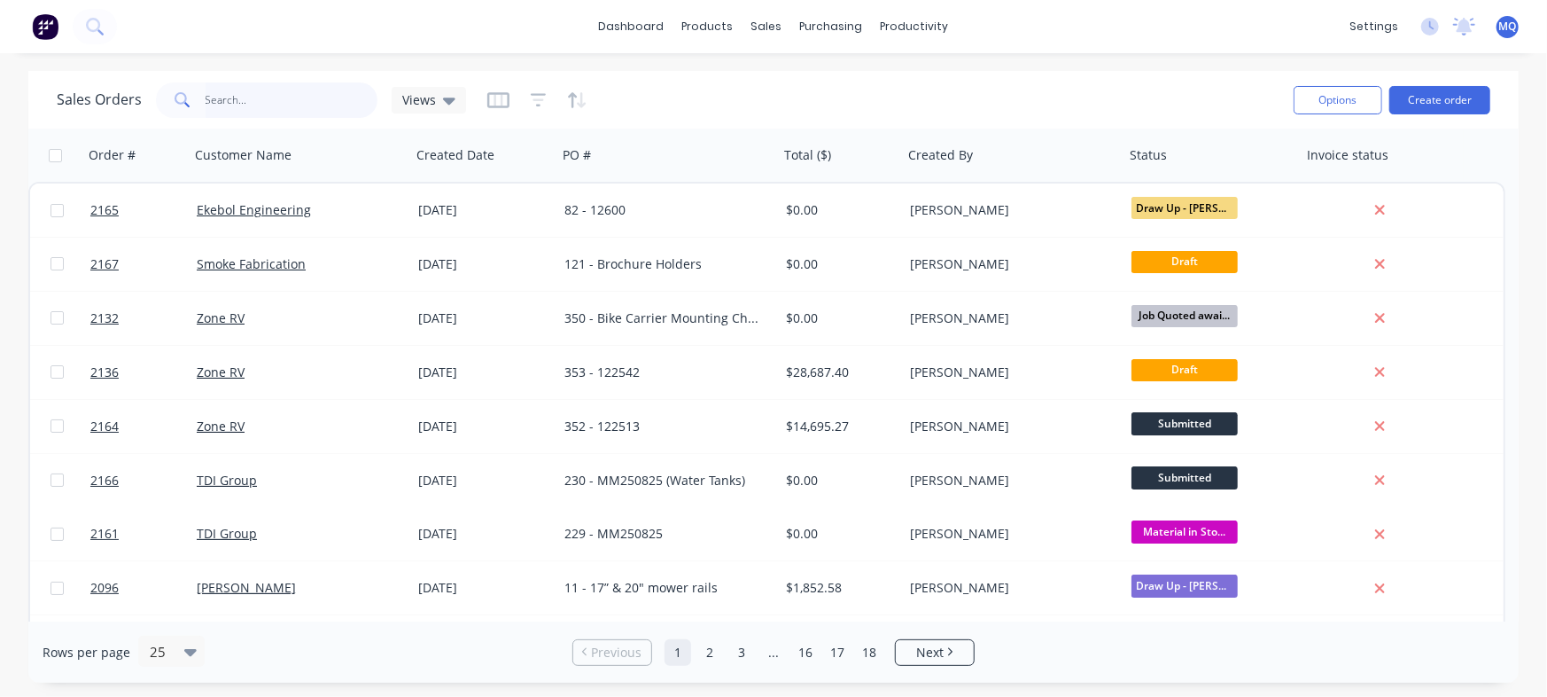
click at [299, 101] on input "text" at bounding box center [292, 99] width 173 height 35
type input "red bull"
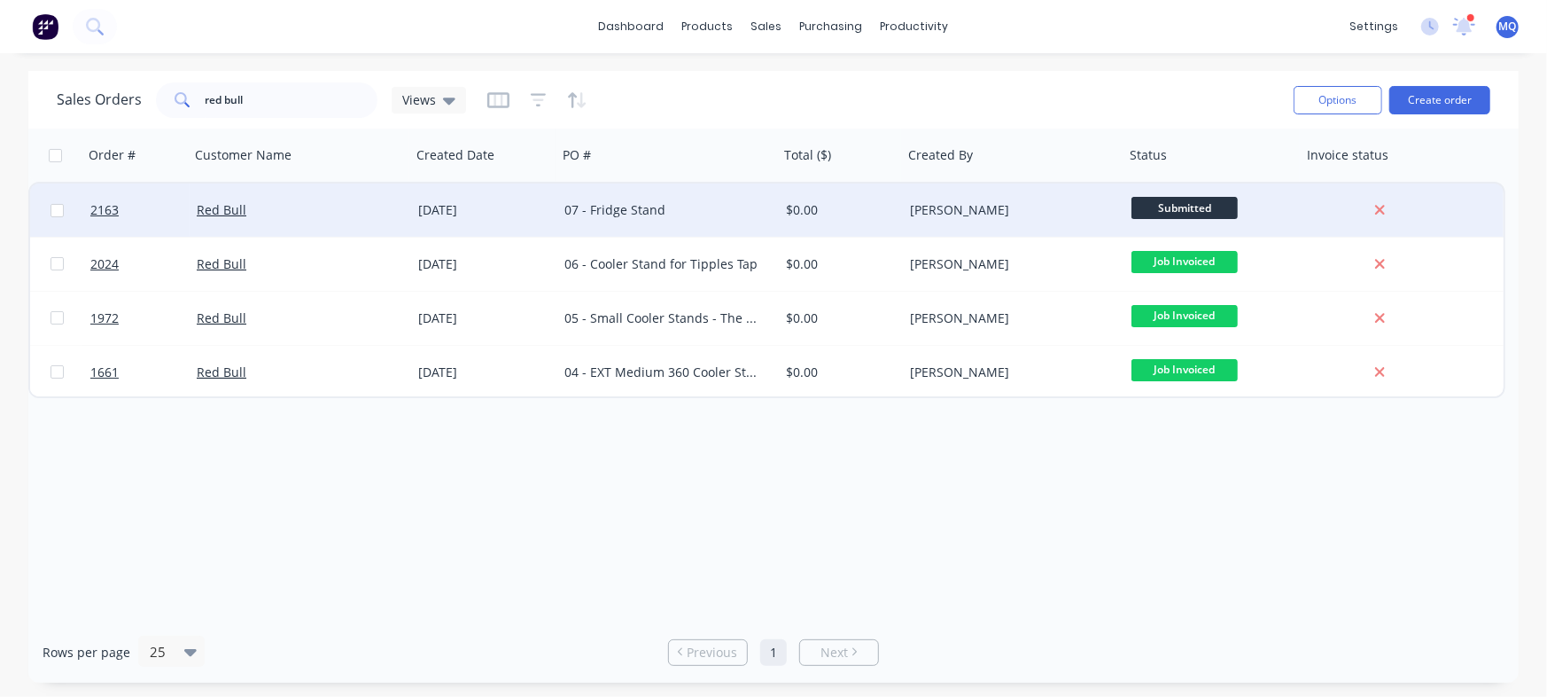
click at [687, 194] on div "07 - Fridge Stand" at bounding box center [668, 209] width 222 height 53
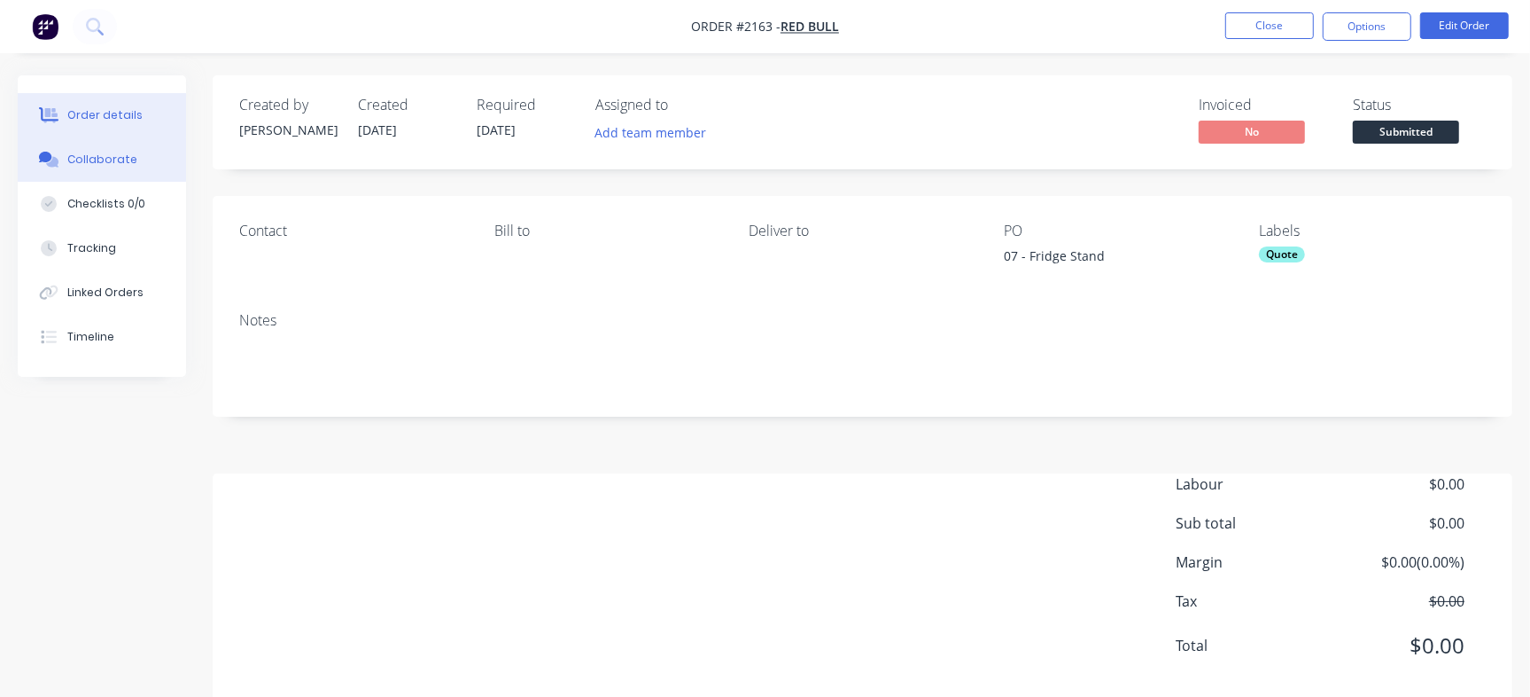
click at [103, 166] on div "Collaborate" at bounding box center [102, 160] width 70 height 16
